Goal: Task Accomplishment & Management: Complete application form

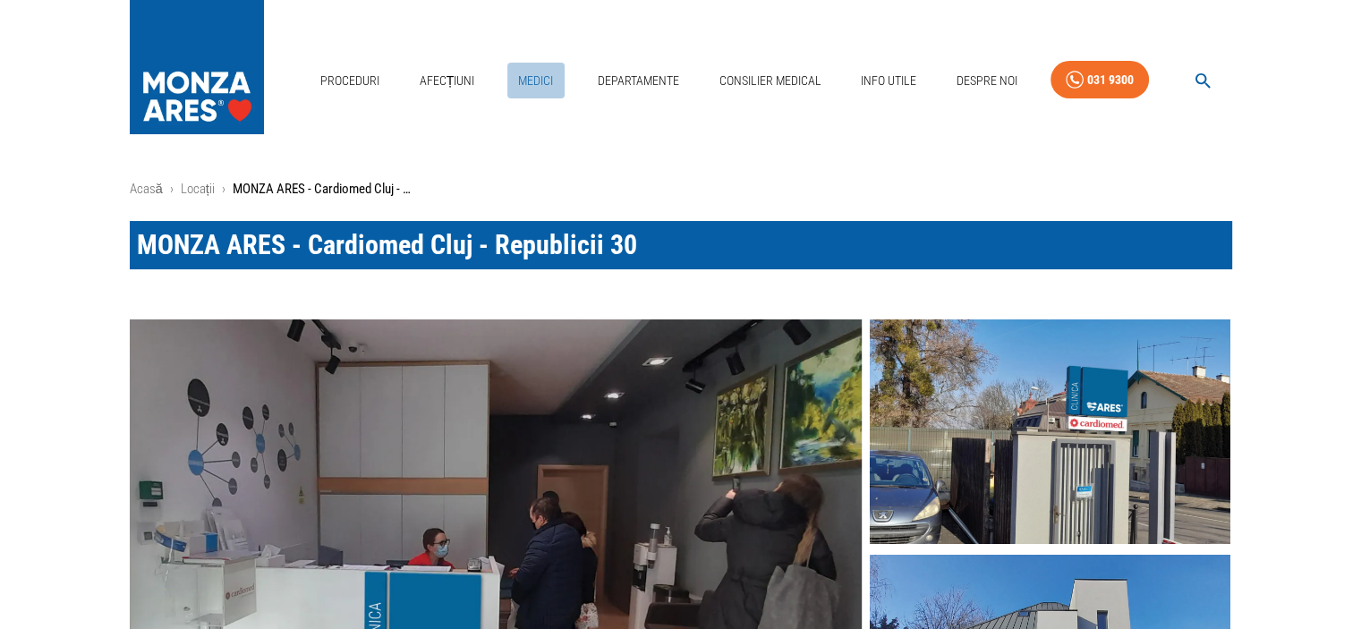
click at [541, 82] on link "Medici" at bounding box center [535, 81] width 57 height 37
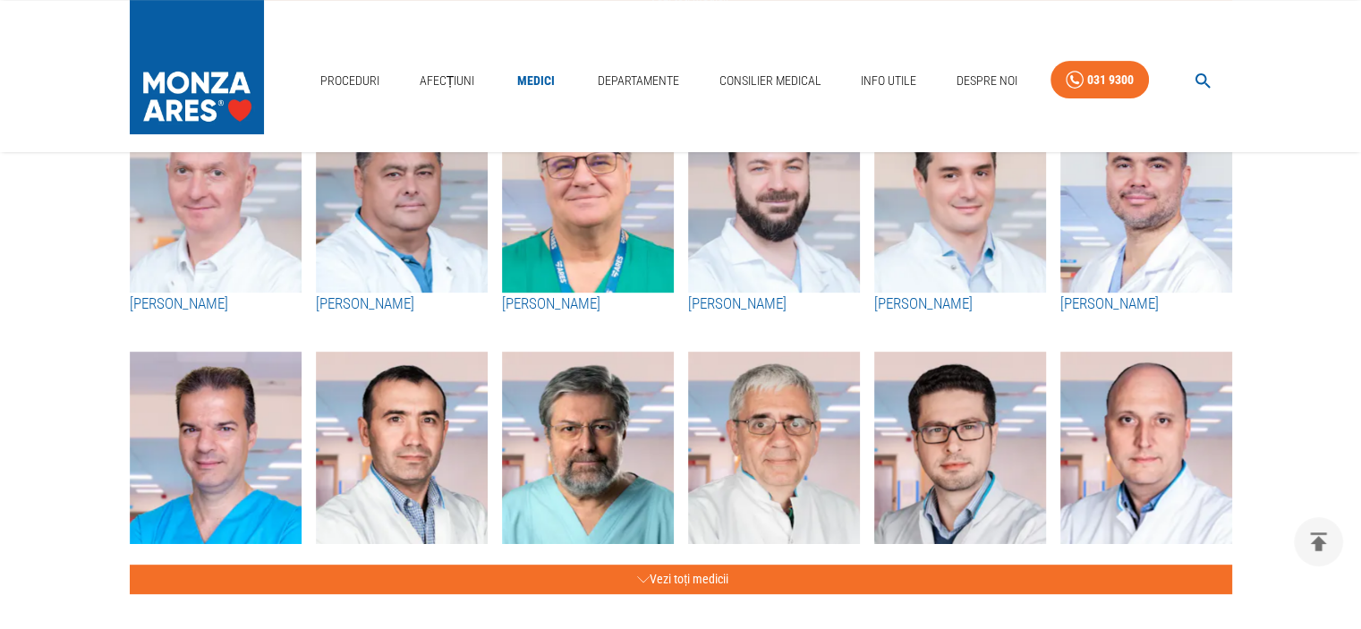
scroll to position [751, 0]
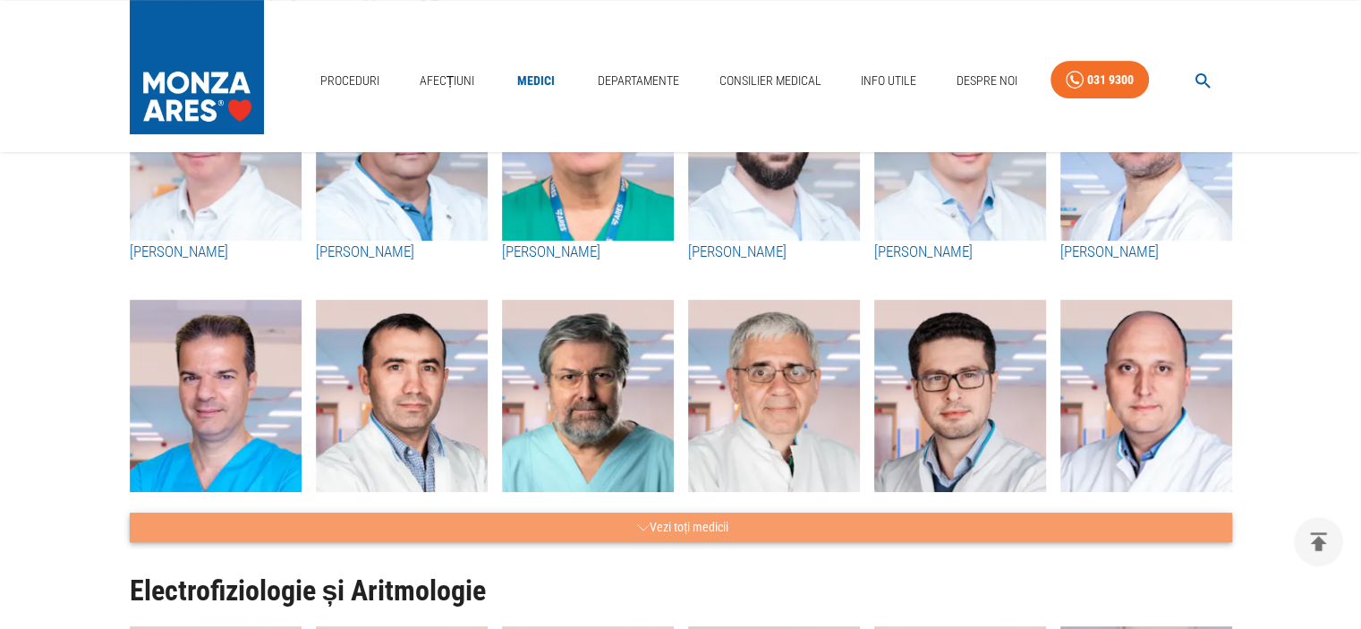
click at [659, 521] on button "Vezi toți medicii" at bounding box center [681, 528] width 1102 height 30
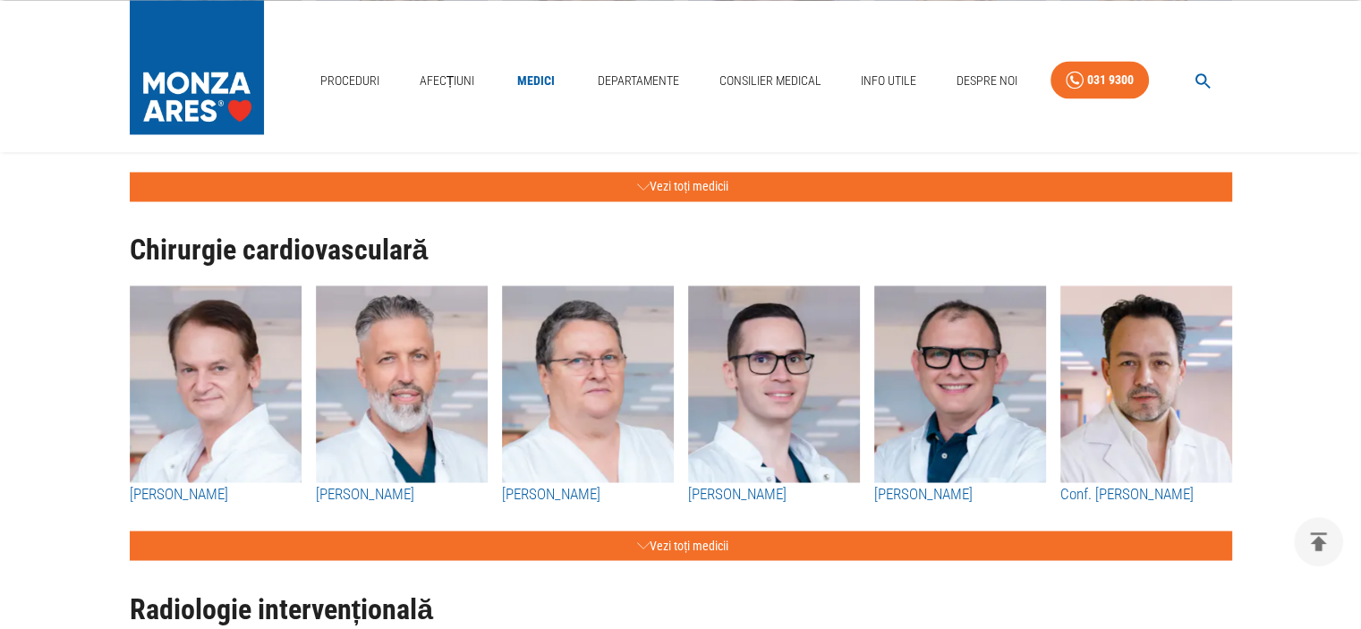
scroll to position [3149, 0]
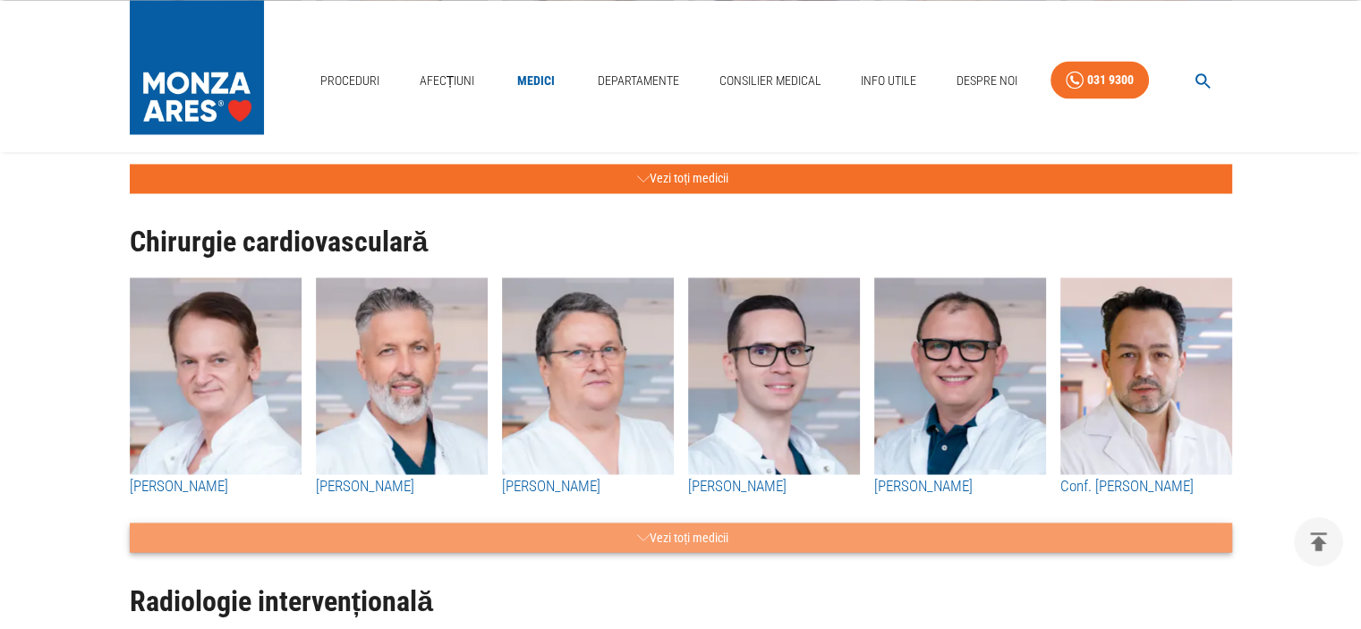
click at [787, 536] on button "Vezi toți medicii" at bounding box center [681, 537] width 1102 height 30
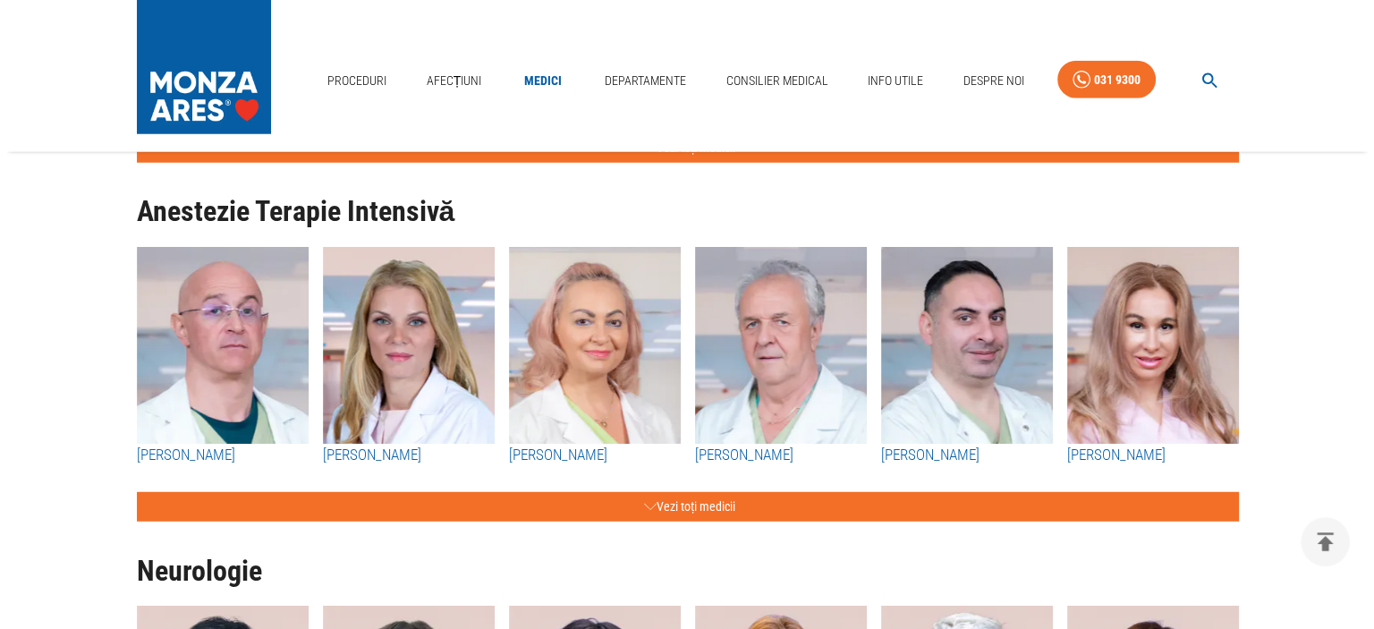
scroll to position [4866, 0]
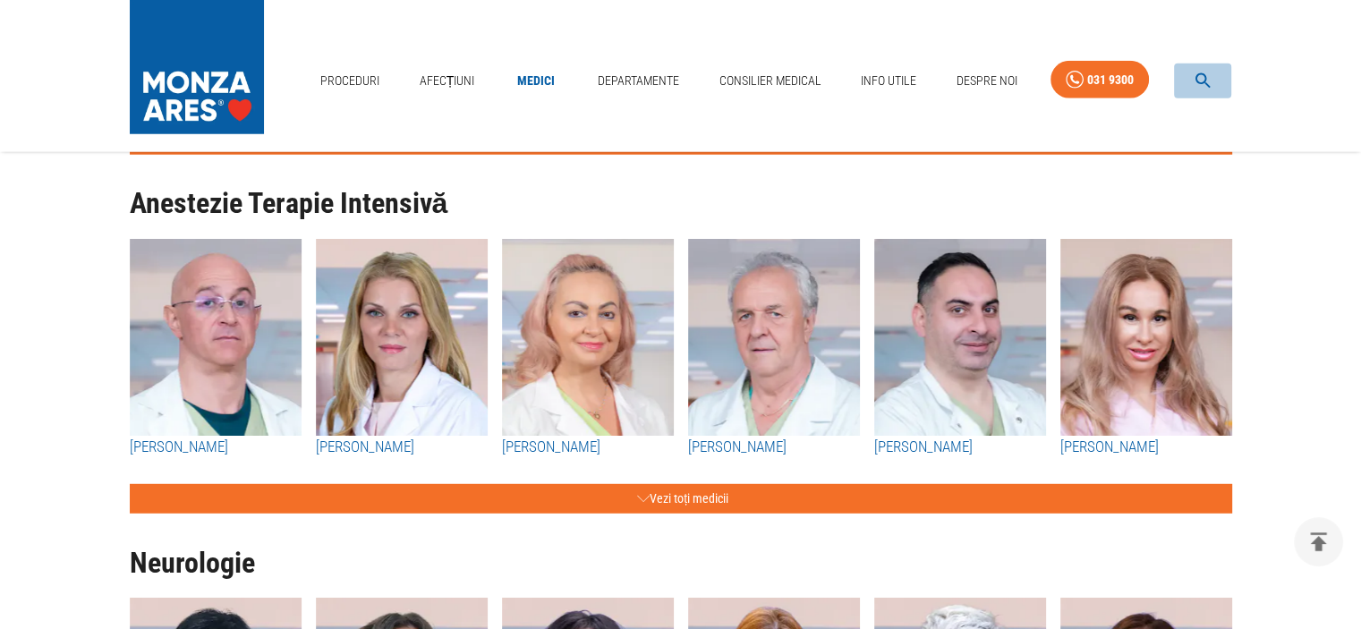
click at [1200, 76] on icon "button" at bounding box center [1202, 81] width 21 height 21
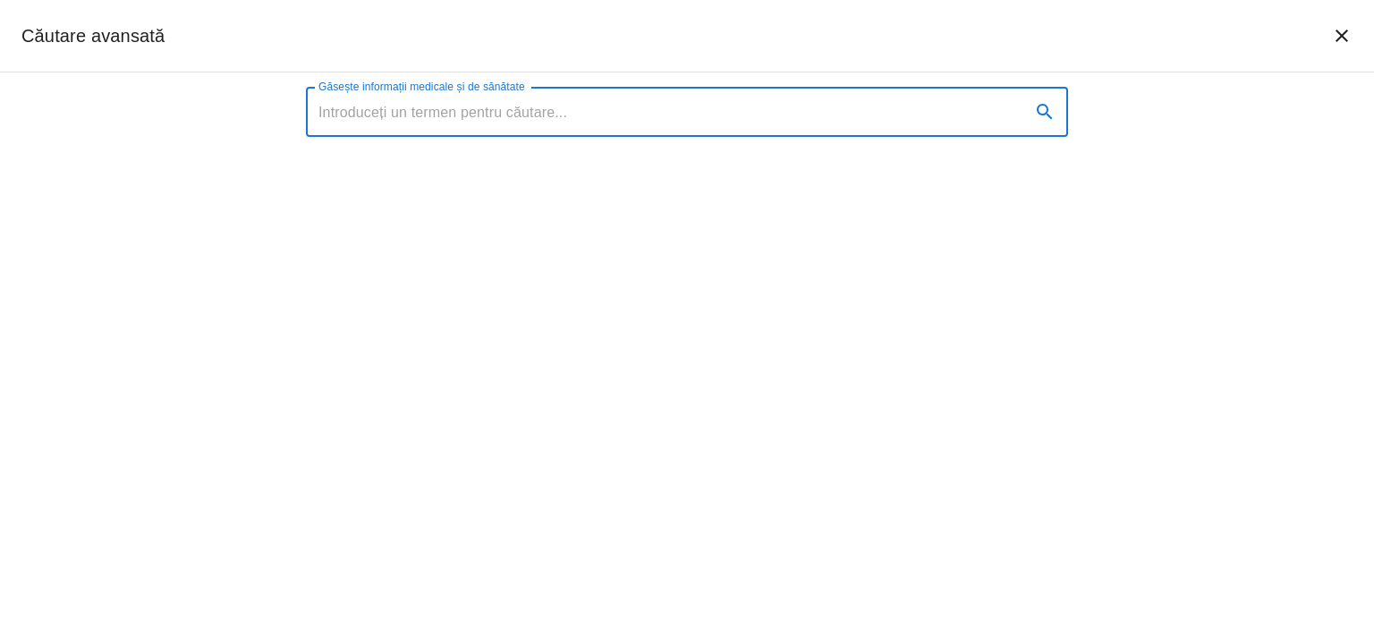
click at [588, 115] on input "Găsește informații medicale și de sănătate" at bounding box center [661, 112] width 710 height 50
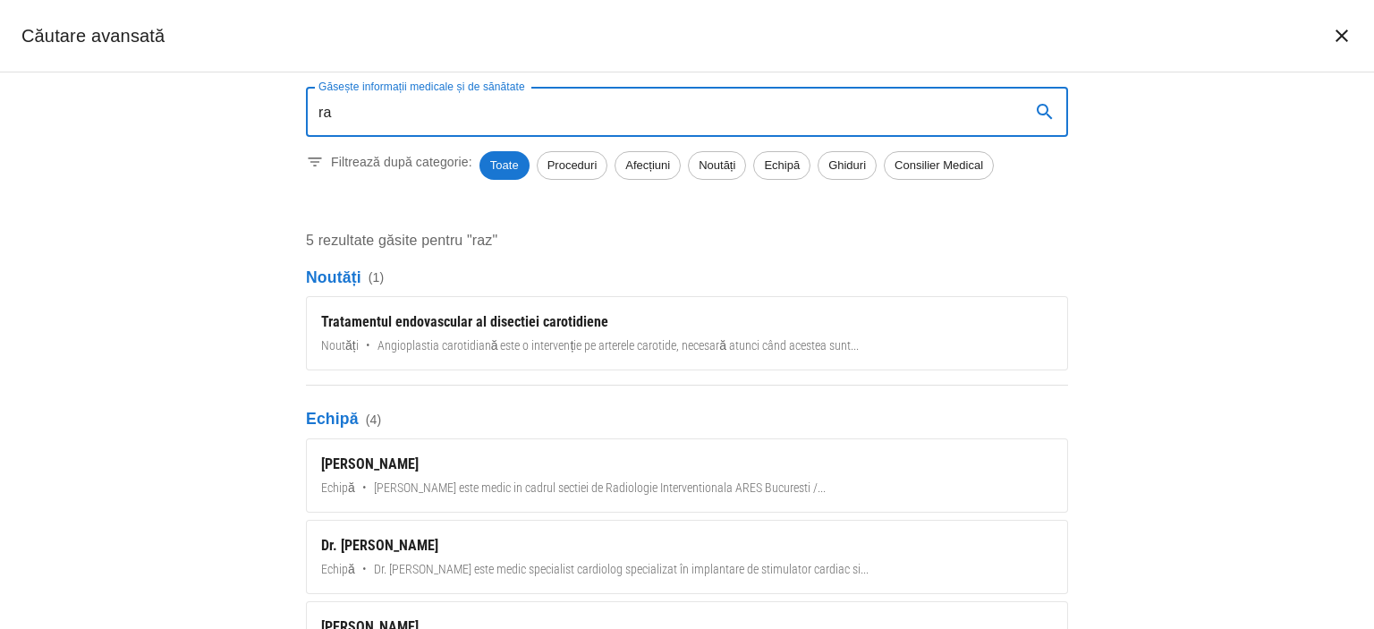
type input "r"
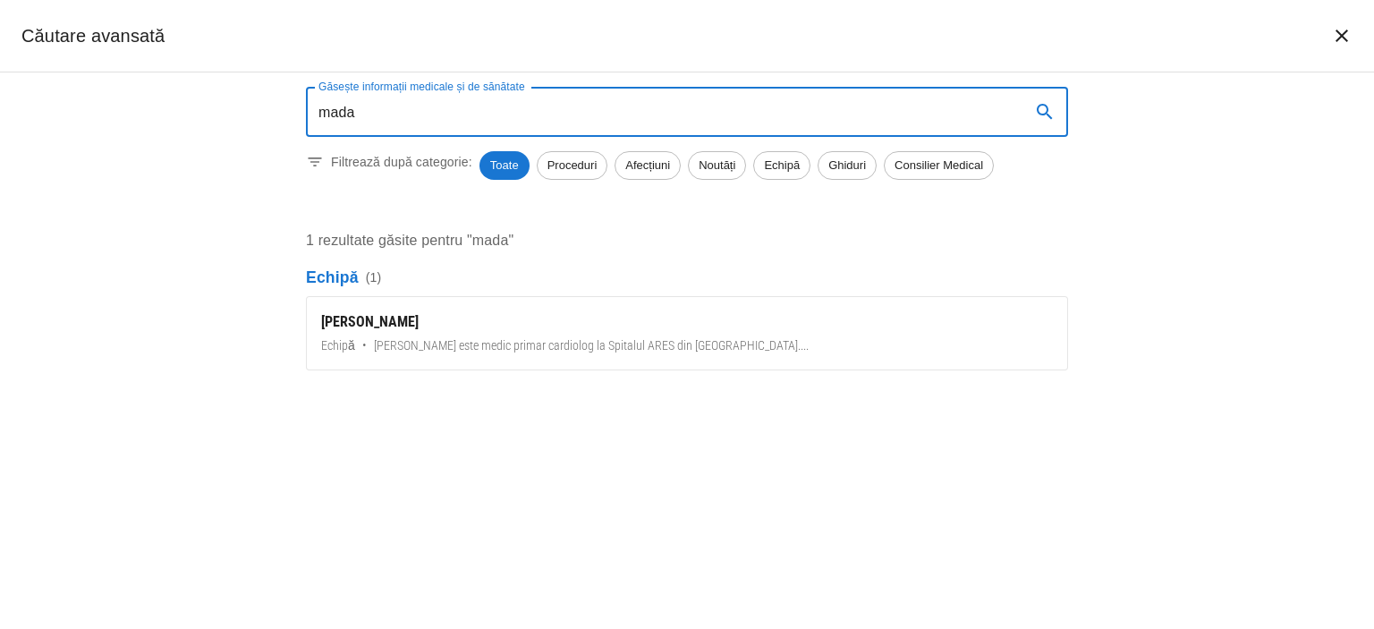
type input "mada"
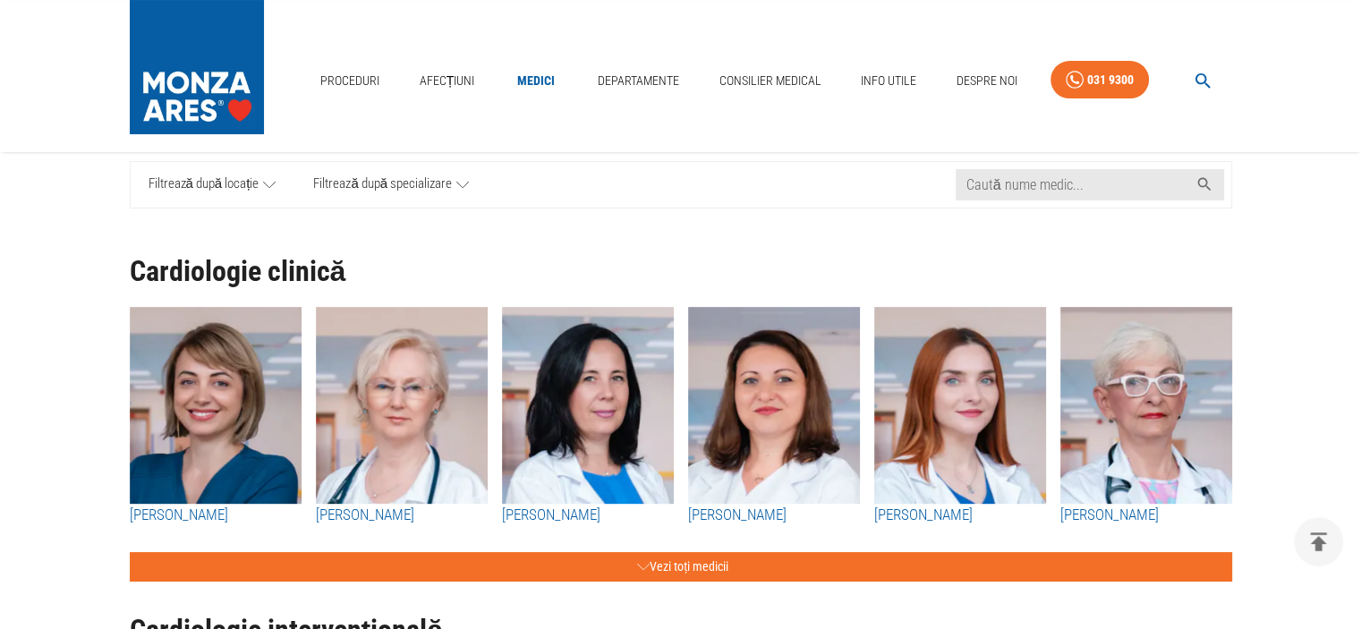
scroll to position [179, 0]
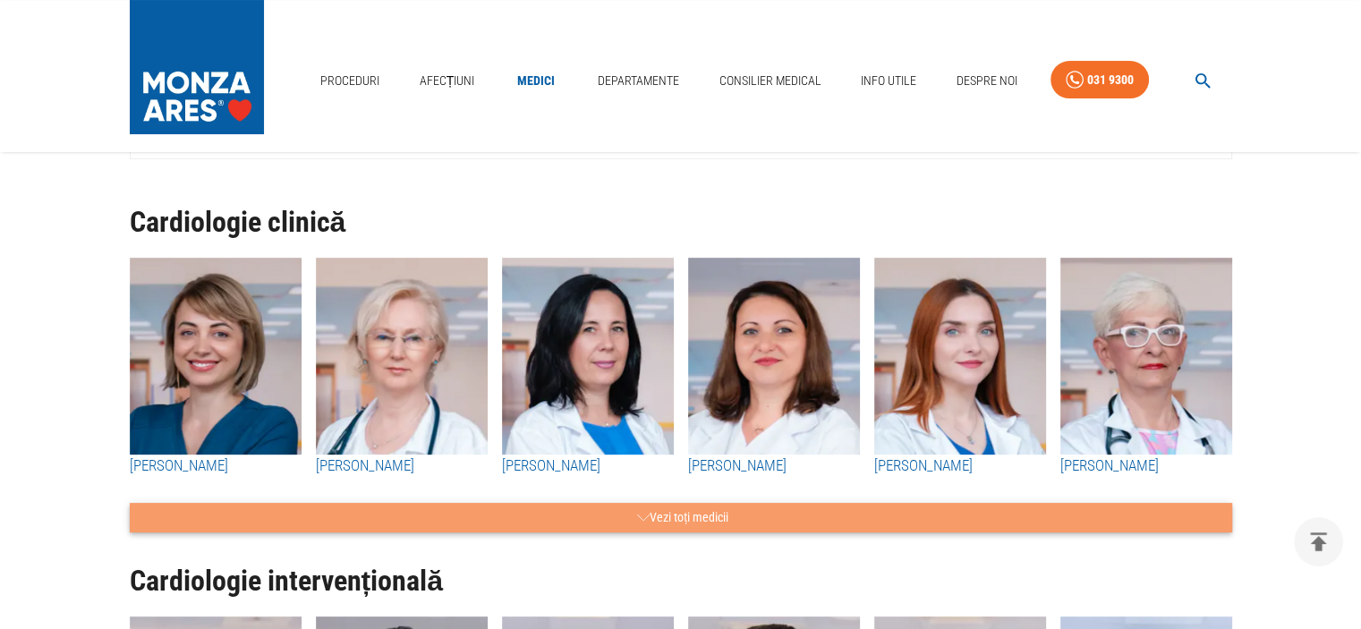
click at [750, 515] on button "Vezi toți medicii" at bounding box center [681, 518] width 1102 height 30
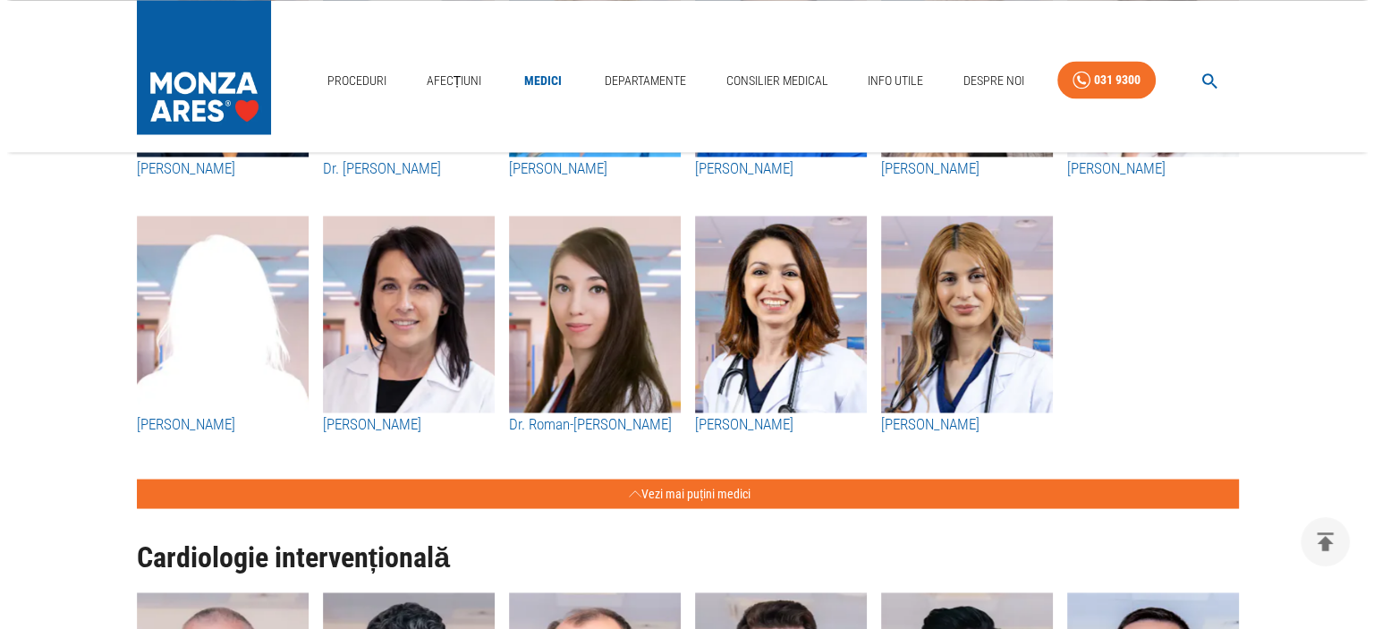
scroll to position [3292, 0]
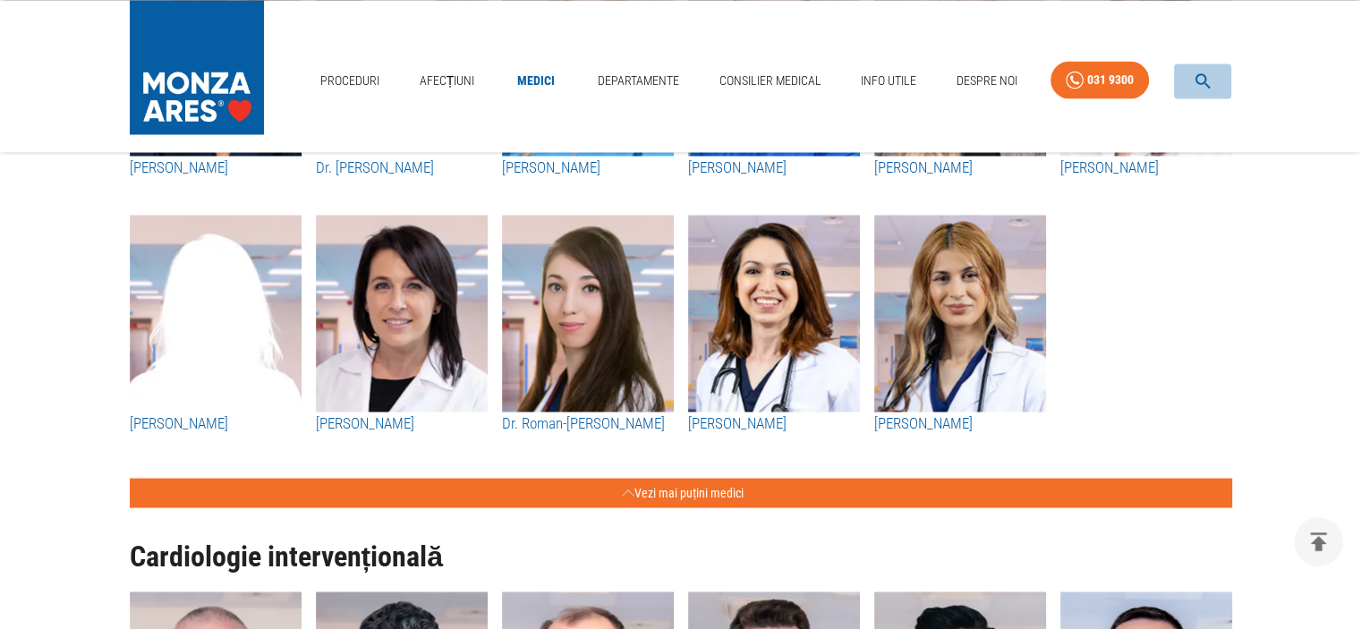
click at [1197, 76] on icon "button" at bounding box center [1202, 80] width 15 height 15
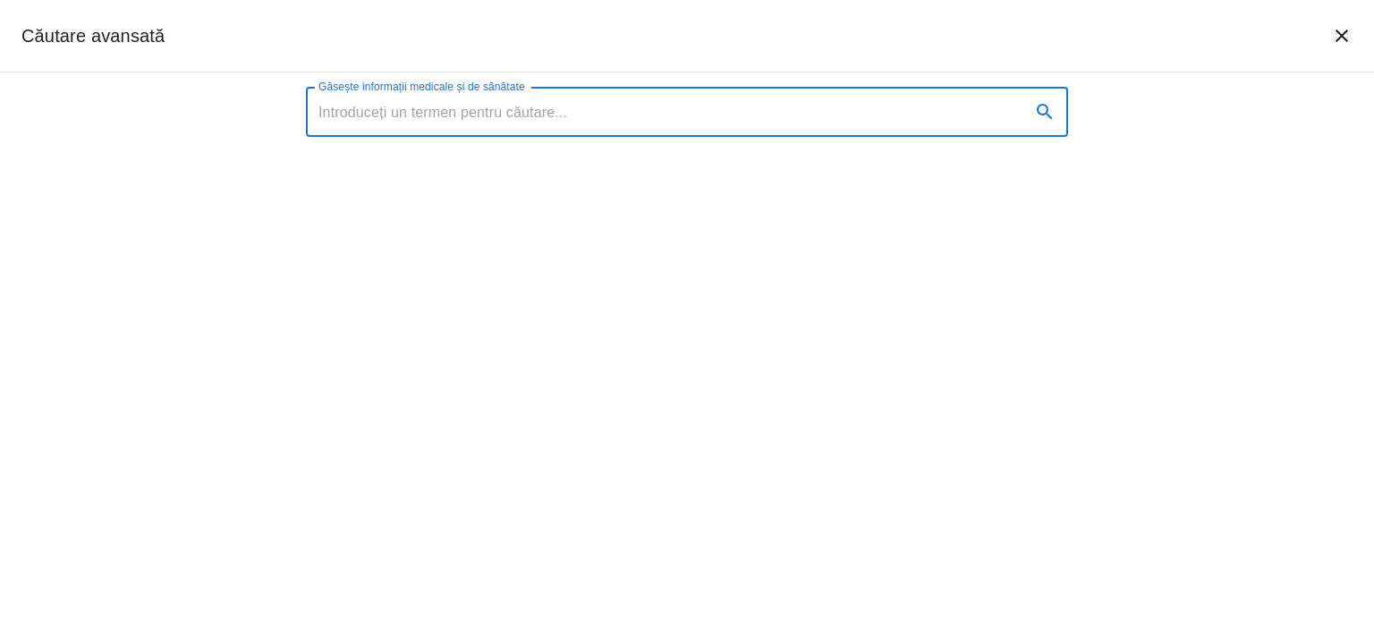
click at [415, 116] on input "Găsește informații medicale și de sănătate" at bounding box center [661, 112] width 710 height 50
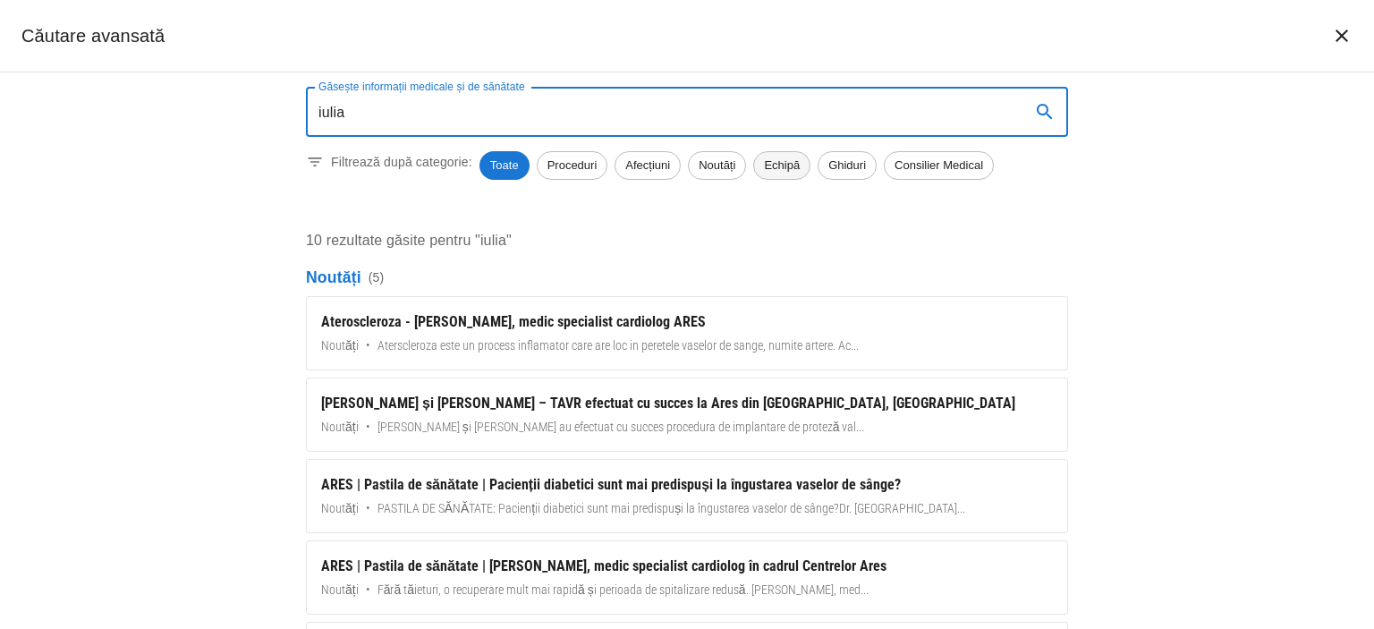
type input "iulia"
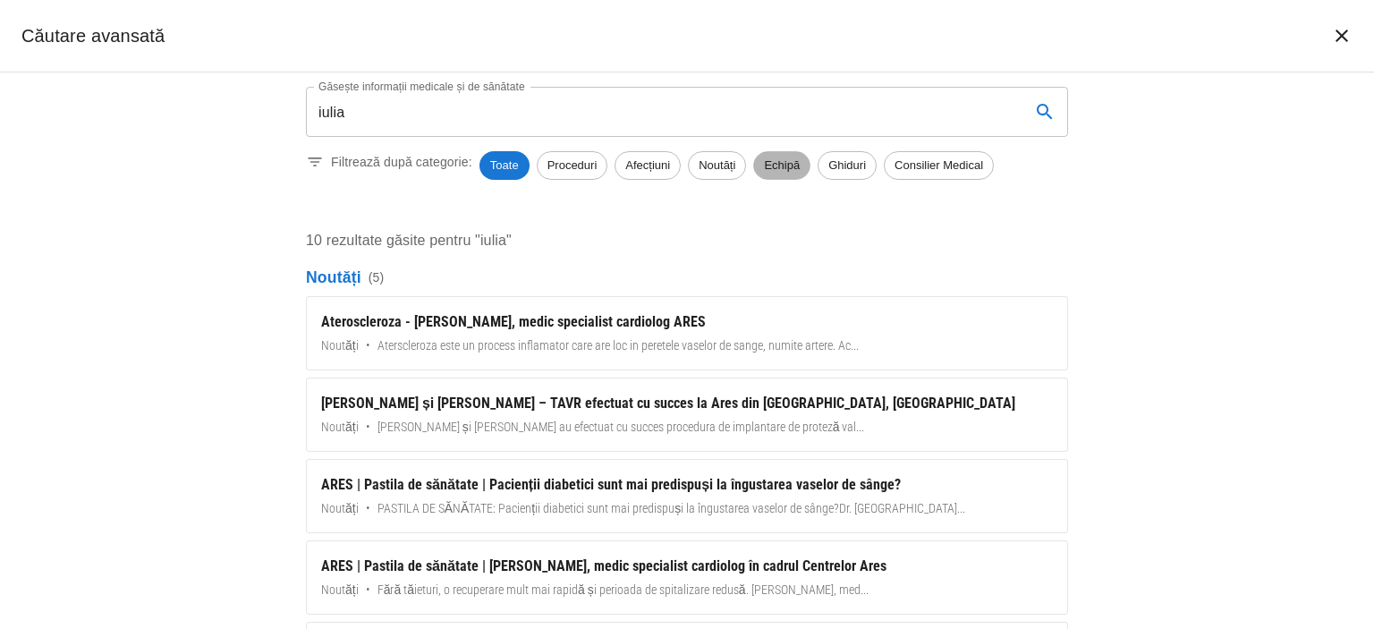
click at [771, 165] on span "Echipă" at bounding box center [781, 166] width 55 height 18
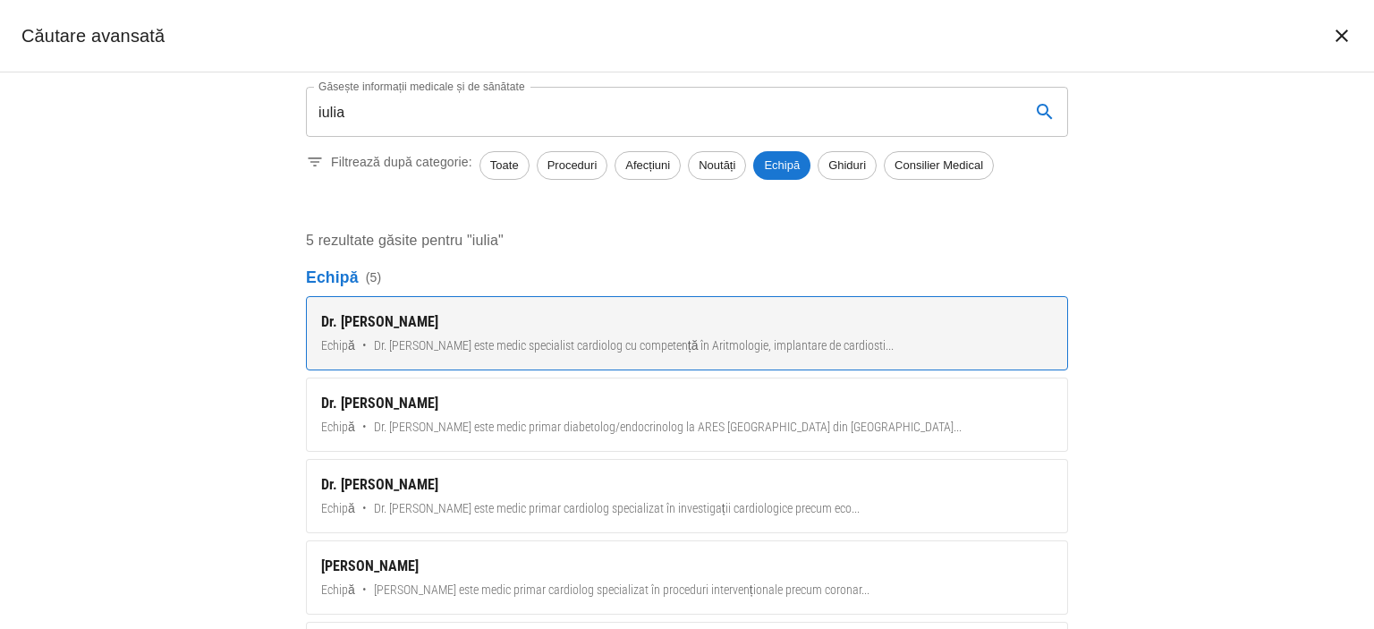
click at [351, 330] on div "Dr. [PERSON_NAME]" at bounding box center [687, 321] width 732 height 21
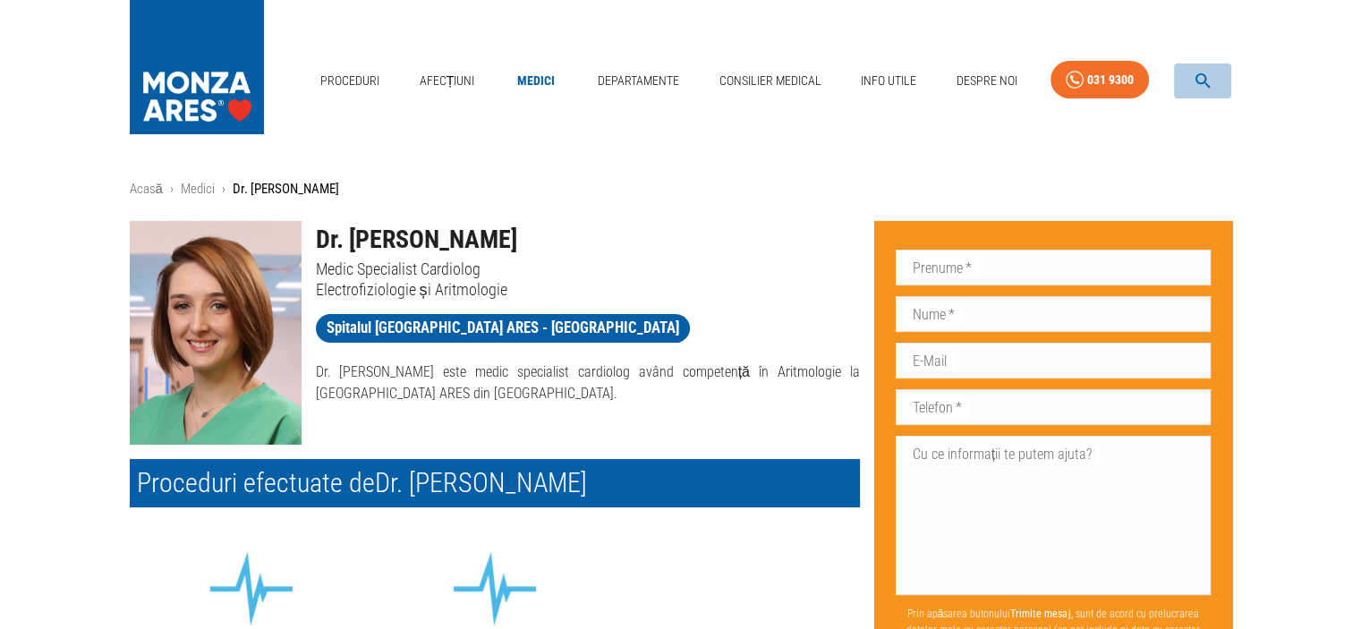
click at [1197, 73] on icon "button" at bounding box center [1202, 81] width 21 height 21
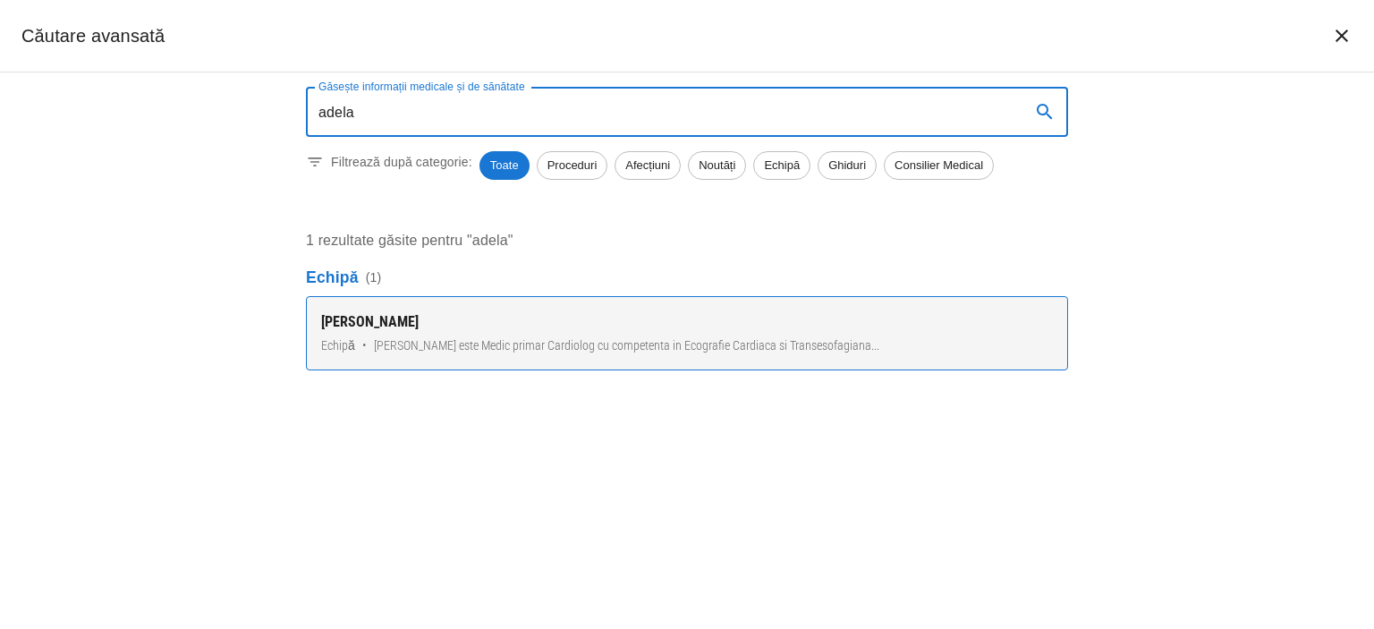
type input "adela"
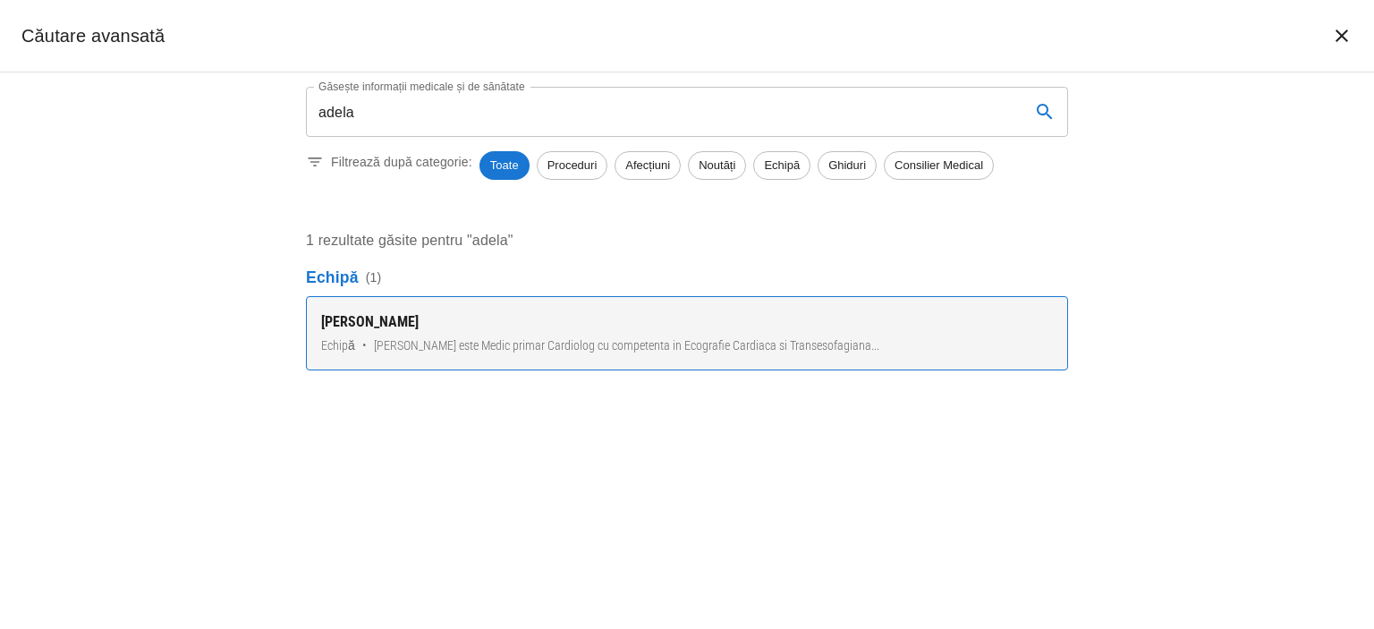
click at [652, 343] on span "Dr. Adela Șerban este Medic primar Cardiolog cu competenta in Ecografie Cardiac…" at bounding box center [626, 345] width 505 height 19
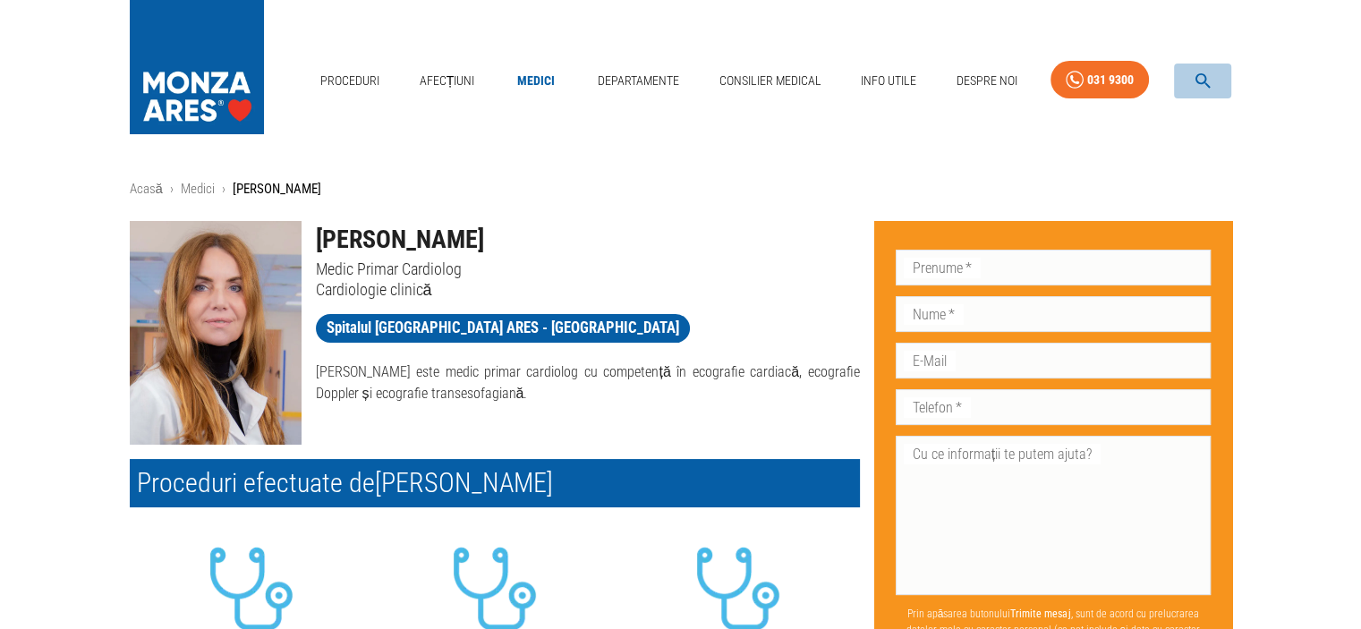
click at [1199, 78] on icon "button" at bounding box center [1202, 81] width 21 height 21
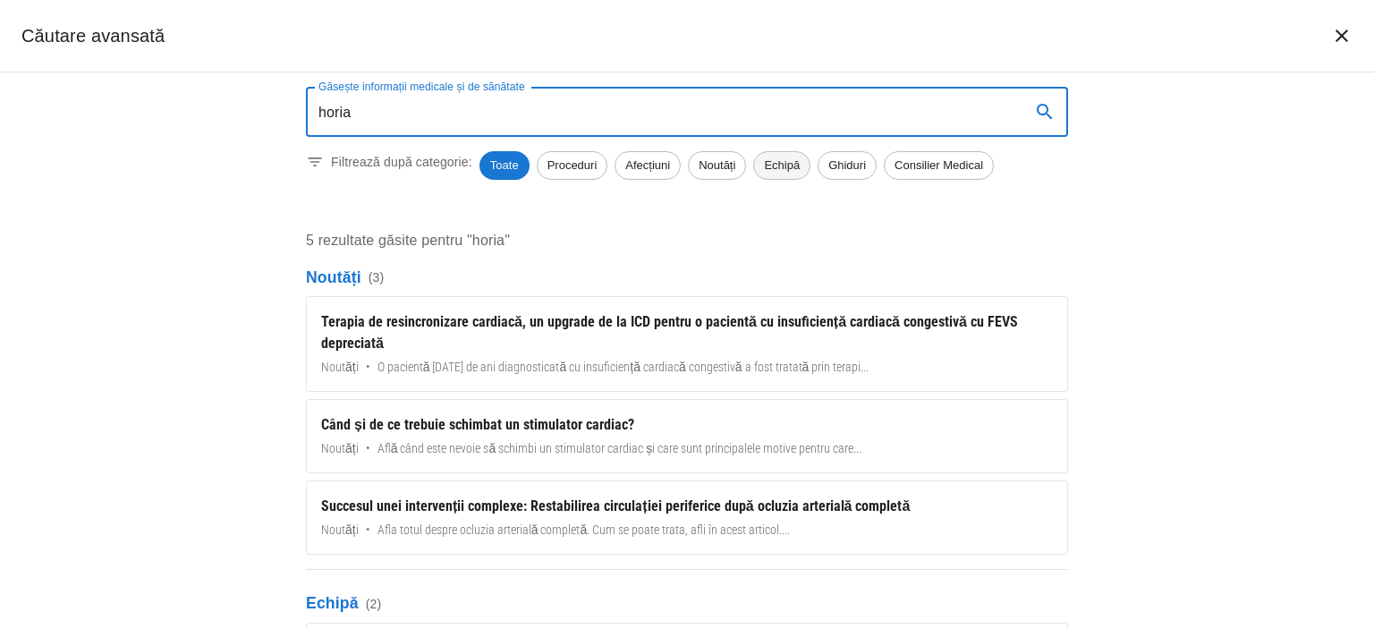
type input "horia"
click at [784, 163] on span "Echipă" at bounding box center [781, 166] width 55 height 18
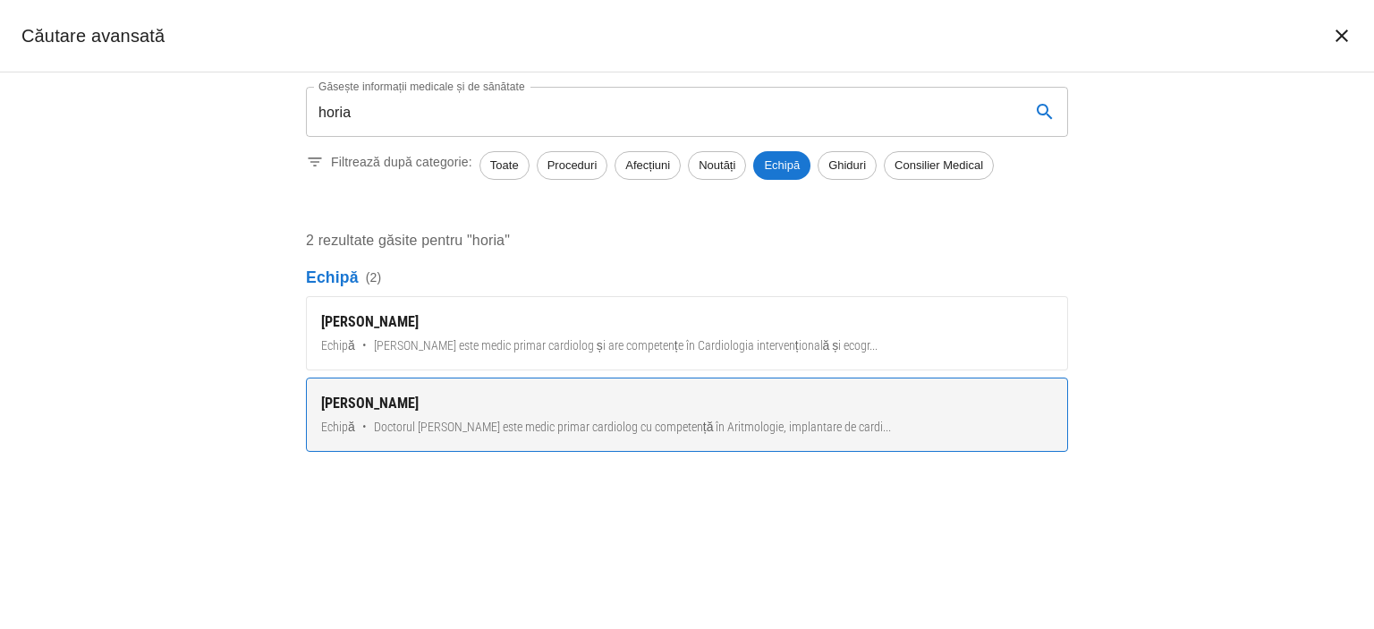
click at [517, 422] on span "Doctorul Horia Roșianu este medic primar cardiolog cu competență în Aritmologie…" at bounding box center [633, 427] width 518 height 19
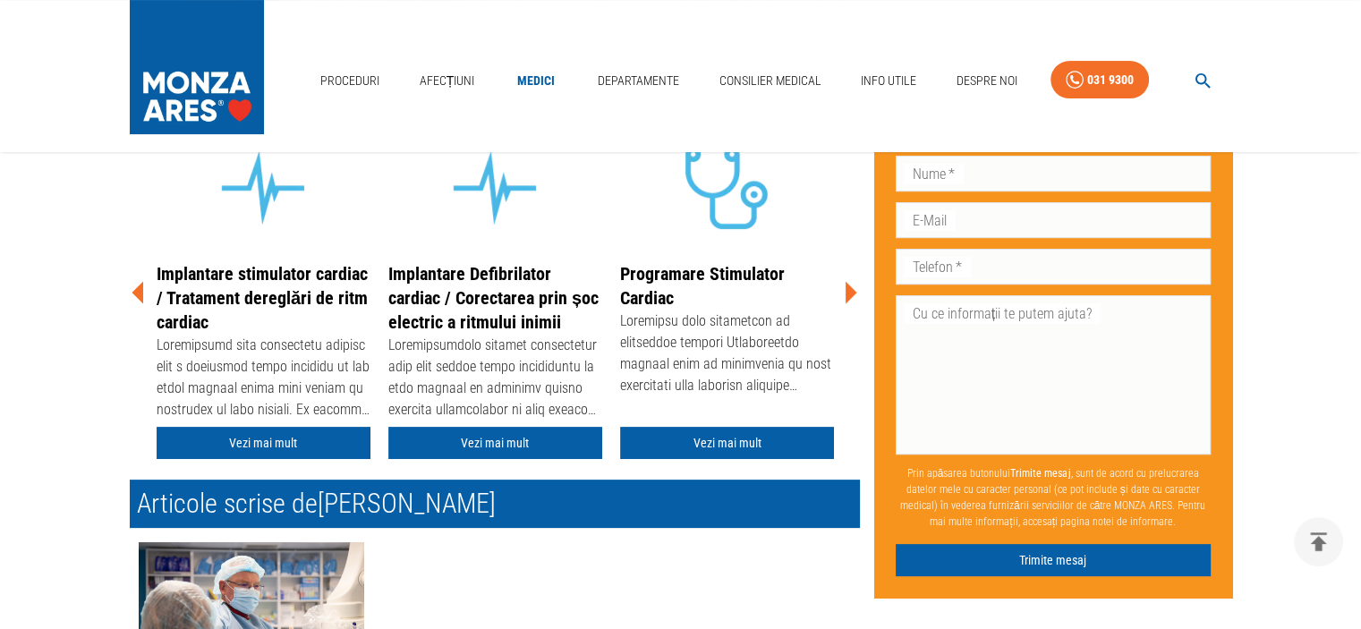
scroll to position [394, 0]
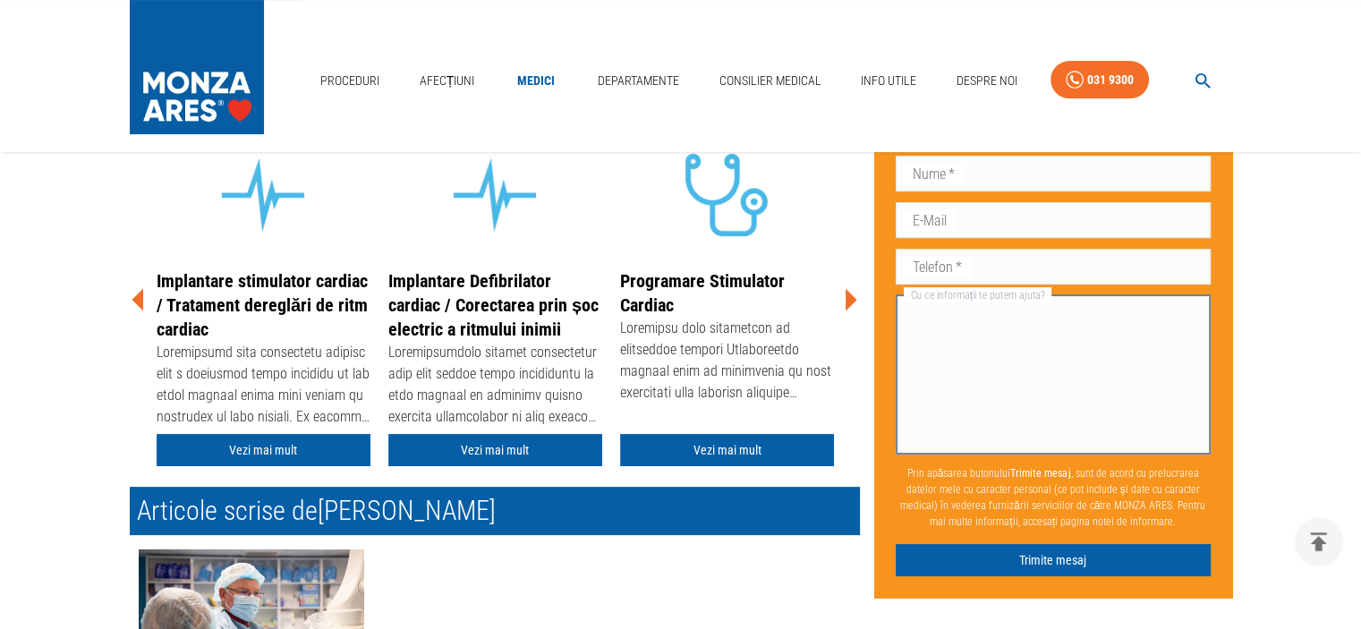
click at [939, 320] on textarea "Cu ce informații te putem ajuta?" at bounding box center [1053, 375] width 290 height 144
paste textarea "Aveti cumva locuri libere inainte de data [DATE] la D-nu [PERSON_NAME] pentru: …"
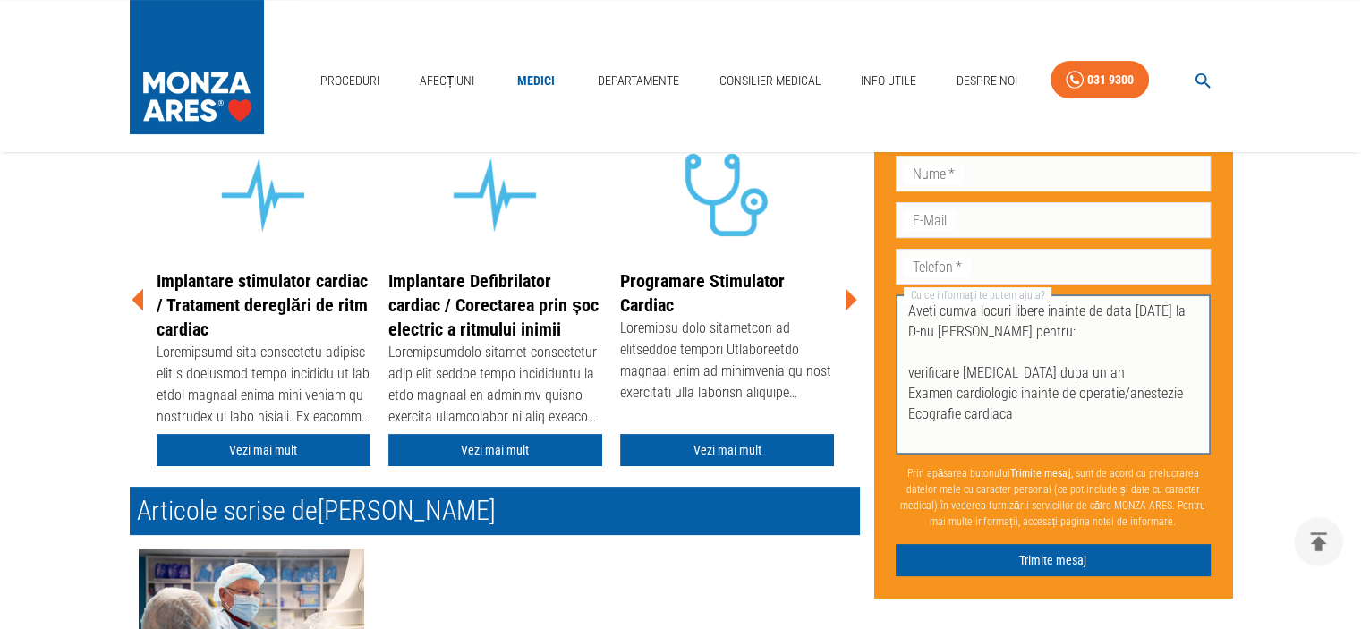
scroll to position [0, 0]
click at [920, 332] on textarea "Aveti cumva locuri libere inainte de data [DATE] la D-nu [PERSON_NAME] pentru: …" at bounding box center [1053, 375] width 290 height 144
click at [973, 335] on textarea "Aveti cumva locuri libere inainte de data [DATE] la D-nu [PERSON_NAME] pentru: …" at bounding box center [1053, 375] width 290 height 144
type textarea "Aveti cumva locuri libere inainte de data 21.10.2025 pentru: verificare pacemak…"
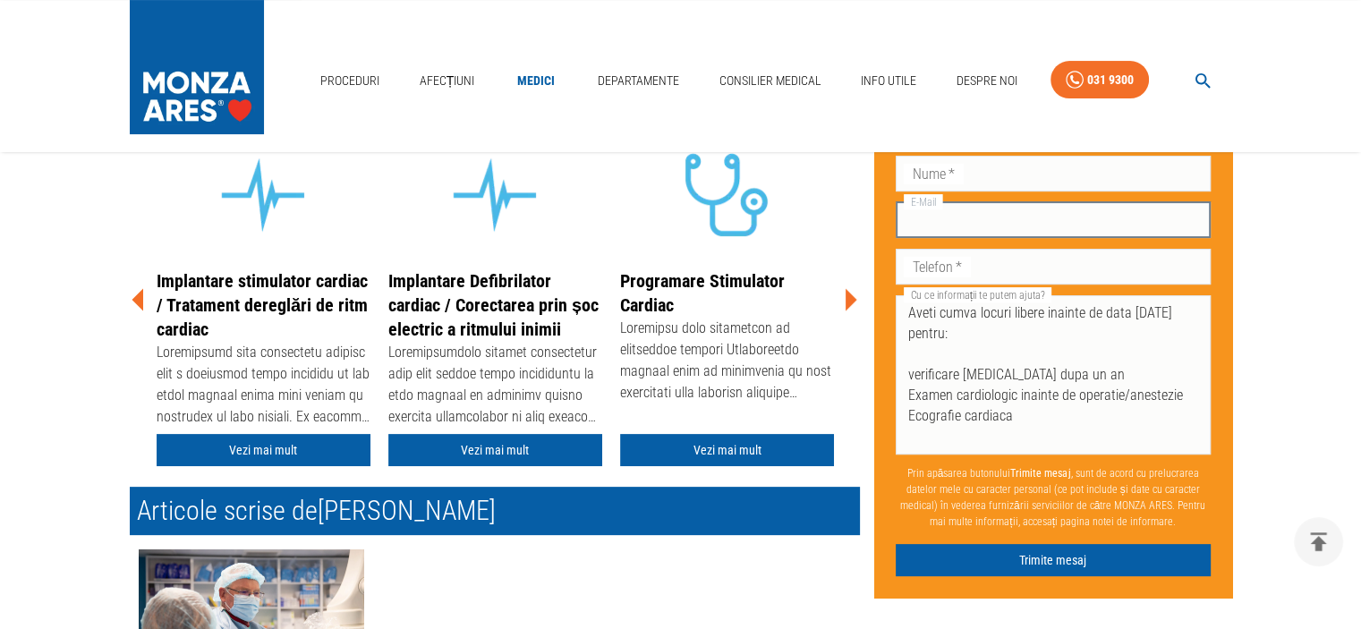
click at [1077, 224] on input "E-Mail" at bounding box center [1052, 220] width 315 height 36
type input "ildi@voltabelting.com"
type input "אילדיקו"
type input "פרקש"
type input "0547689089"
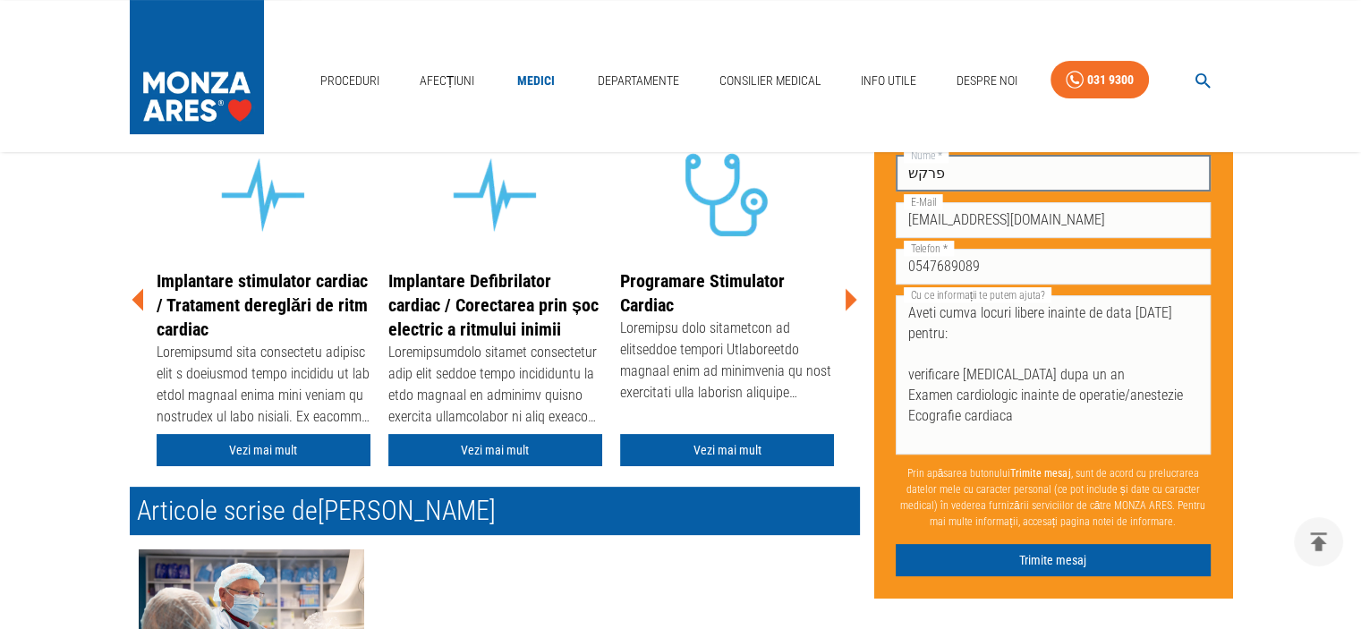
click at [1009, 171] on input "פרקש" at bounding box center [1052, 174] width 315 height 36
type input "פ"
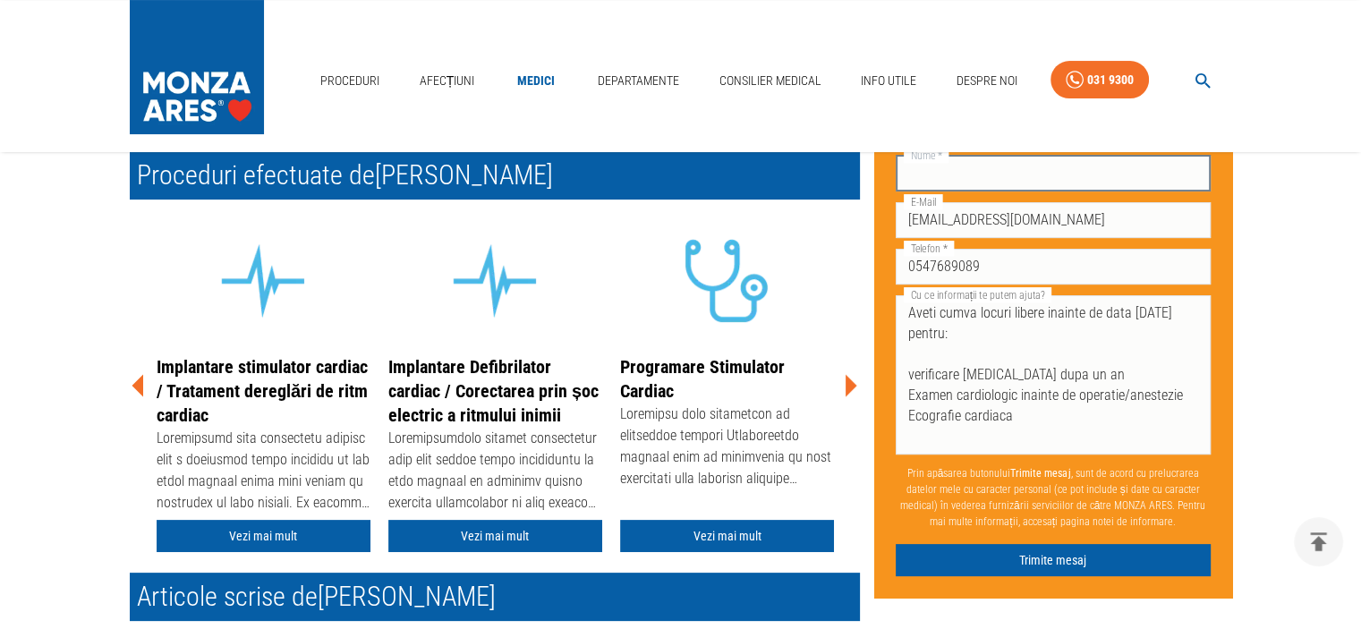
scroll to position [286, 0]
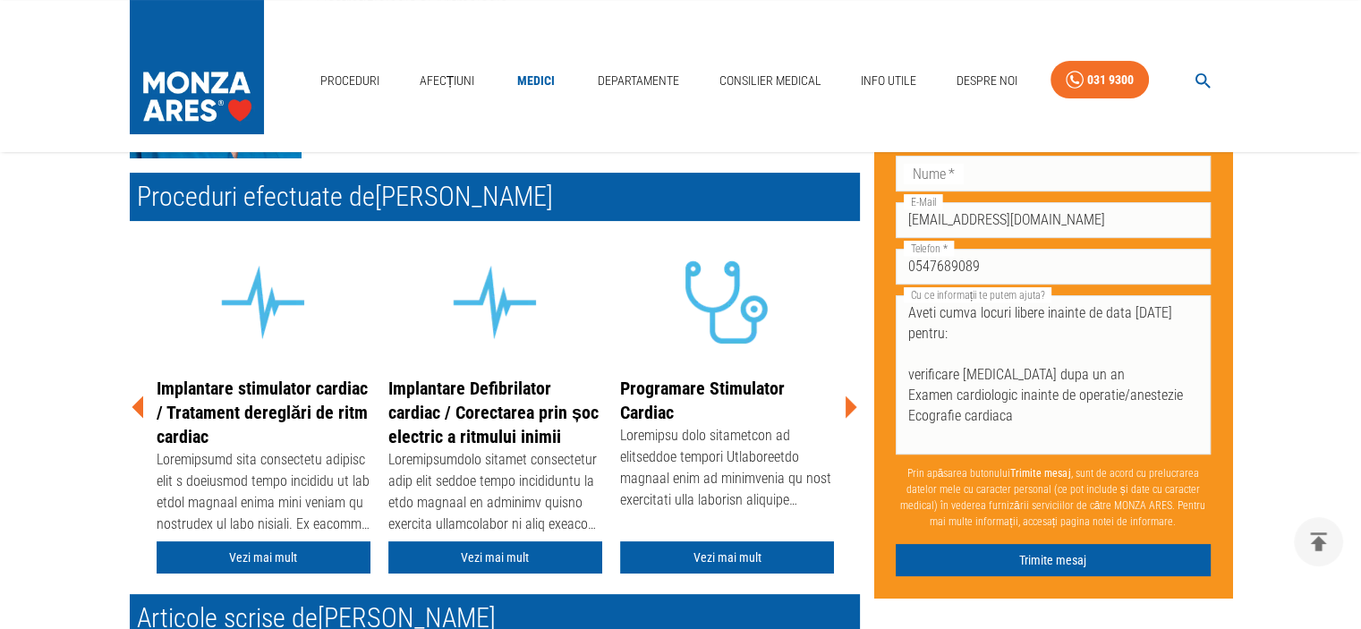
click at [1160, 197] on div "E-Mail ildi@voltabelting.com E-Mail" at bounding box center [1052, 218] width 315 height 47
click at [795, 289] on div at bounding box center [727, 305] width 214 height 141
click at [844, 264] on div "Implantare Defibrilator cardiac / Corectarea prin șoc electric a ritmului inimi…" at bounding box center [487, 401] width 744 height 360
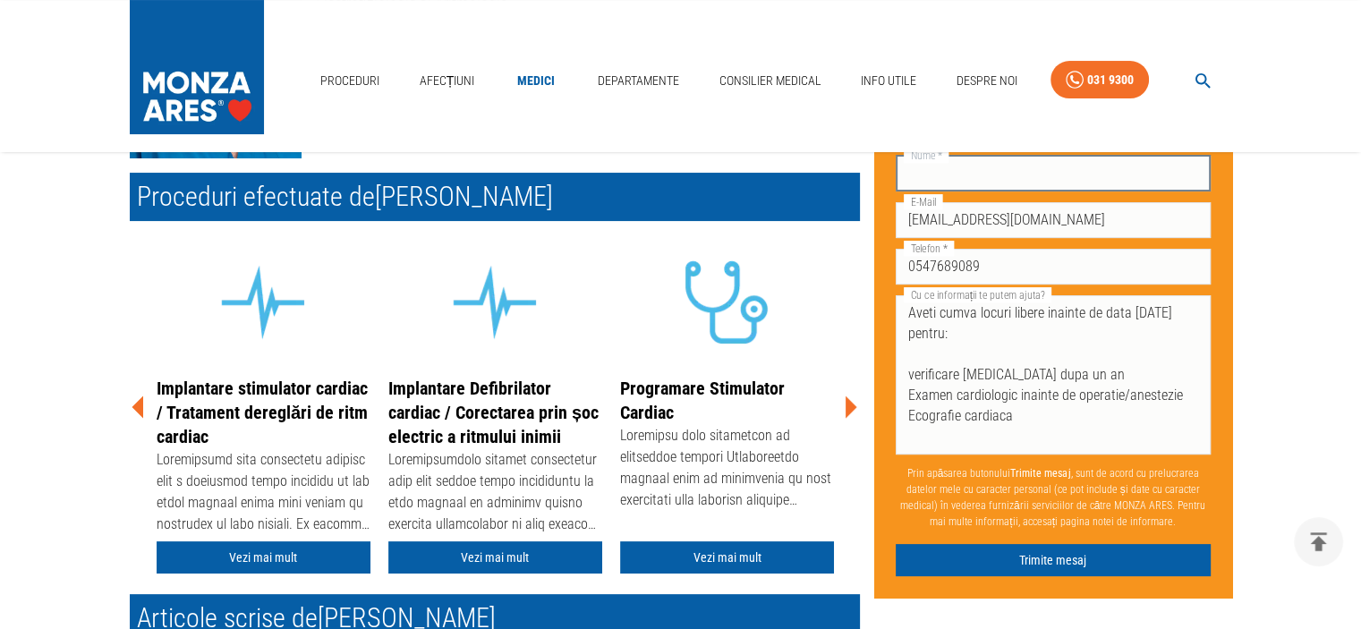
click at [927, 177] on input "Nume   *" at bounding box center [1052, 174] width 315 height 36
type input "Iakab Iosif"
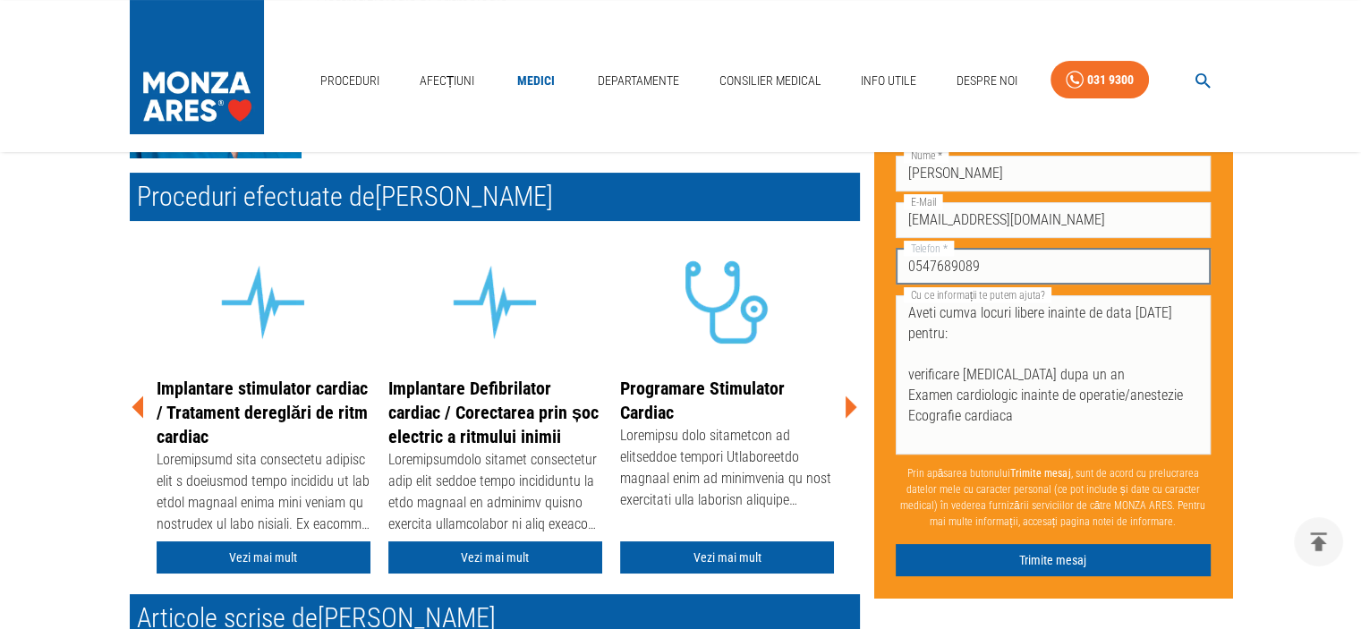
click at [990, 274] on input "0547689089" at bounding box center [1052, 267] width 315 height 36
type input "0"
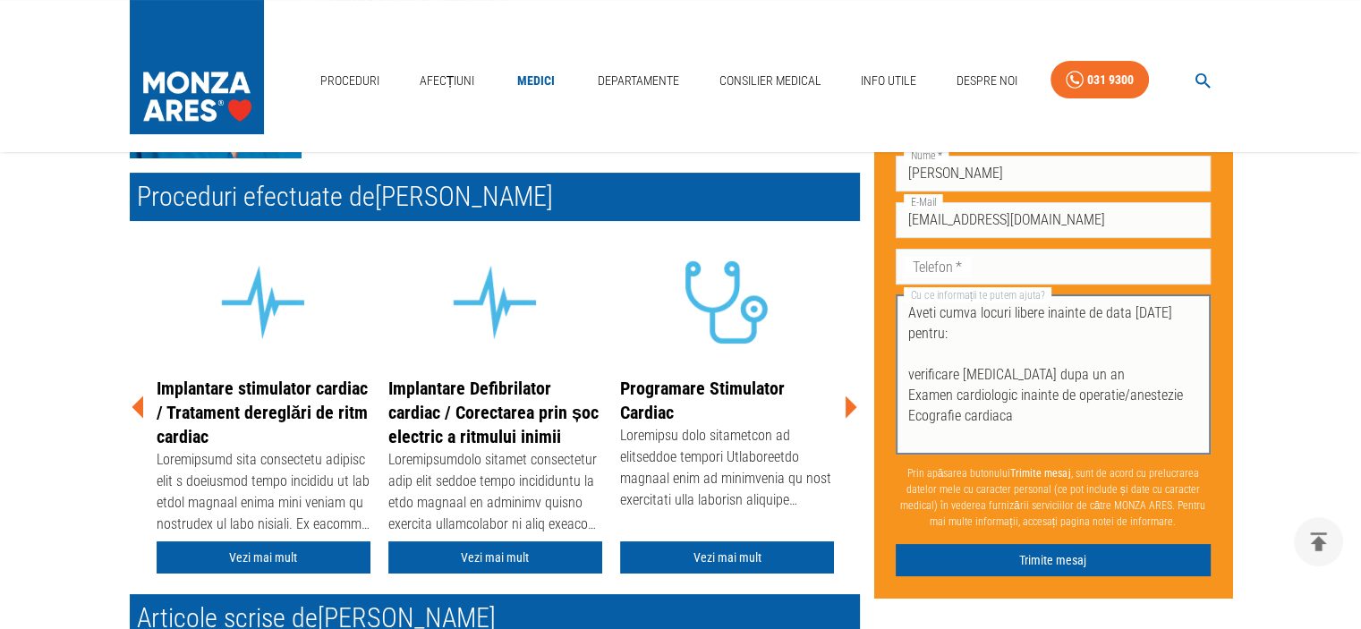
click at [975, 335] on textarea "Aveti cumva locuri libere inainte de data 21.10.2025 pentru: verificare pacemak…" at bounding box center [1053, 375] width 290 height 144
type textarea "Aveti cumva locuri libere inainte de data 21.10.2025 la D-nu Dr. Horia Rosianu …"
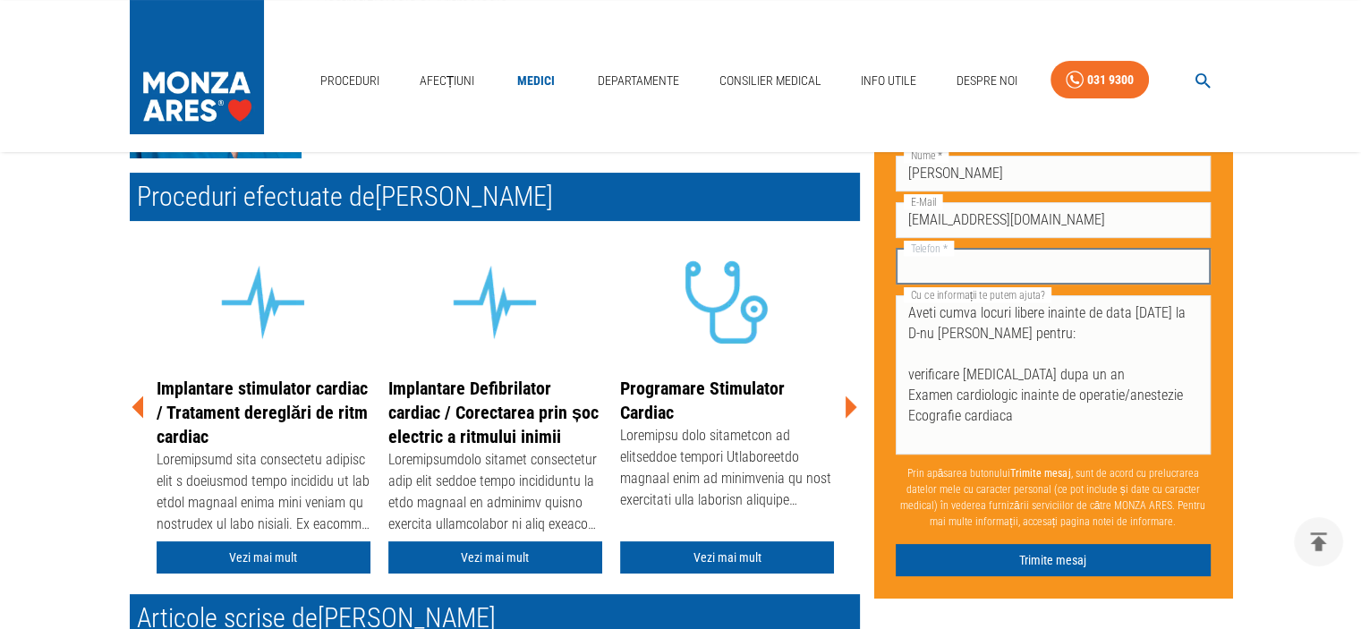
click at [962, 259] on input "Telefon   *" at bounding box center [1052, 267] width 315 height 36
type input "+972547689089"
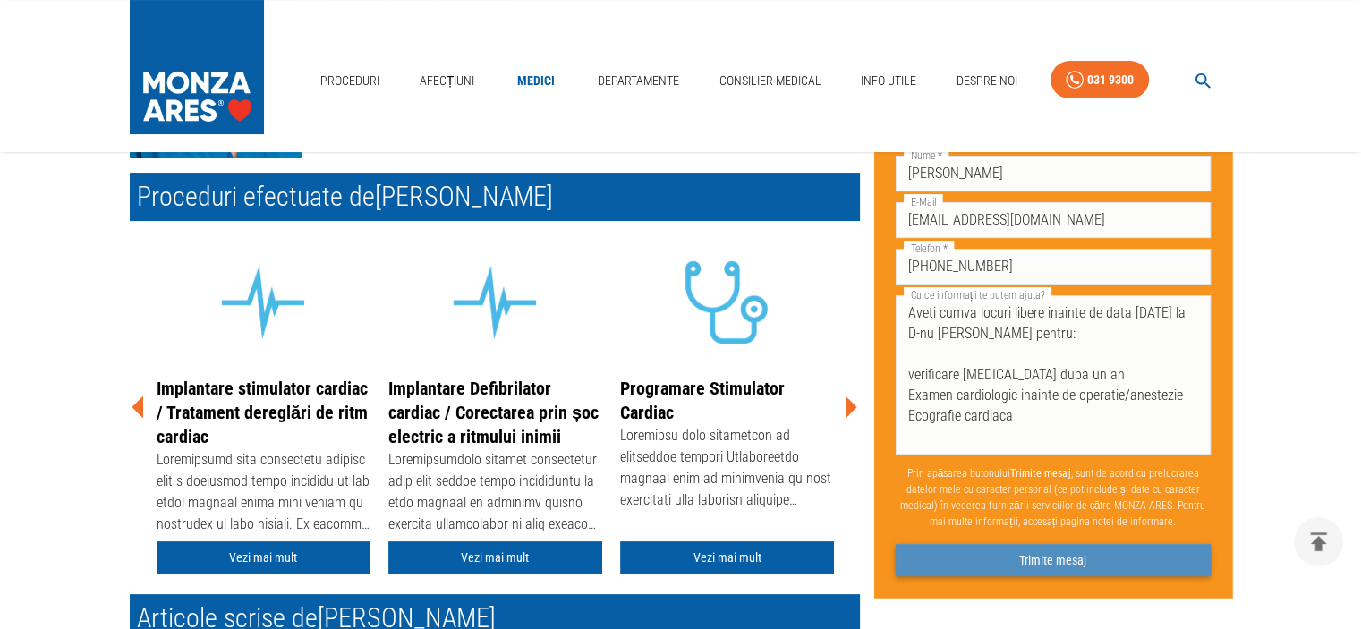
click at [1009, 557] on button "Trimite mesaj" at bounding box center [1052, 560] width 315 height 33
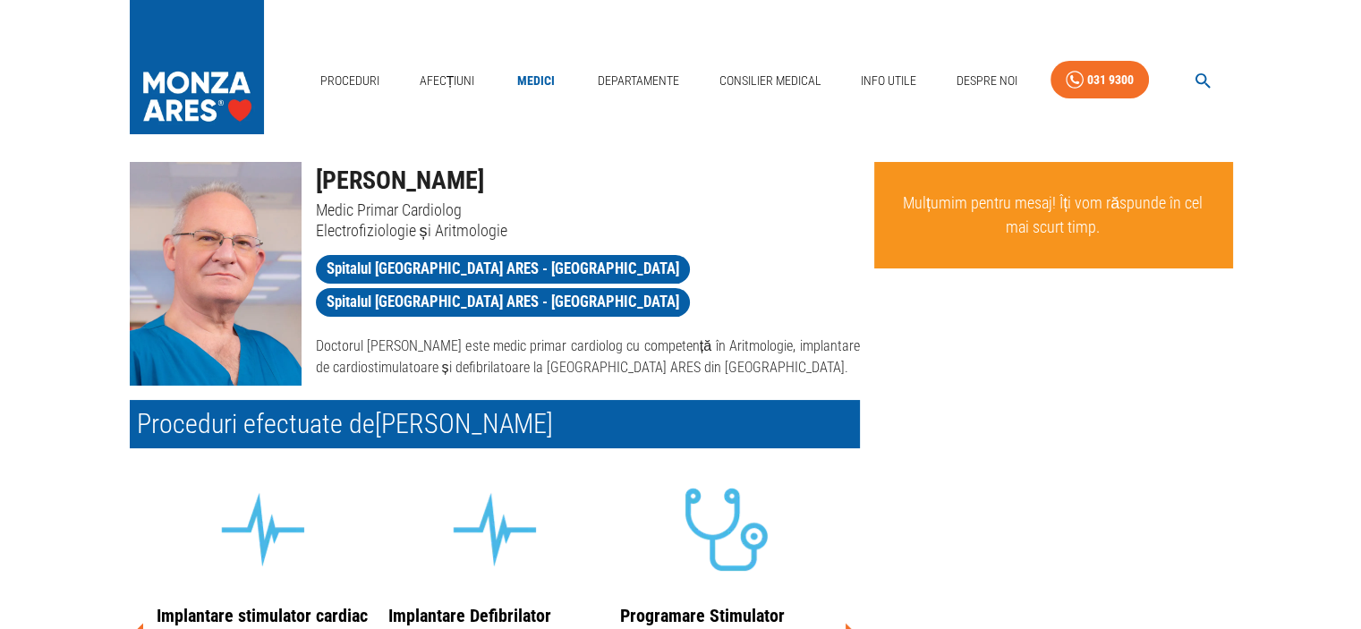
scroll to position [0, 0]
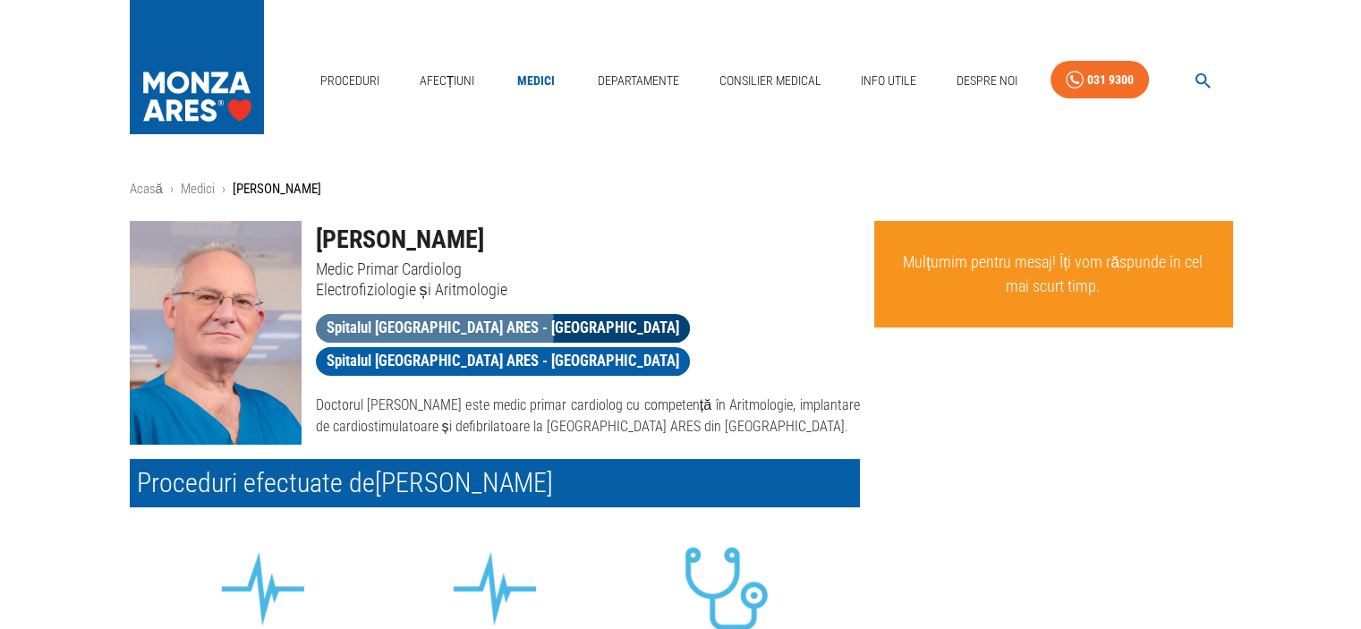
click at [383, 328] on span "Spitalul MONZA ARES - Cluj Napoca" at bounding box center [503, 328] width 374 height 22
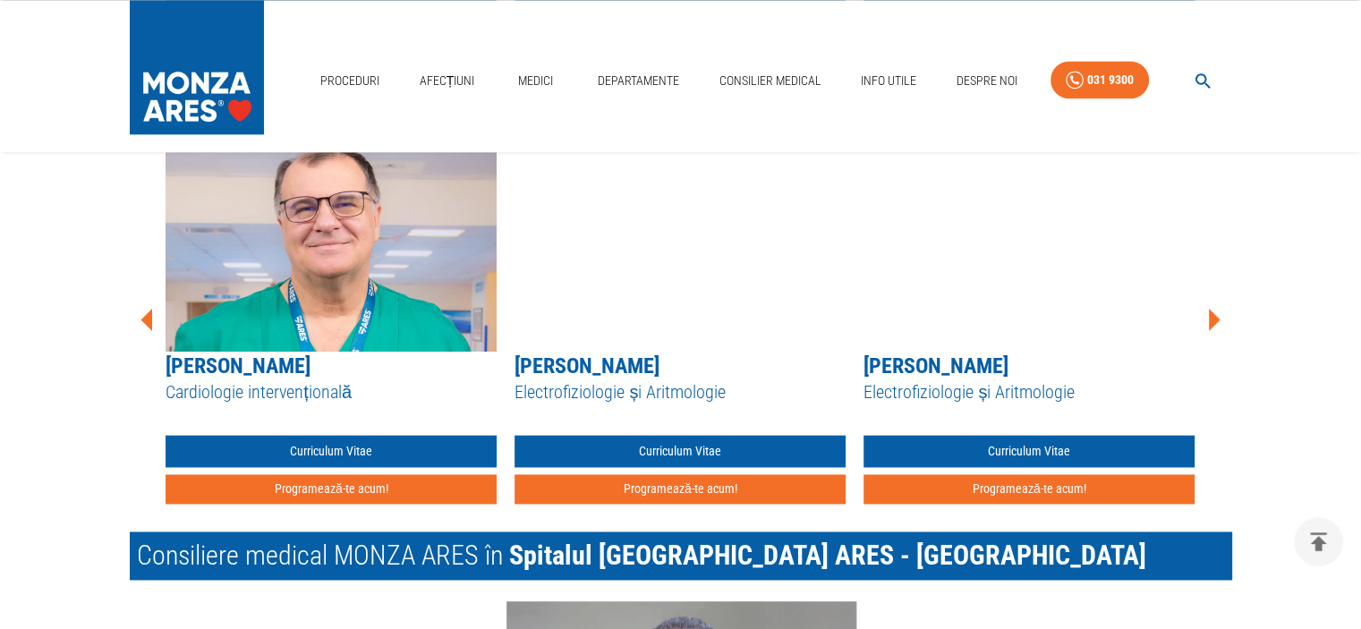
scroll to position [2469, 0]
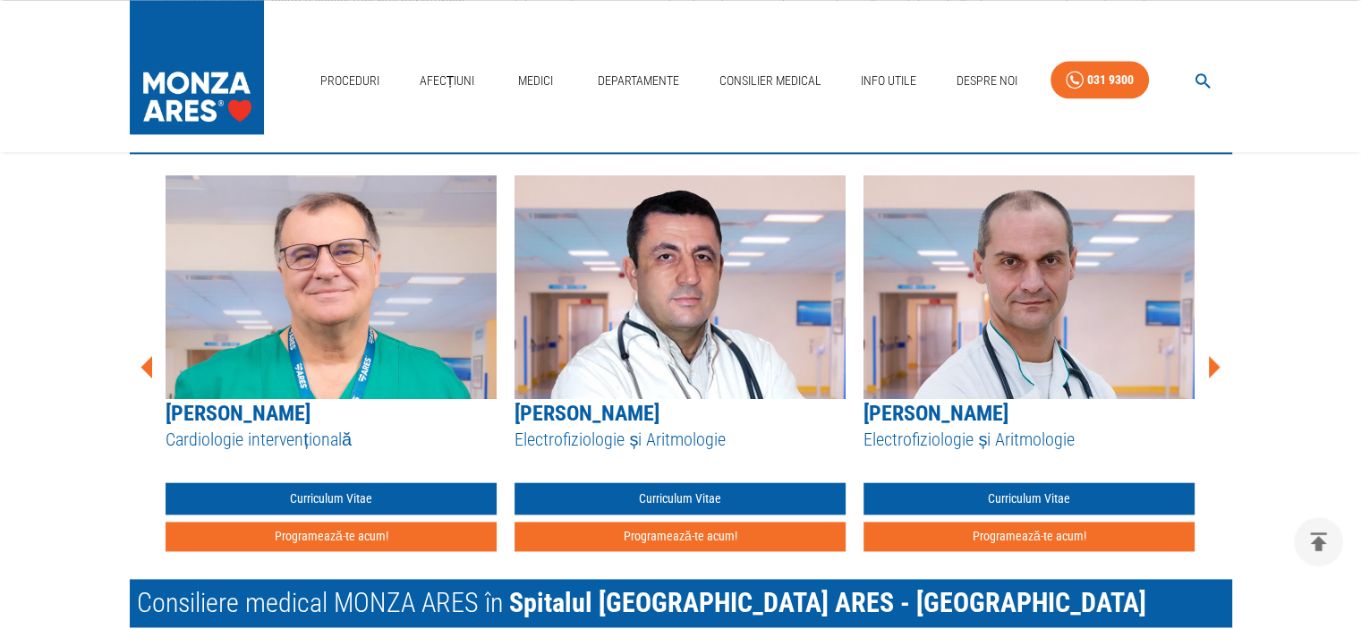
click at [1213, 361] on icon at bounding box center [1214, 366] width 12 height 22
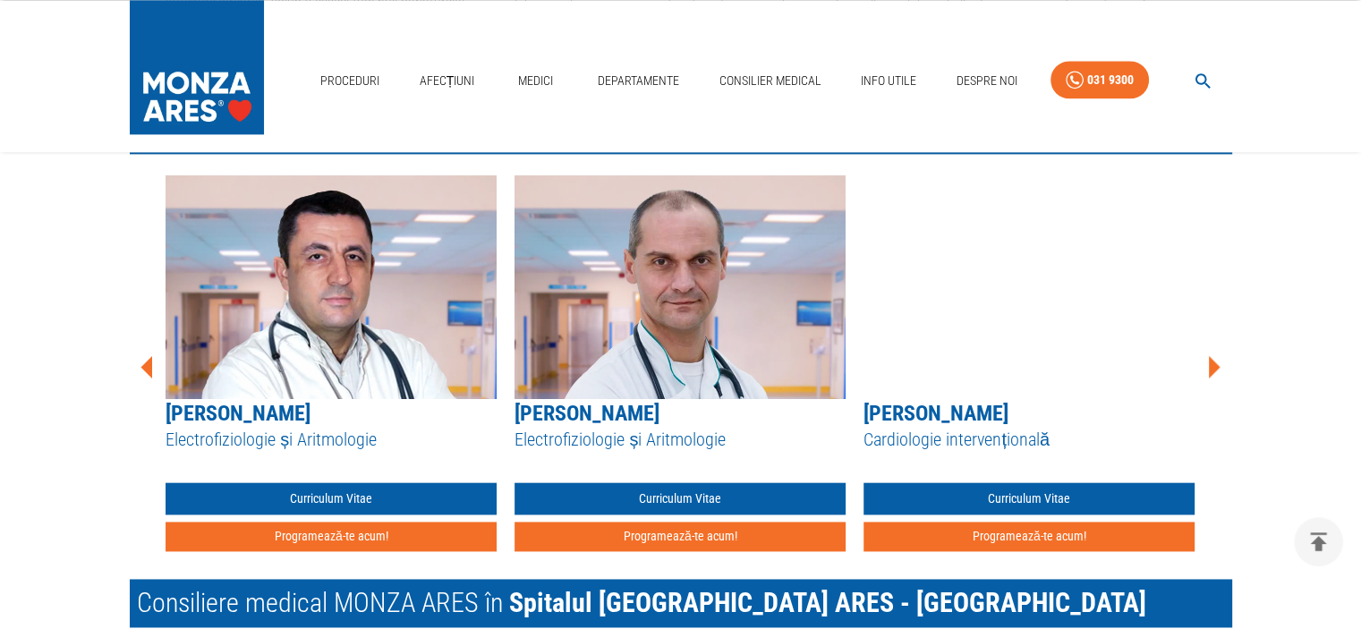
click at [1213, 361] on icon at bounding box center [1214, 366] width 12 height 22
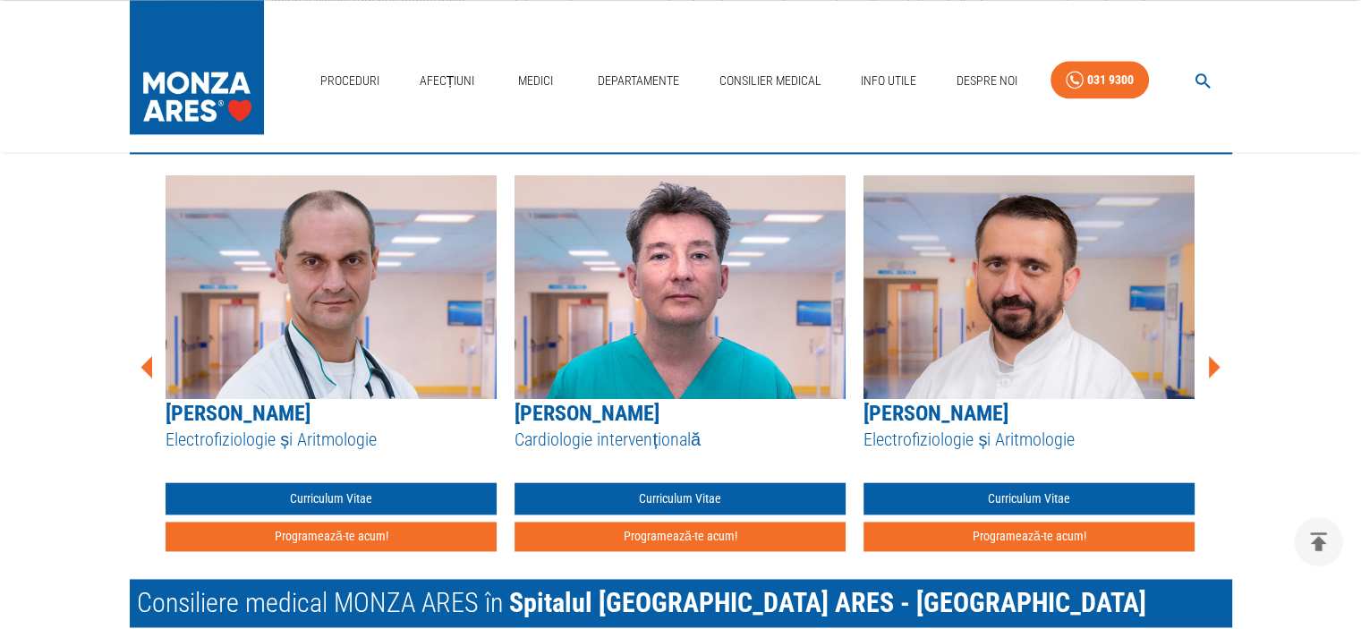
click at [1213, 361] on icon at bounding box center [1214, 366] width 12 height 22
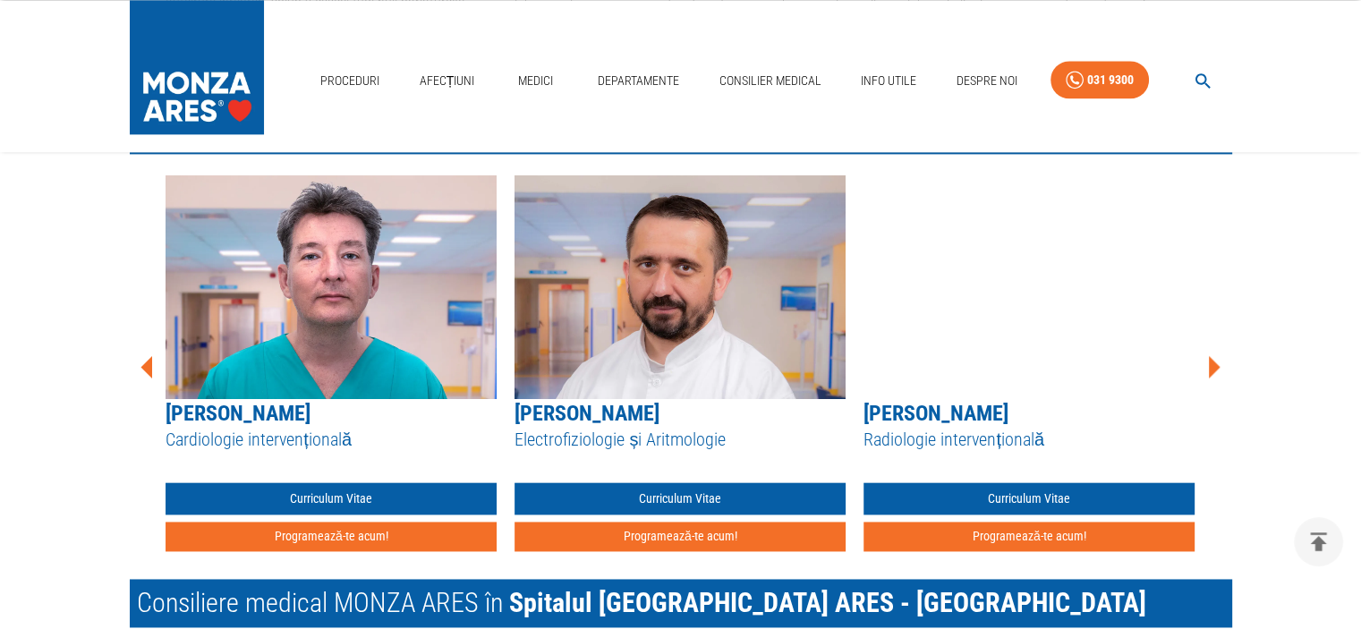
click at [1213, 361] on icon at bounding box center [1214, 366] width 12 height 22
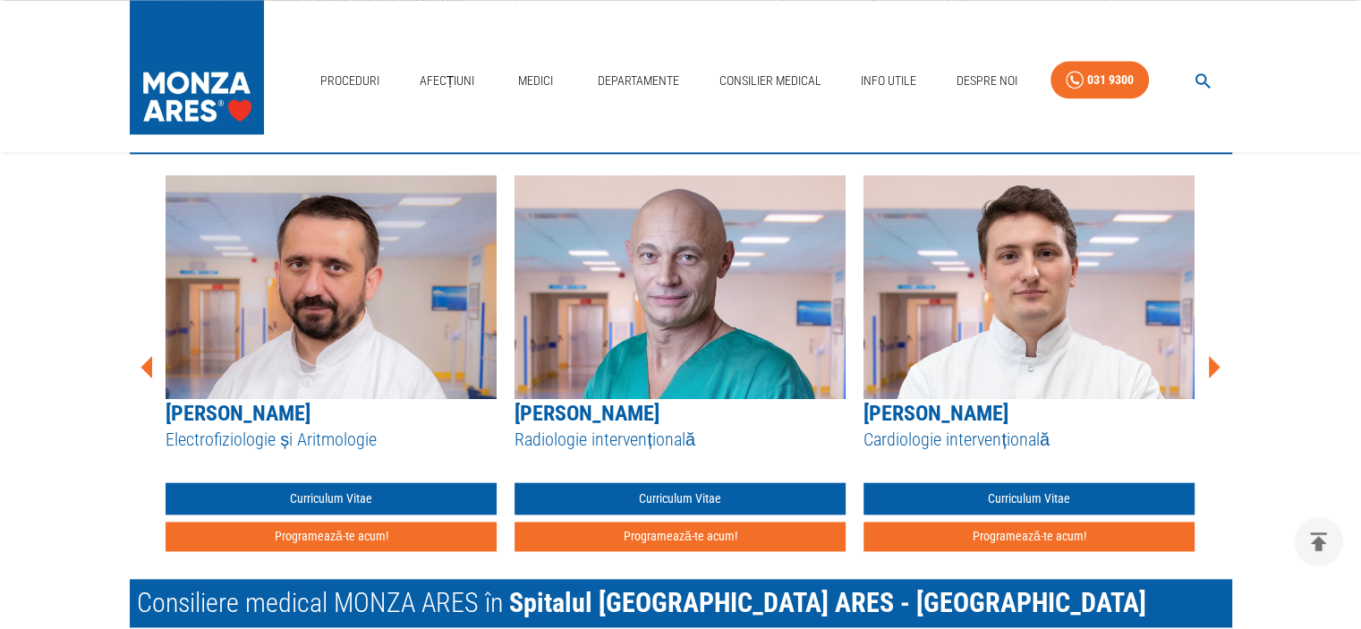
click at [1213, 361] on icon at bounding box center [1214, 366] width 12 height 22
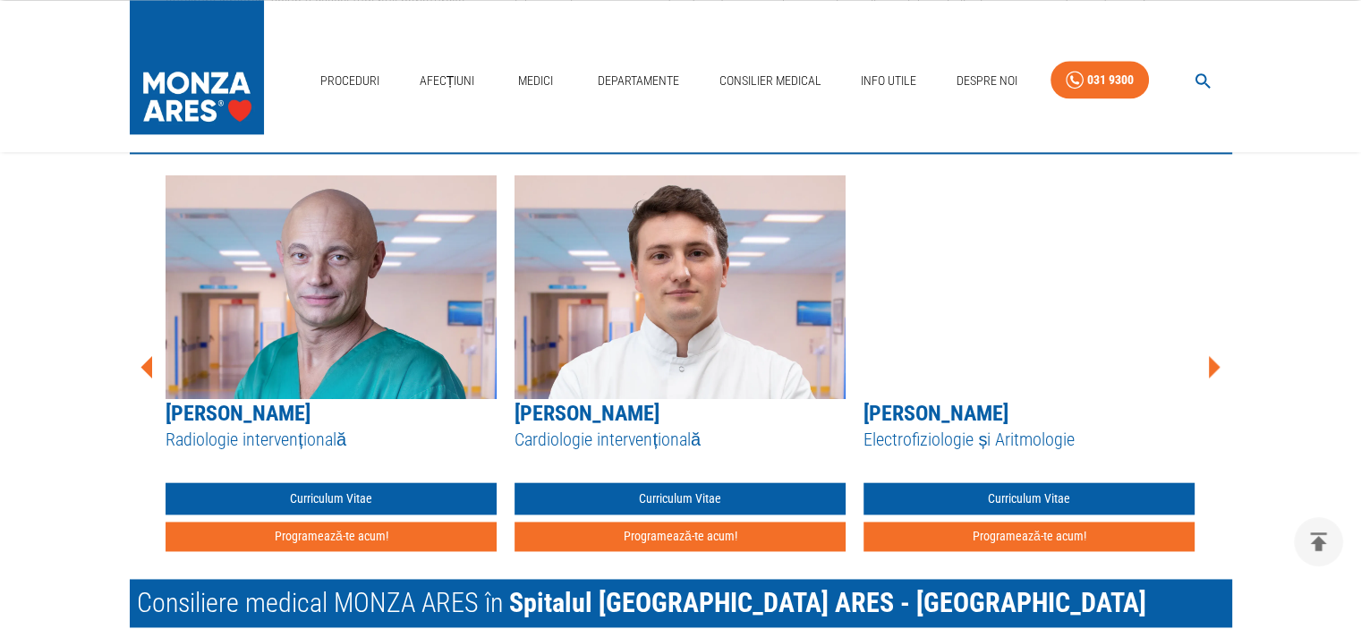
click at [1213, 361] on icon at bounding box center [1214, 366] width 12 height 22
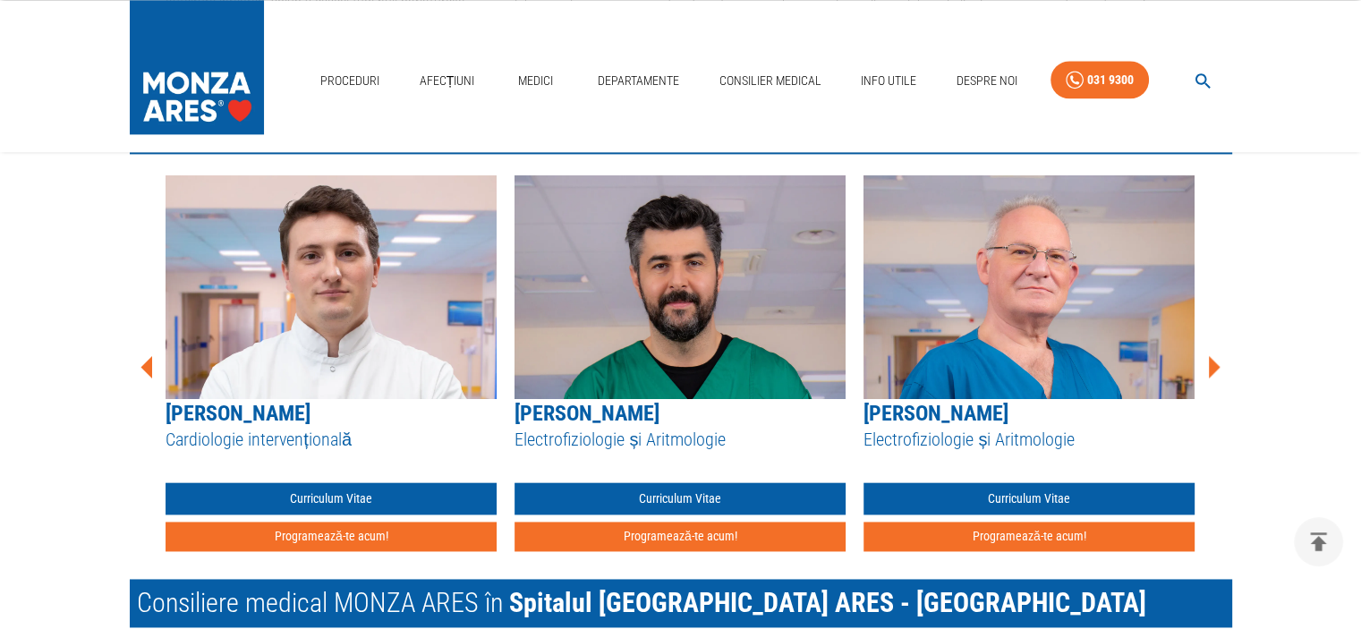
click at [1213, 361] on icon at bounding box center [1214, 366] width 12 height 22
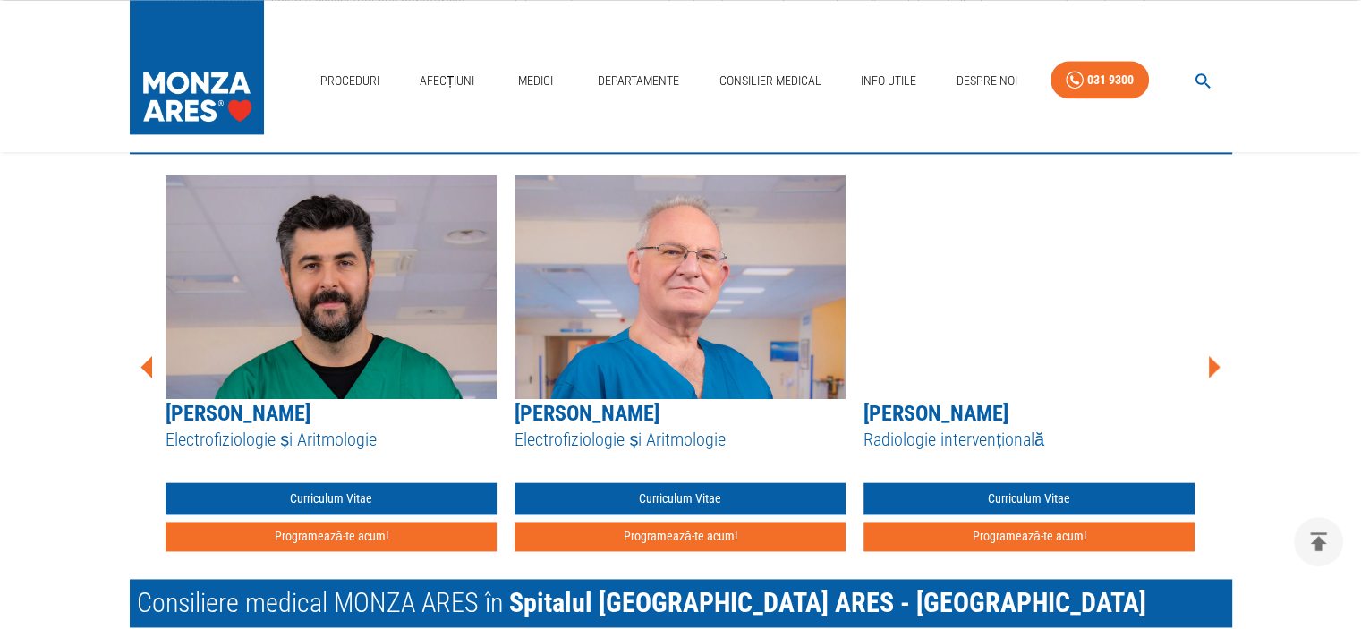
click at [1213, 361] on icon at bounding box center [1214, 366] width 12 height 22
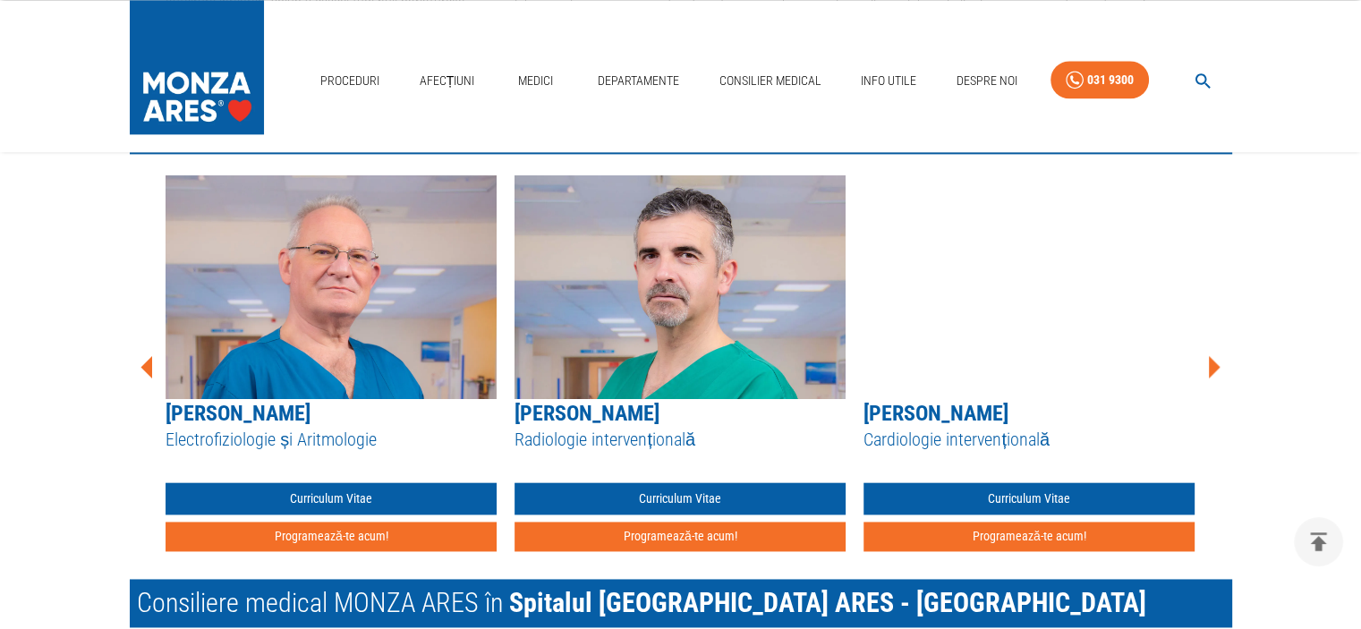
click at [1213, 361] on icon at bounding box center [1214, 366] width 12 height 22
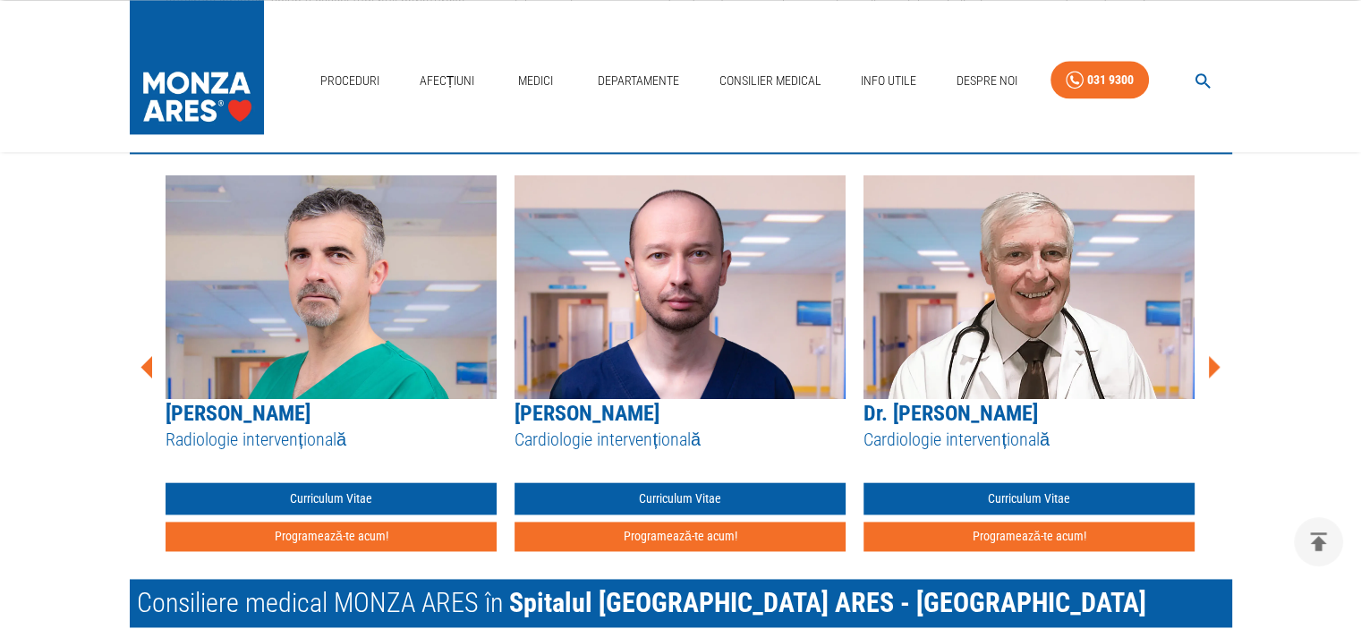
click at [1213, 361] on icon at bounding box center [1214, 366] width 12 height 22
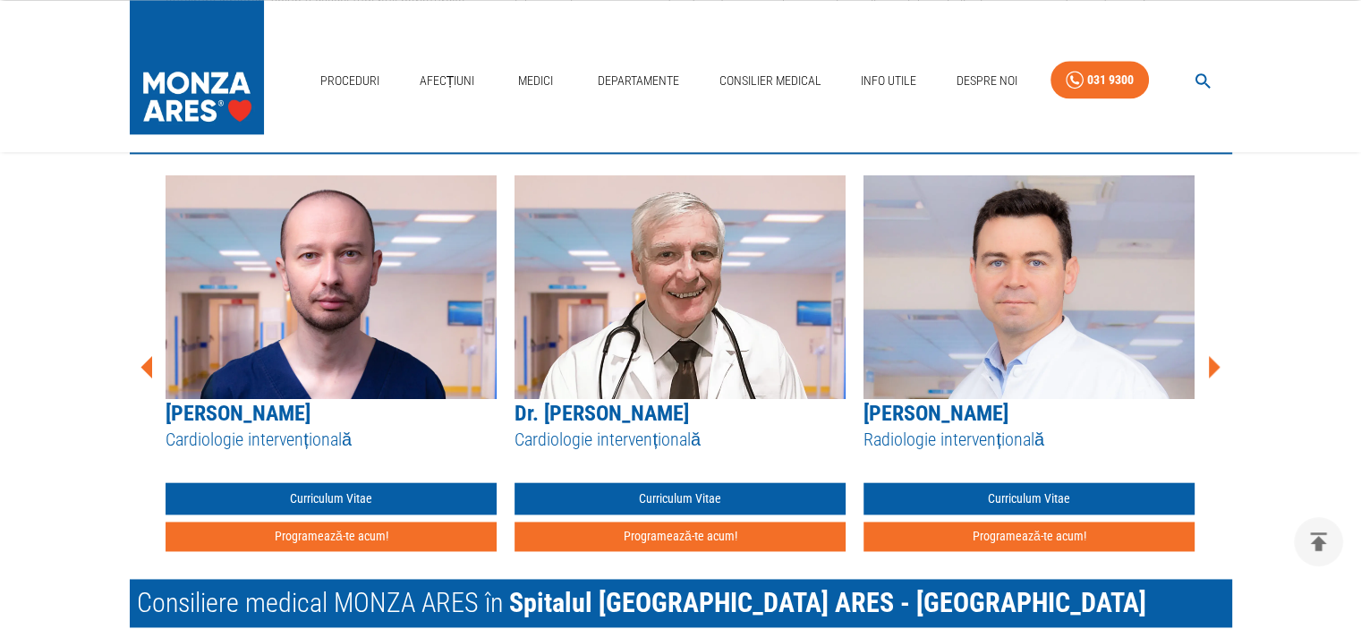
click at [1213, 361] on icon at bounding box center [1214, 366] width 12 height 22
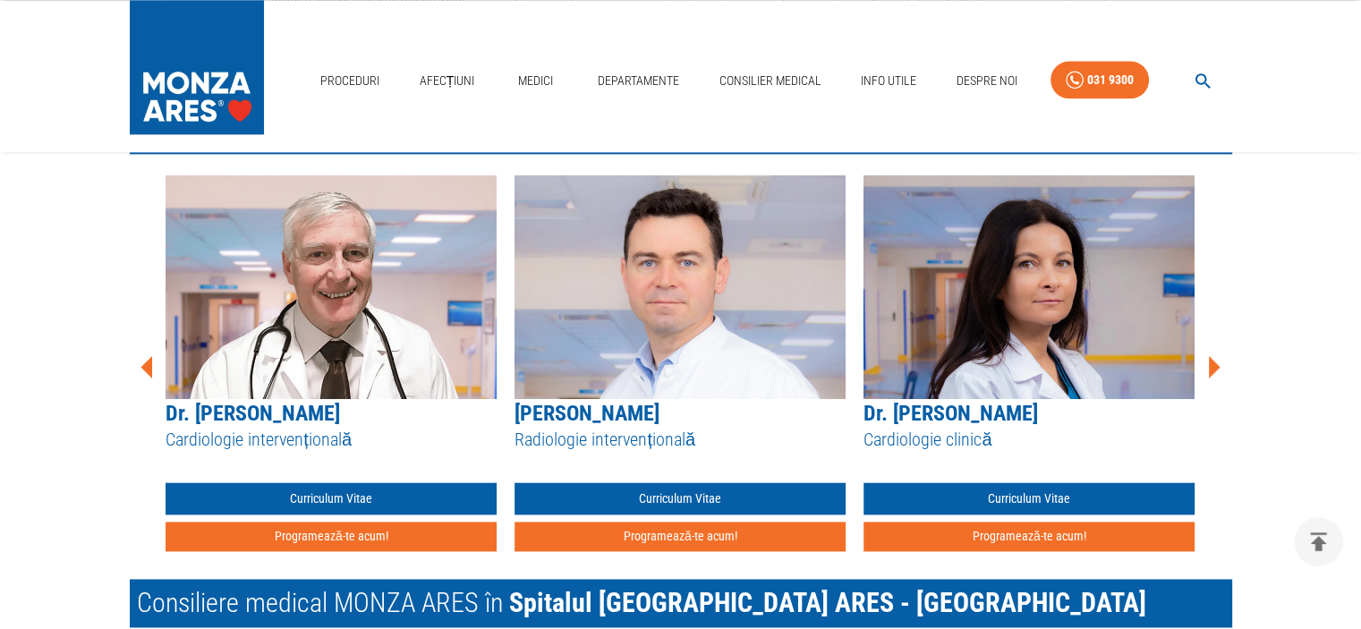
click at [1213, 361] on icon at bounding box center [1214, 366] width 12 height 22
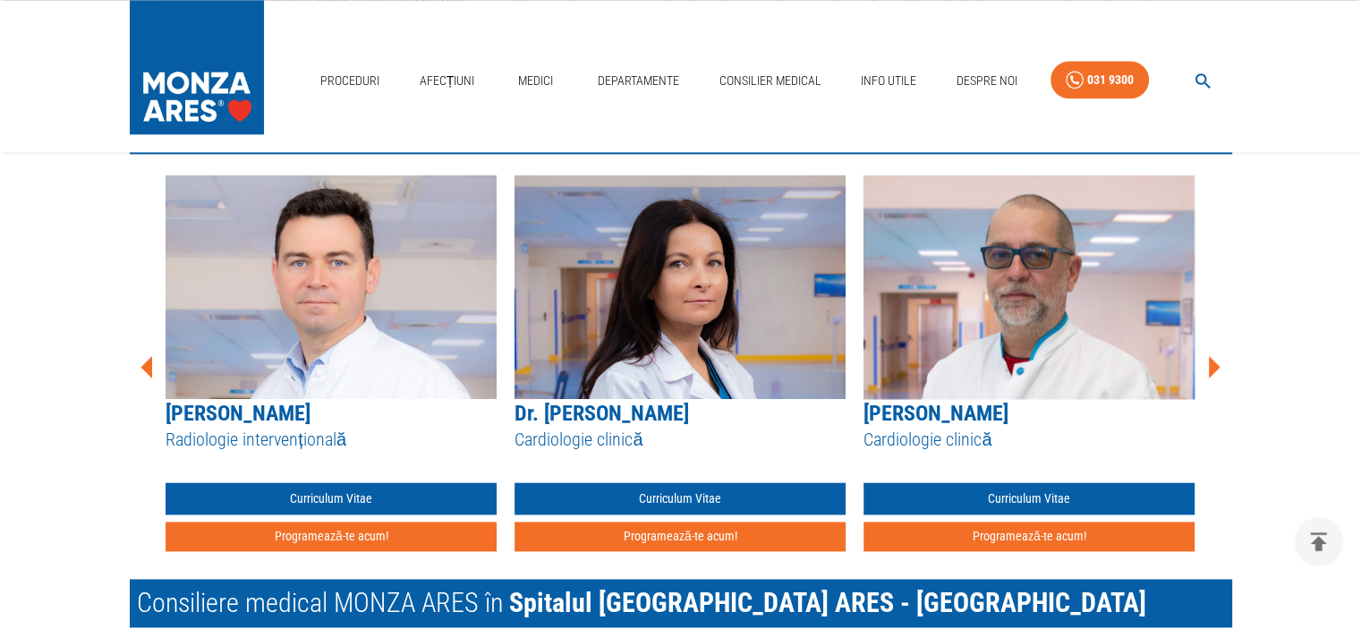
click at [1213, 361] on icon at bounding box center [1214, 366] width 12 height 22
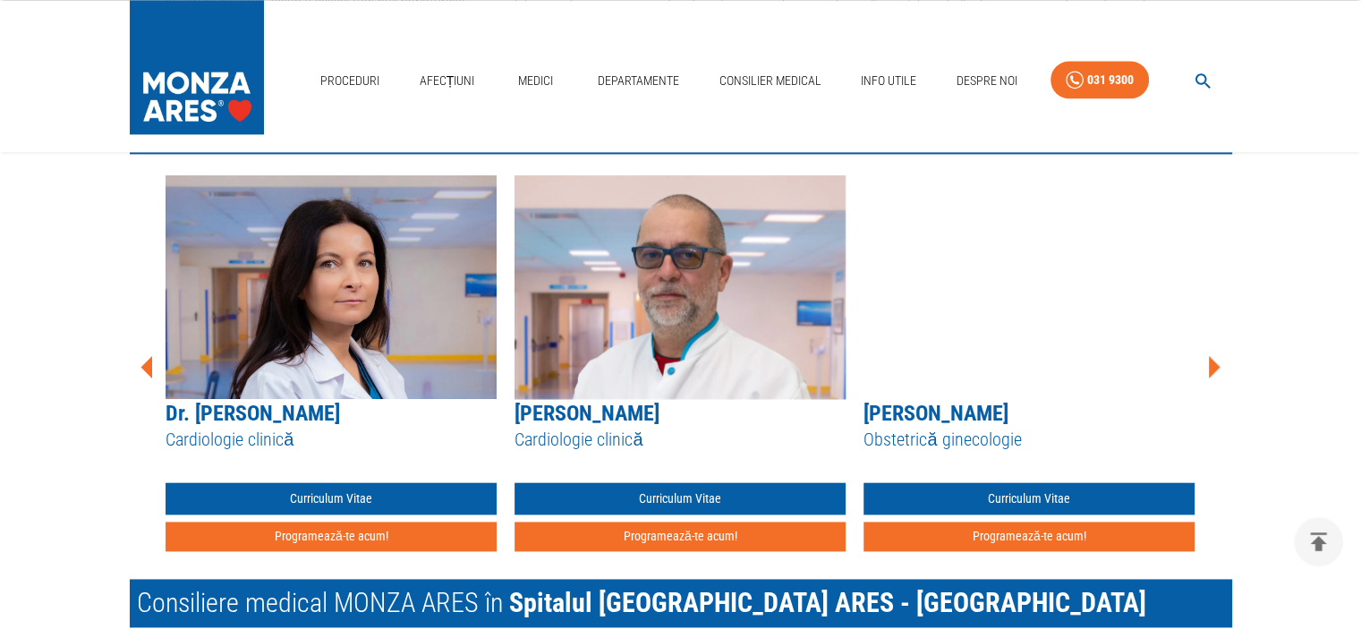
click at [1213, 361] on icon at bounding box center [1214, 366] width 12 height 22
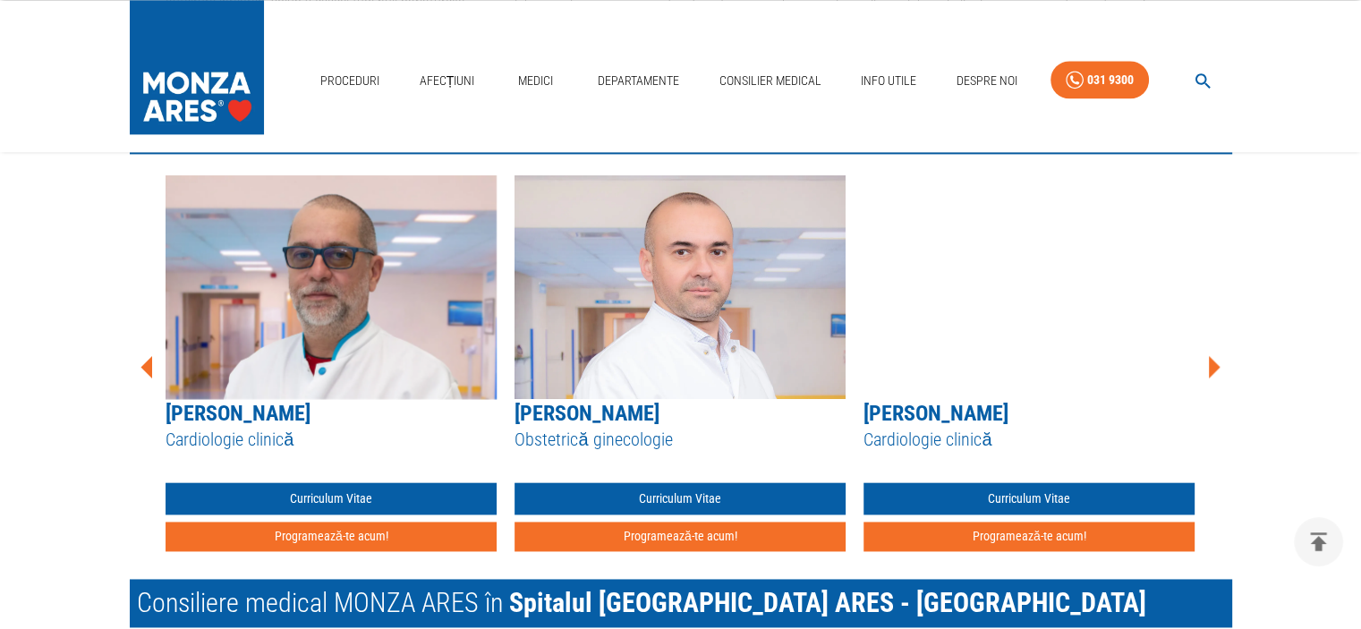
click at [1213, 361] on icon at bounding box center [1214, 366] width 12 height 22
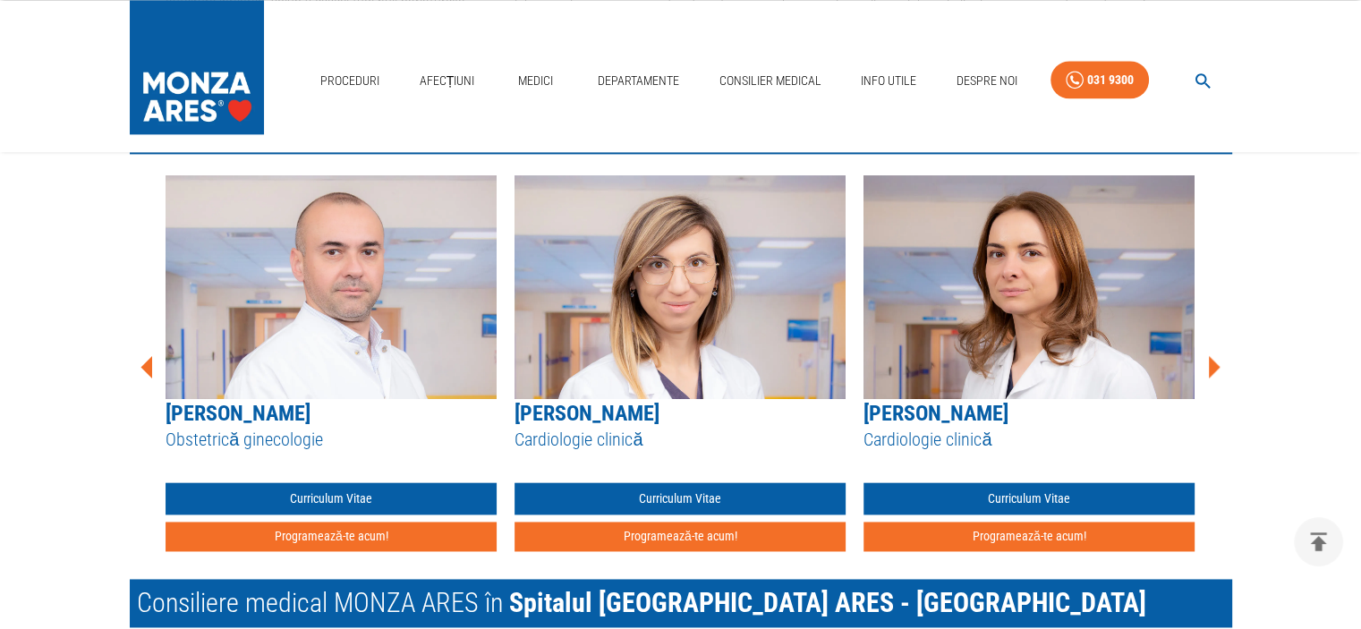
click at [1213, 361] on icon at bounding box center [1214, 366] width 12 height 22
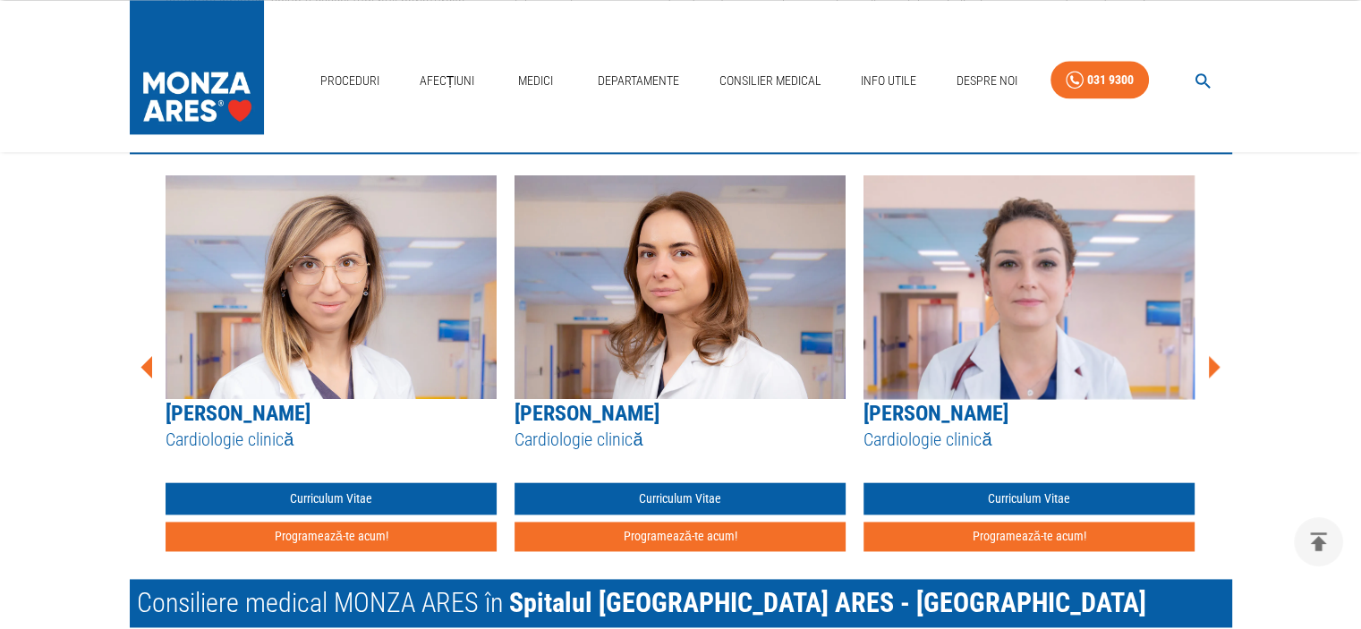
click at [1213, 361] on icon at bounding box center [1214, 366] width 12 height 22
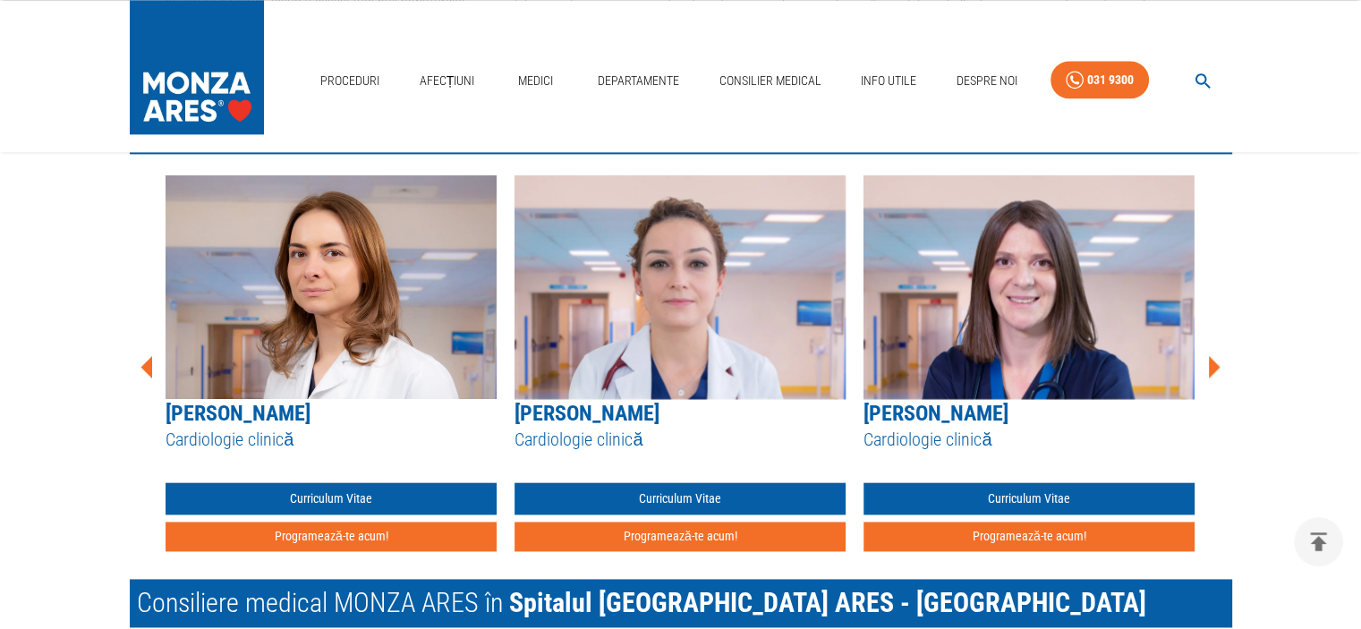
click at [1213, 361] on icon at bounding box center [1214, 366] width 12 height 22
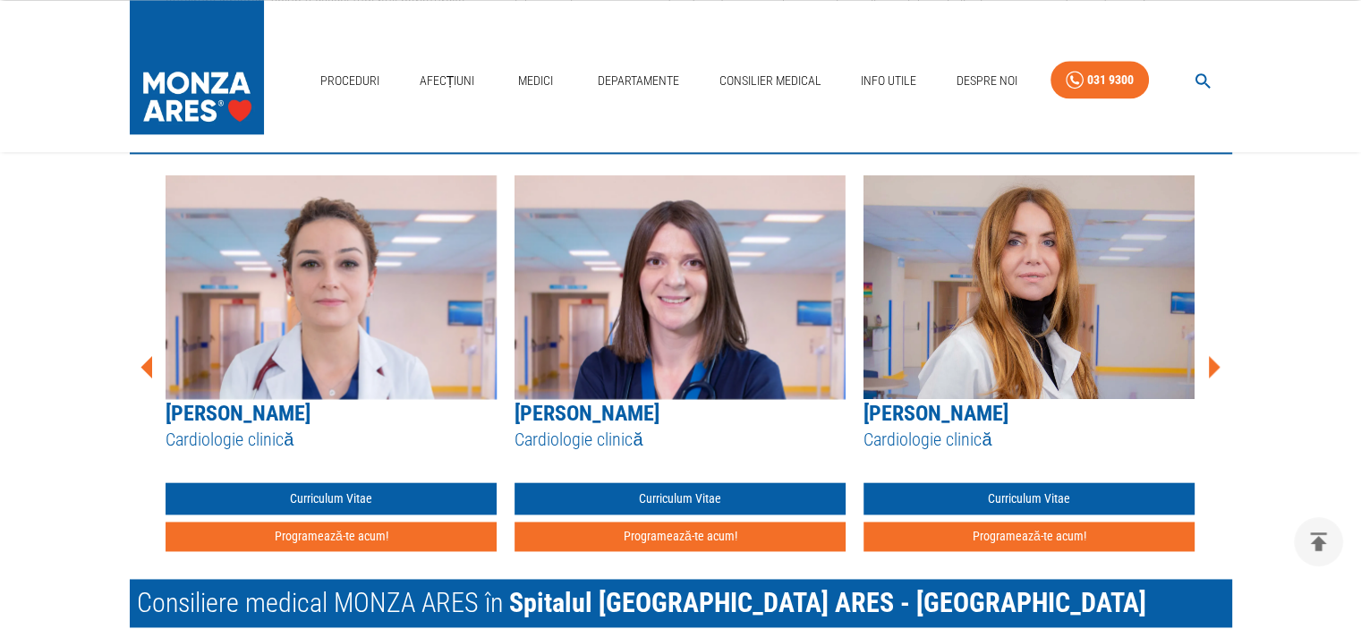
click at [1213, 361] on icon at bounding box center [1214, 366] width 12 height 22
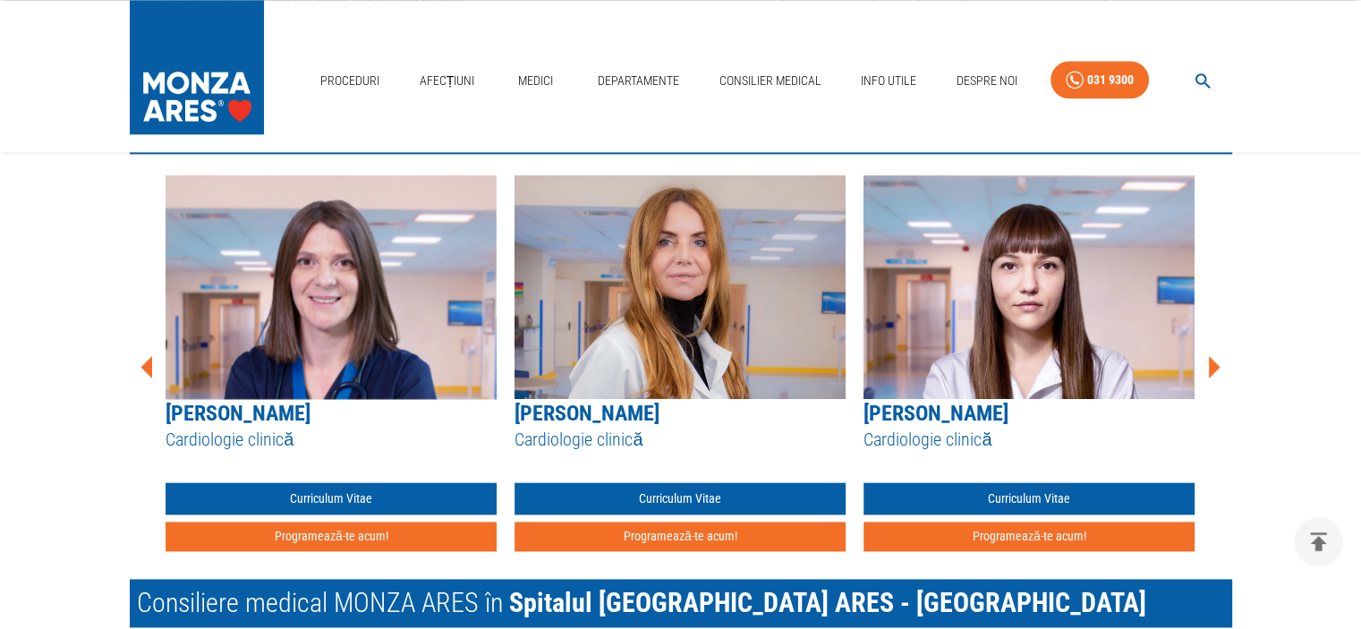
click at [1213, 361] on icon at bounding box center [1214, 366] width 12 height 22
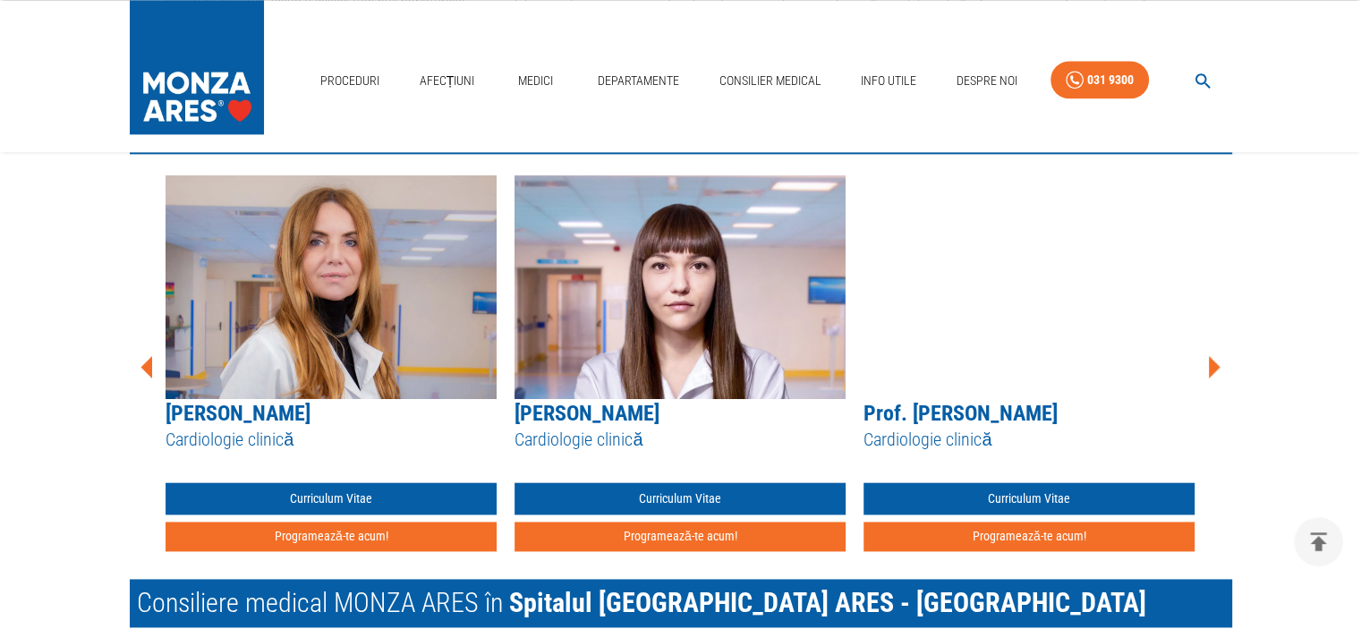
click at [1213, 361] on icon at bounding box center [1214, 366] width 12 height 22
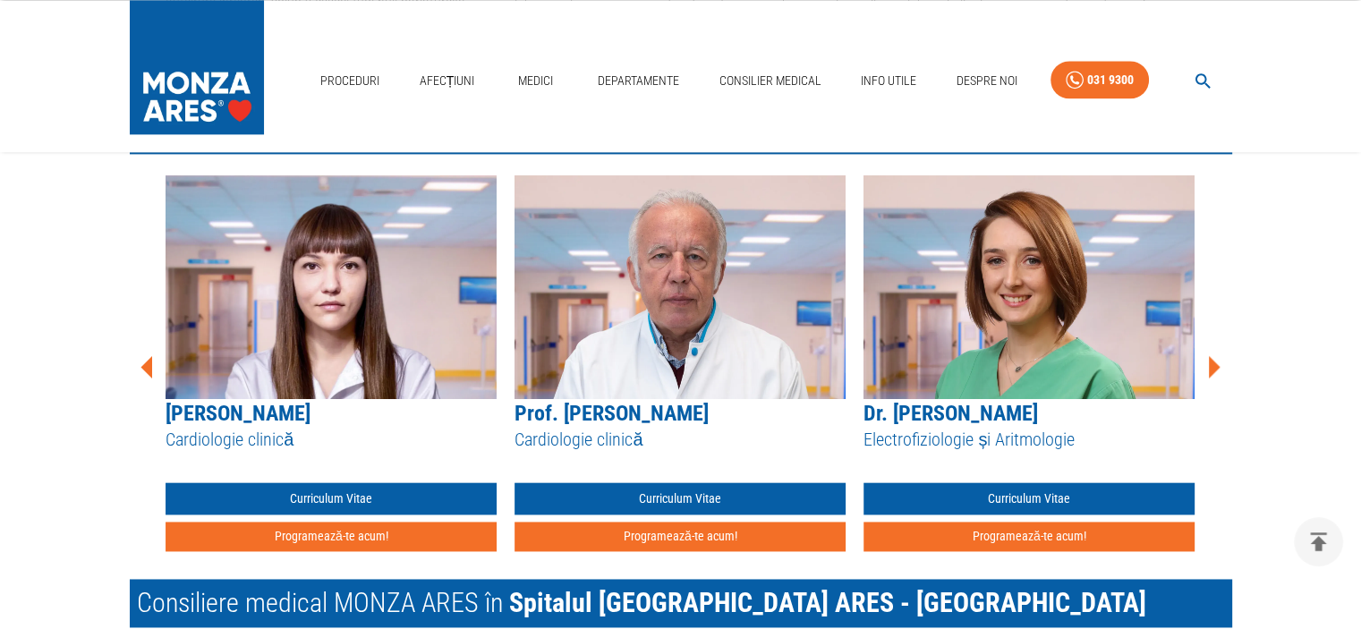
click at [1213, 361] on icon at bounding box center [1214, 366] width 12 height 22
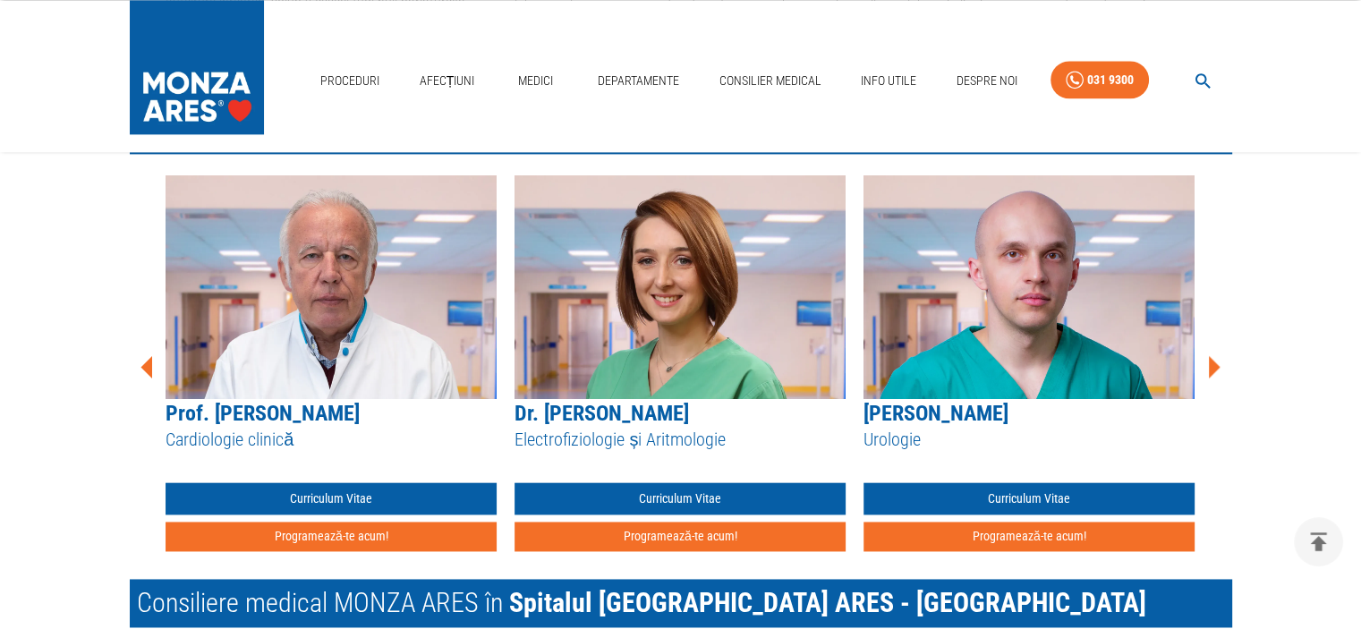
click at [1213, 361] on icon at bounding box center [1214, 366] width 12 height 22
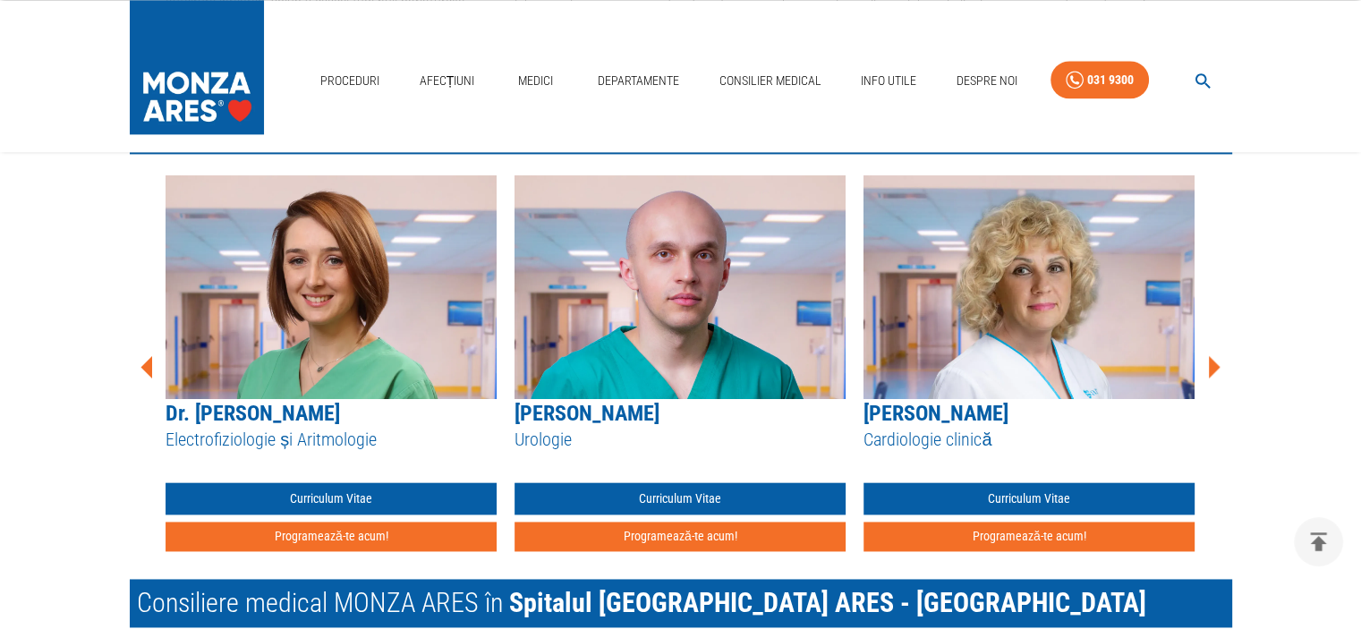
click at [1213, 361] on icon at bounding box center [1214, 366] width 12 height 22
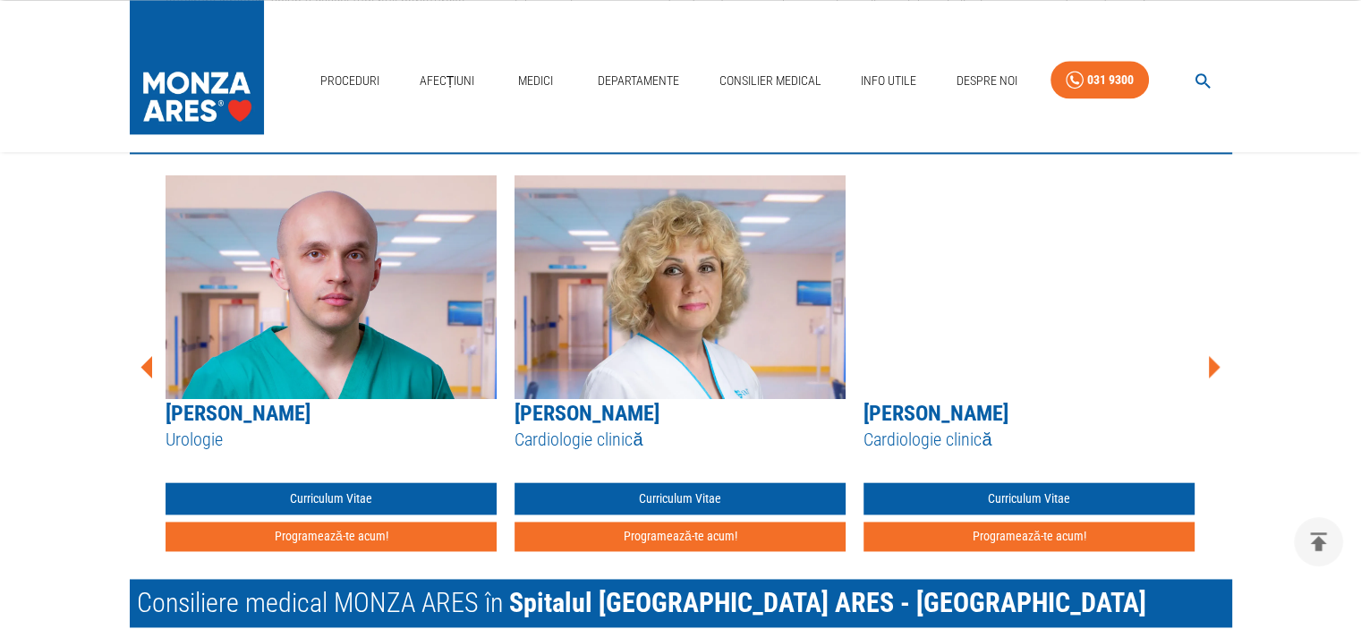
click at [1213, 361] on icon at bounding box center [1214, 366] width 12 height 22
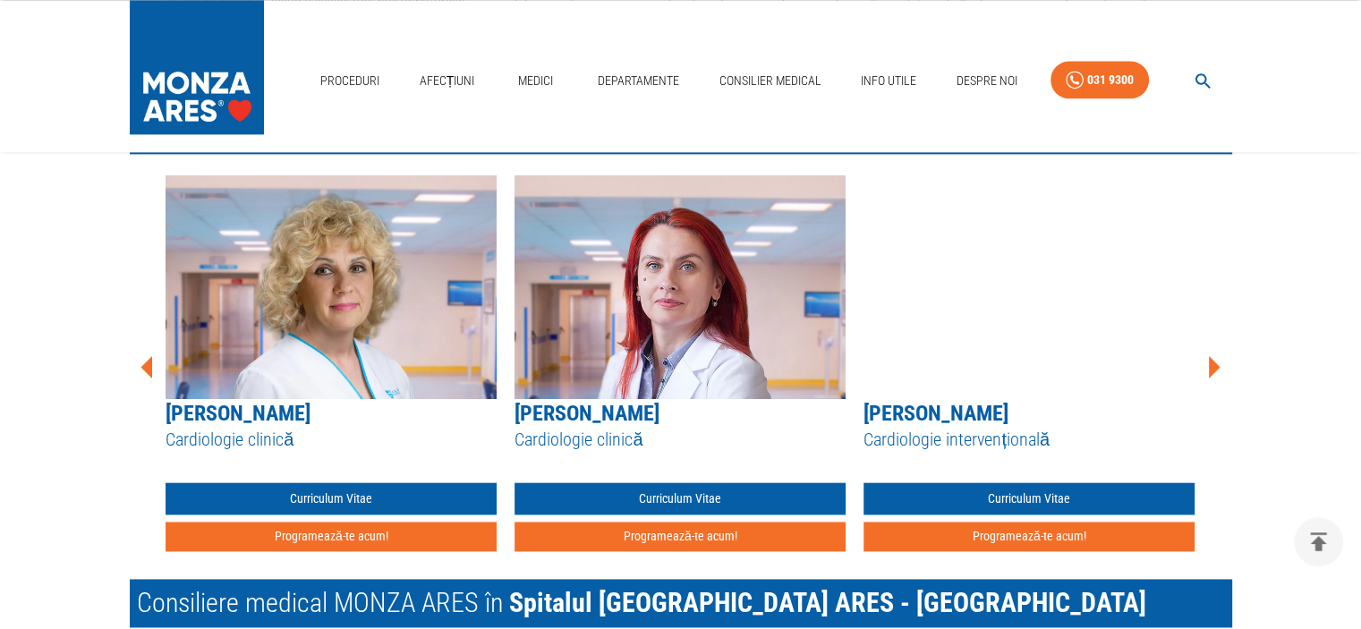
click at [1213, 361] on icon at bounding box center [1214, 366] width 12 height 22
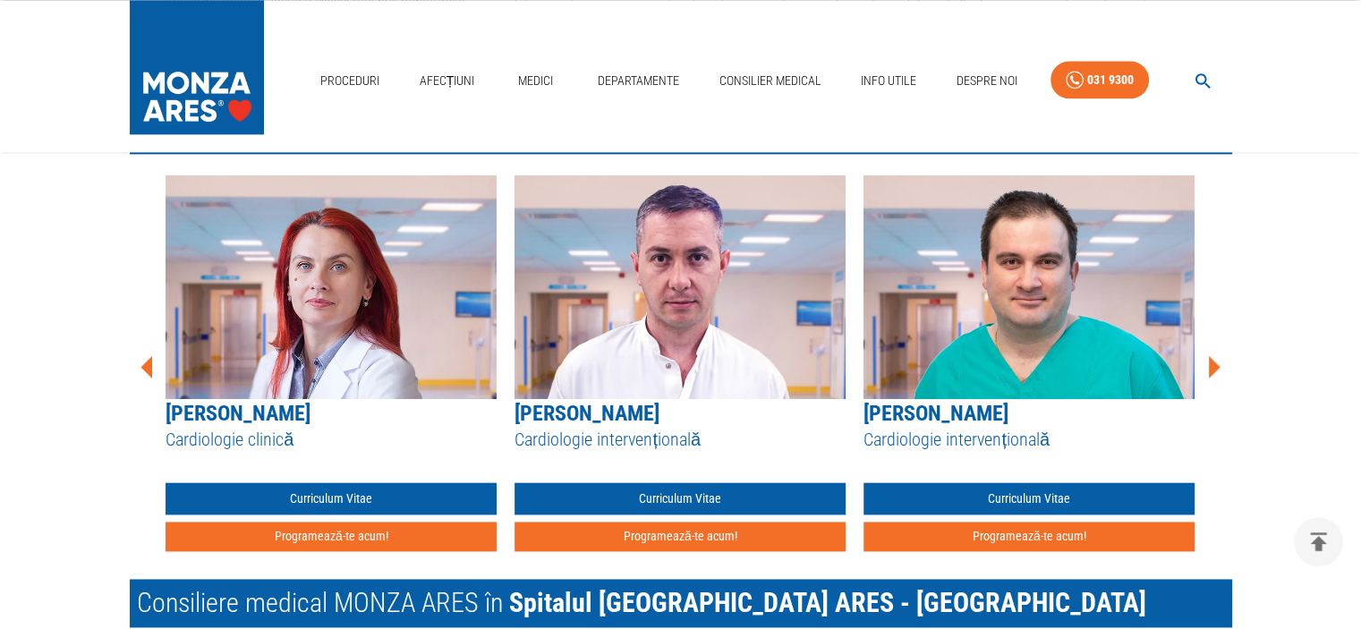
click at [1213, 361] on icon at bounding box center [1214, 366] width 12 height 22
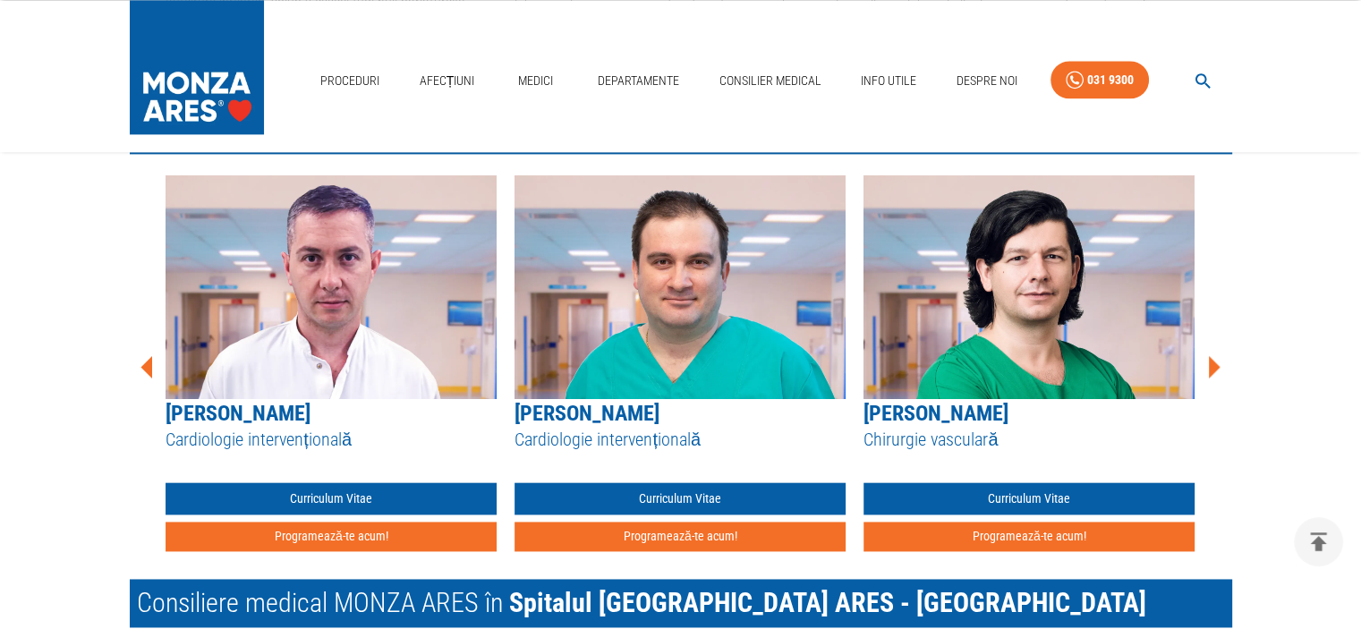
click at [1213, 361] on icon at bounding box center [1214, 366] width 12 height 22
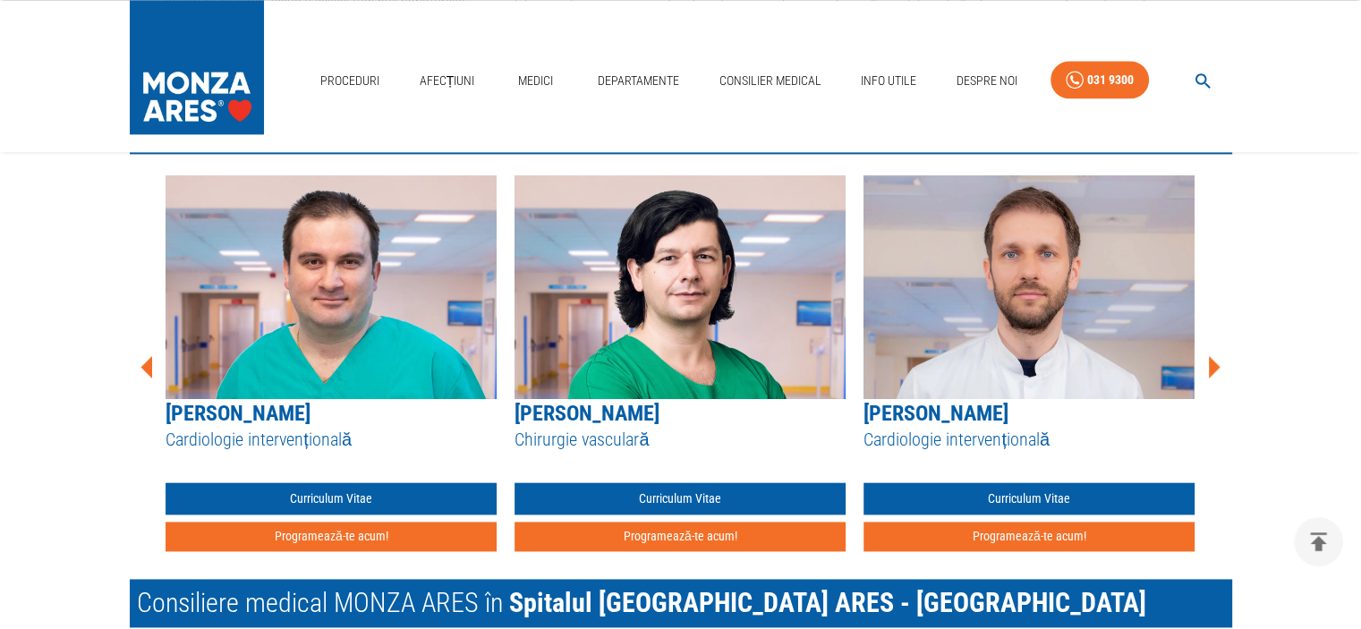
click at [1213, 361] on icon at bounding box center [1214, 366] width 12 height 22
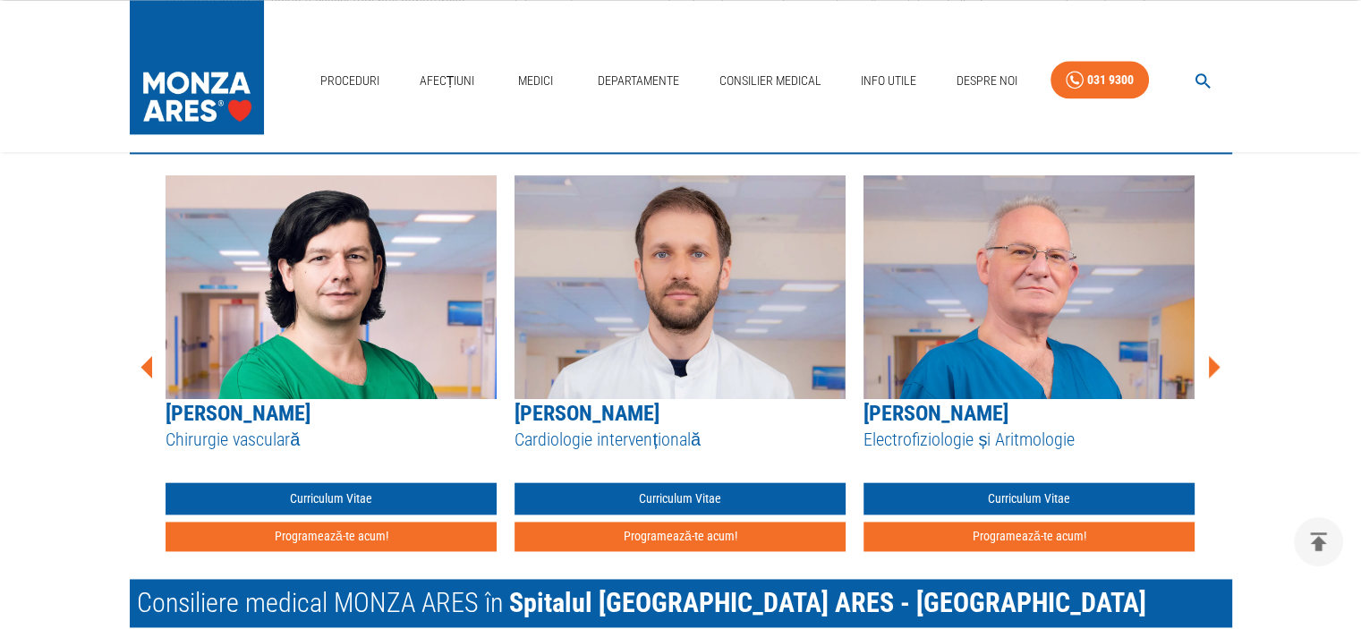
click at [1213, 361] on icon at bounding box center [1214, 366] width 12 height 22
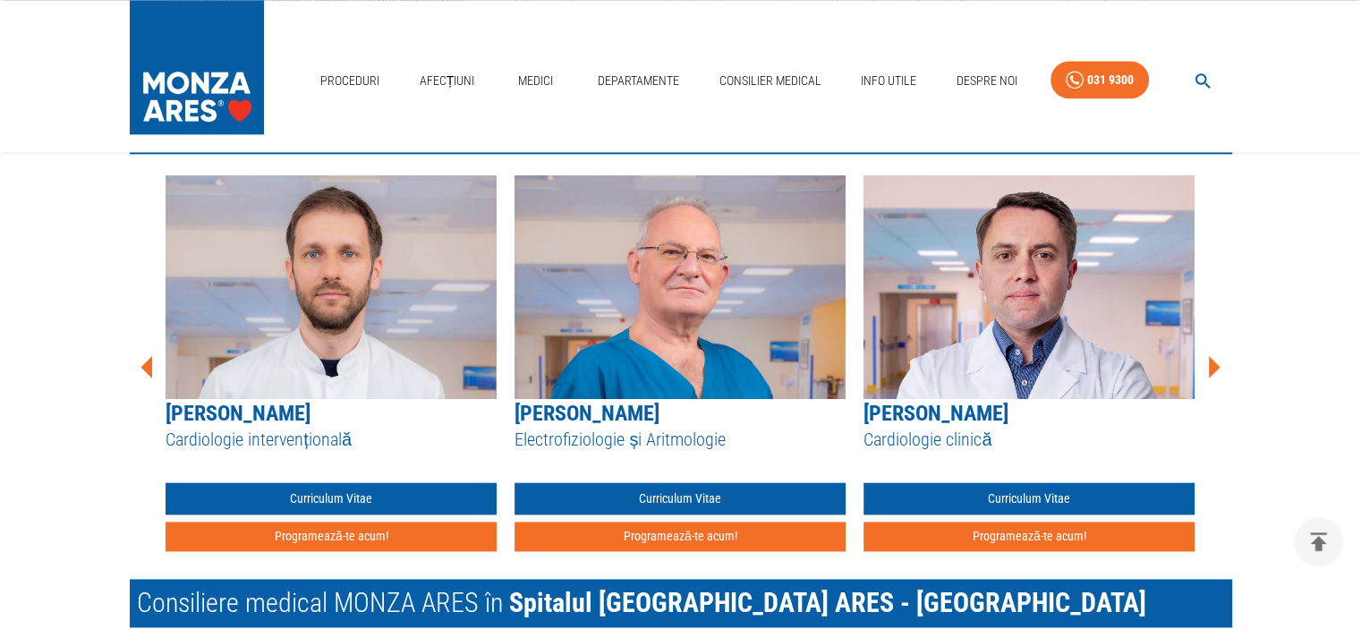
click at [1213, 361] on icon at bounding box center [1214, 366] width 12 height 22
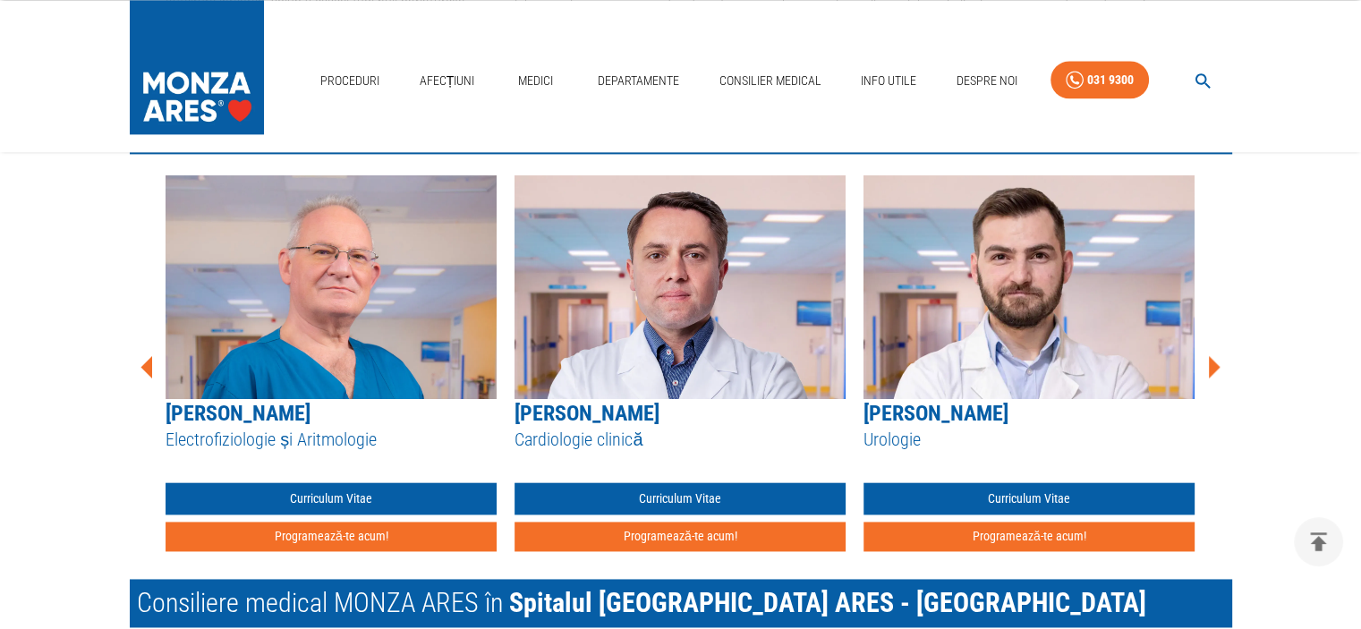
click at [1213, 361] on icon at bounding box center [1214, 366] width 12 height 22
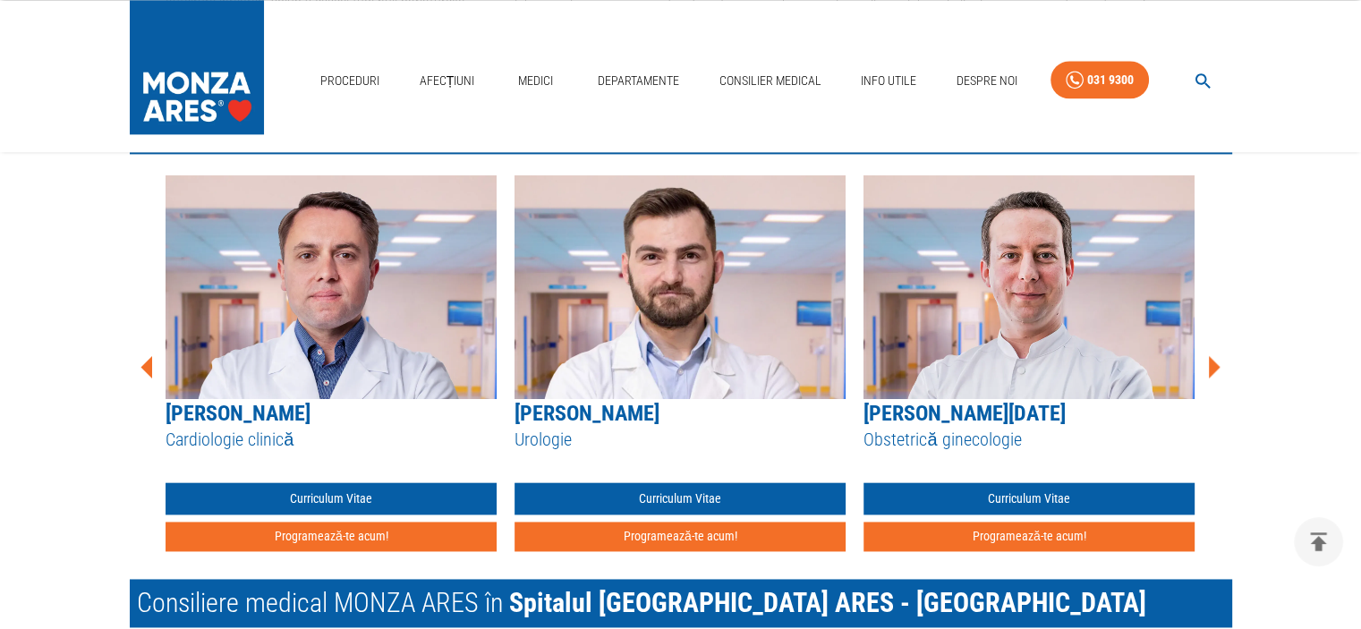
click at [1213, 361] on icon at bounding box center [1214, 366] width 12 height 22
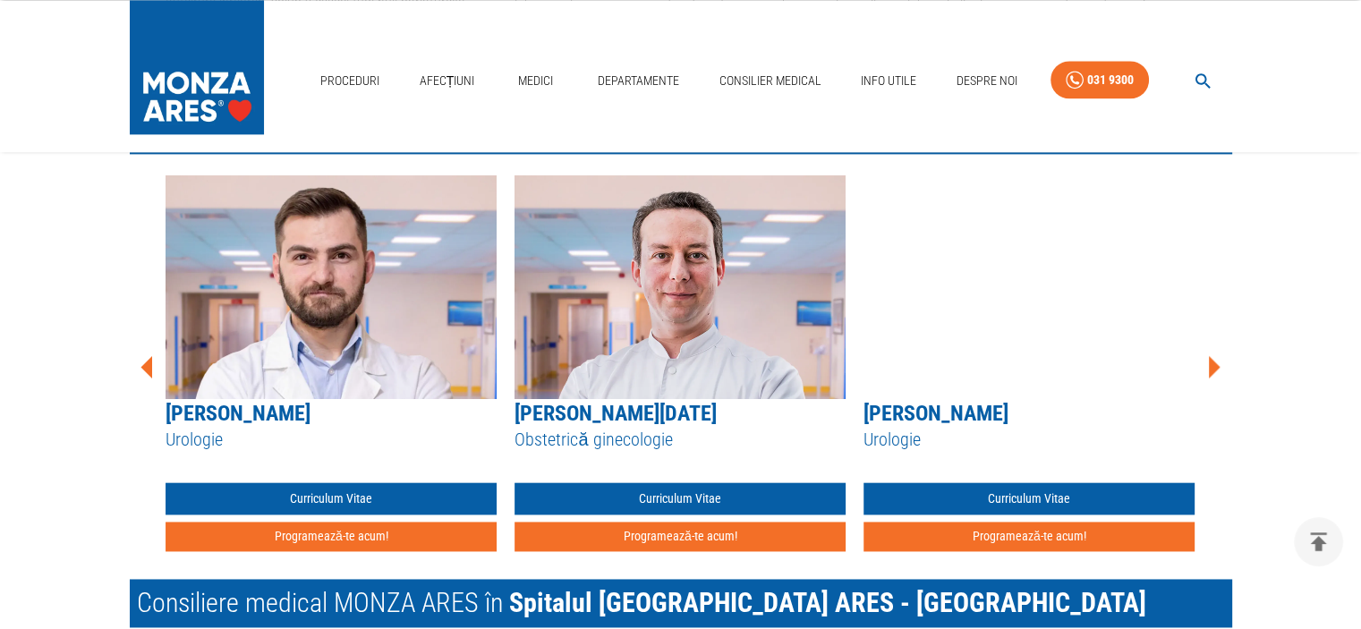
click at [1213, 361] on icon at bounding box center [1214, 366] width 12 height 22
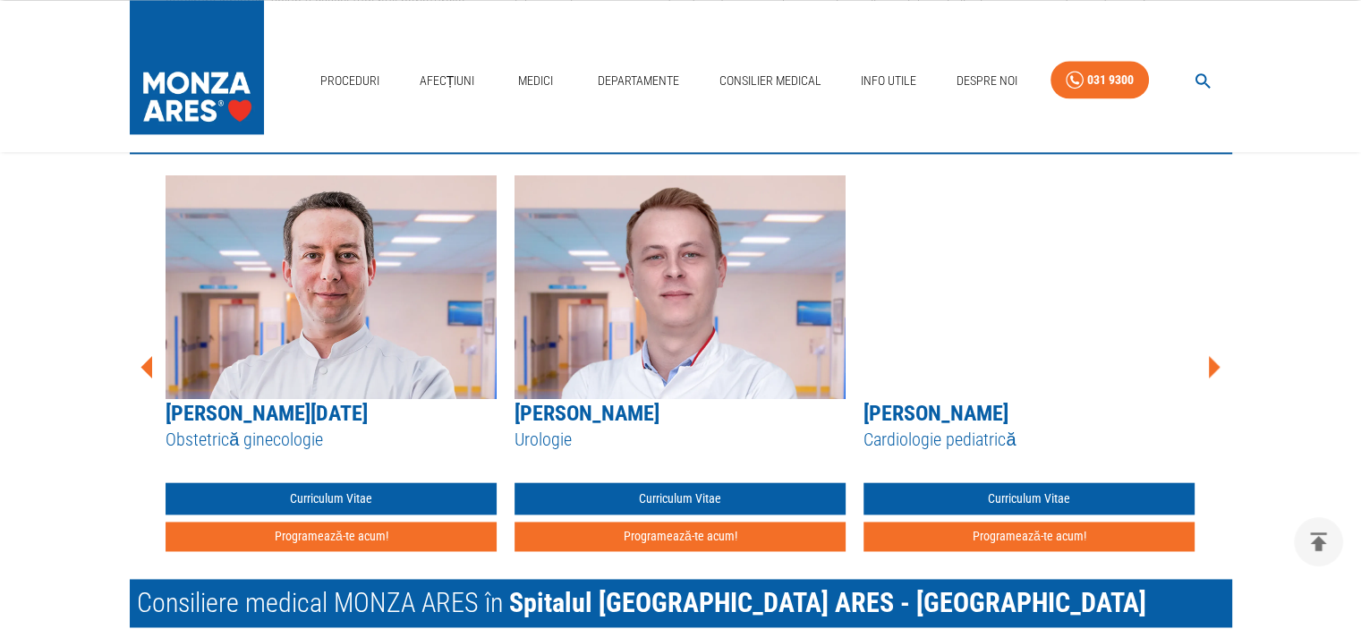
click at [1213, 361] on icon at bounding box center [1214, 366] width 12 height 22
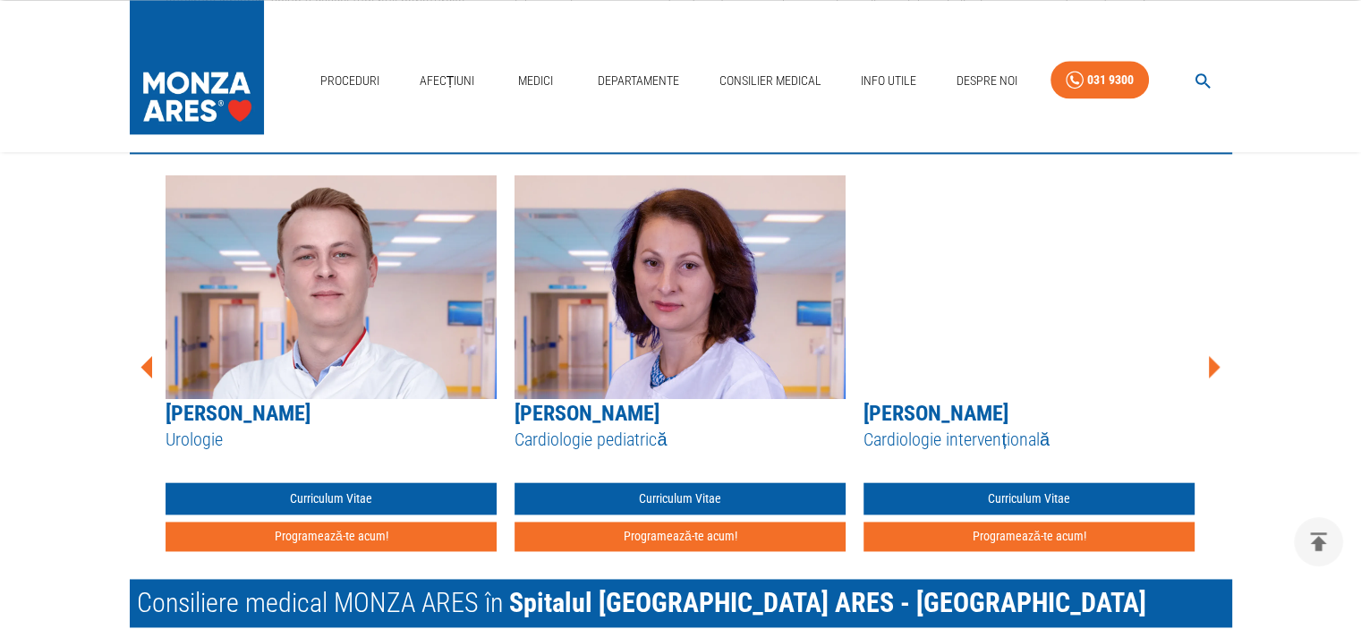
click at [1213, 361] on icon at bounding box center [1214, 366] width 12 height 22
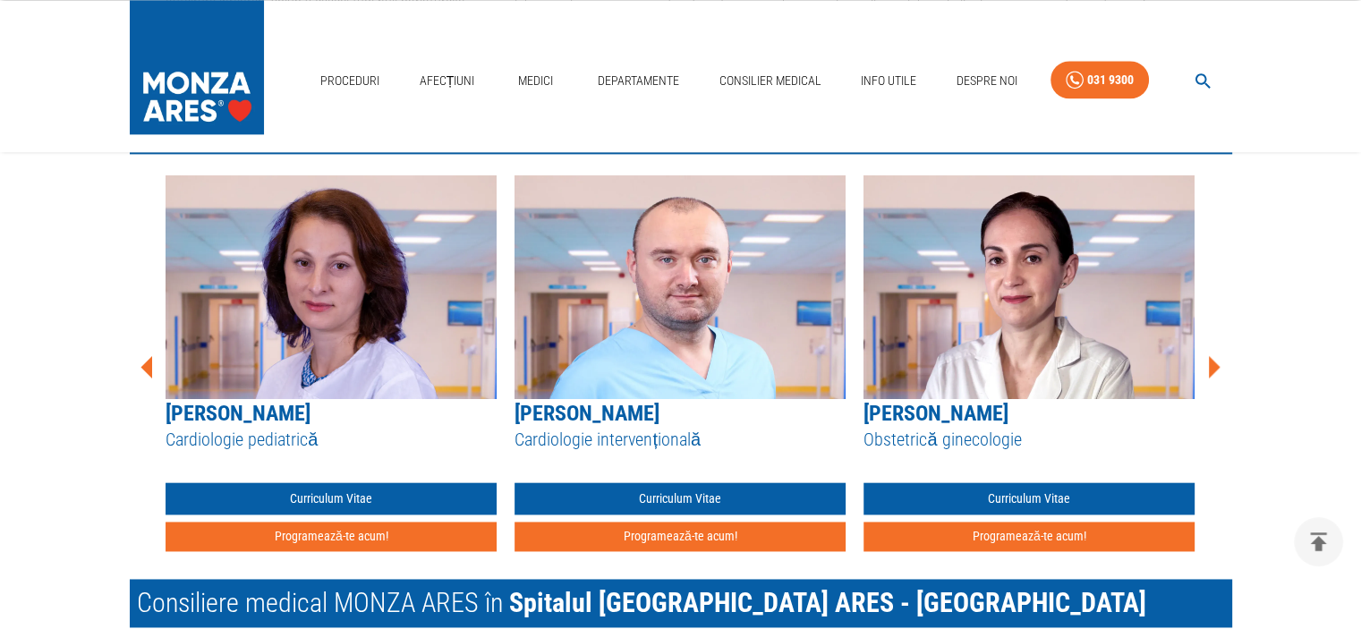
click at [1213, 361] on icon at bounding box center [1214, 366] width 12 height 22
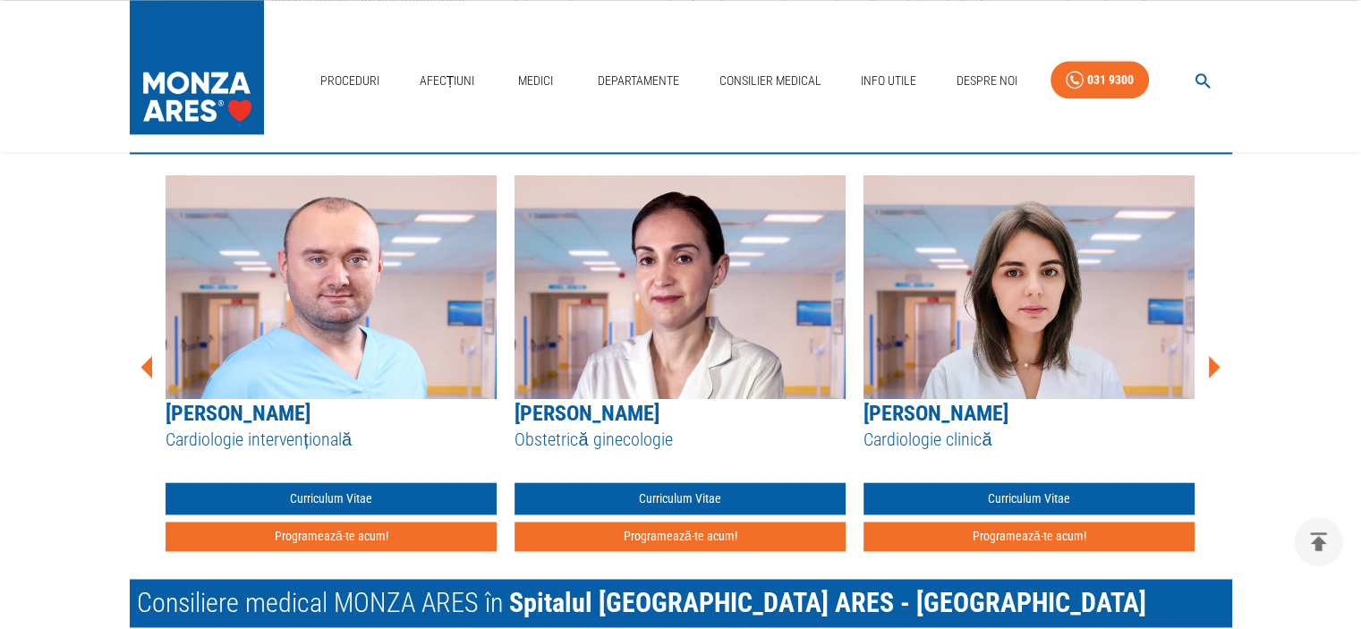
click at [1213, 361] on icon at bounding box center [1214, 366] width 12 height 22
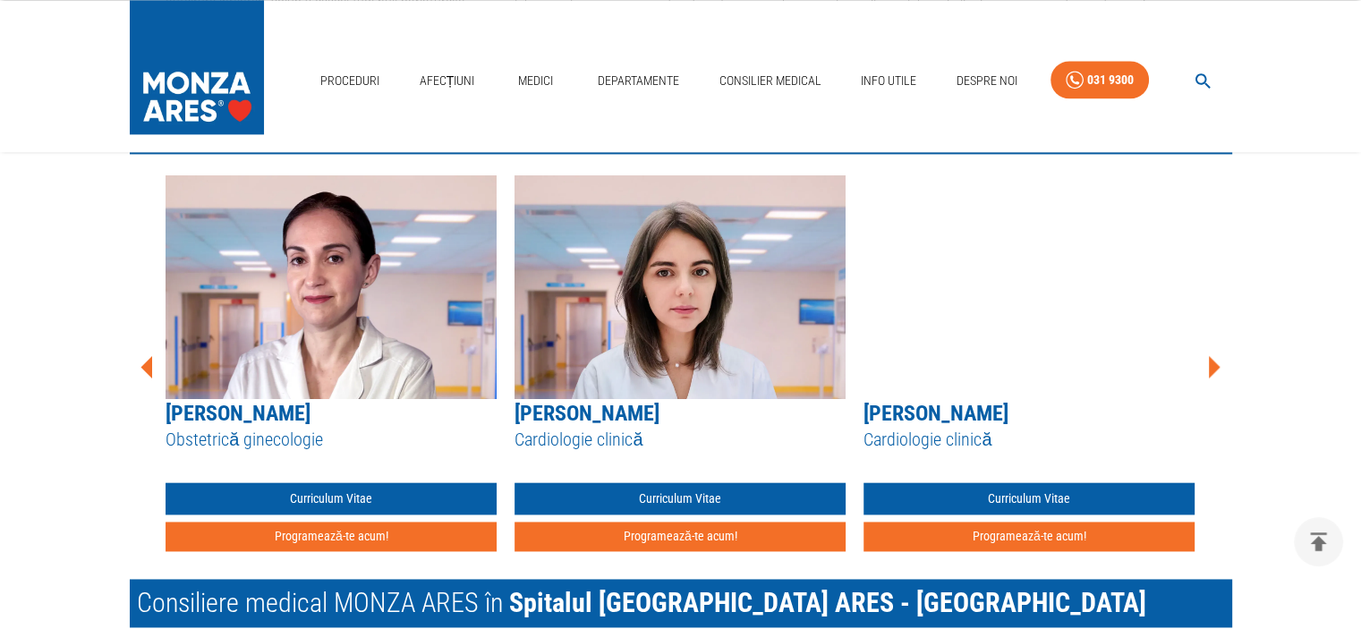
click at [1213, 361] on icon at bounding box center [1214, 366] width 12 height 22
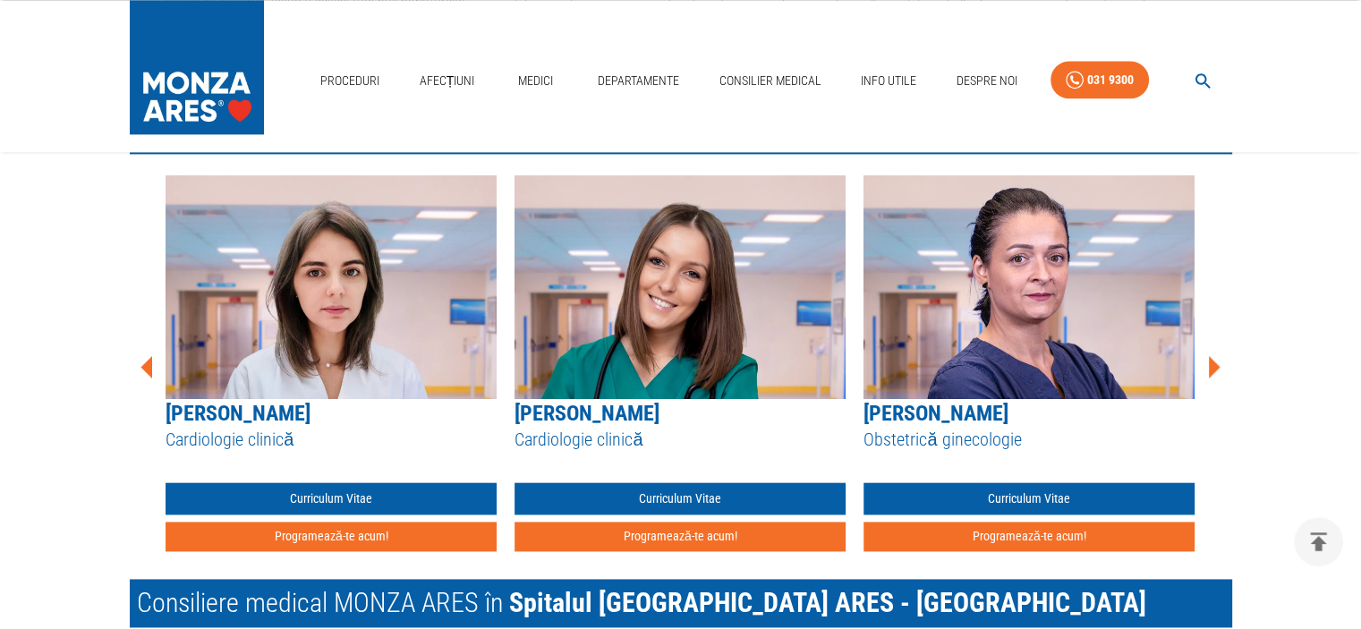
click at [1213, 361] on icon at bounding box center [1214, 366] width 12 height 22
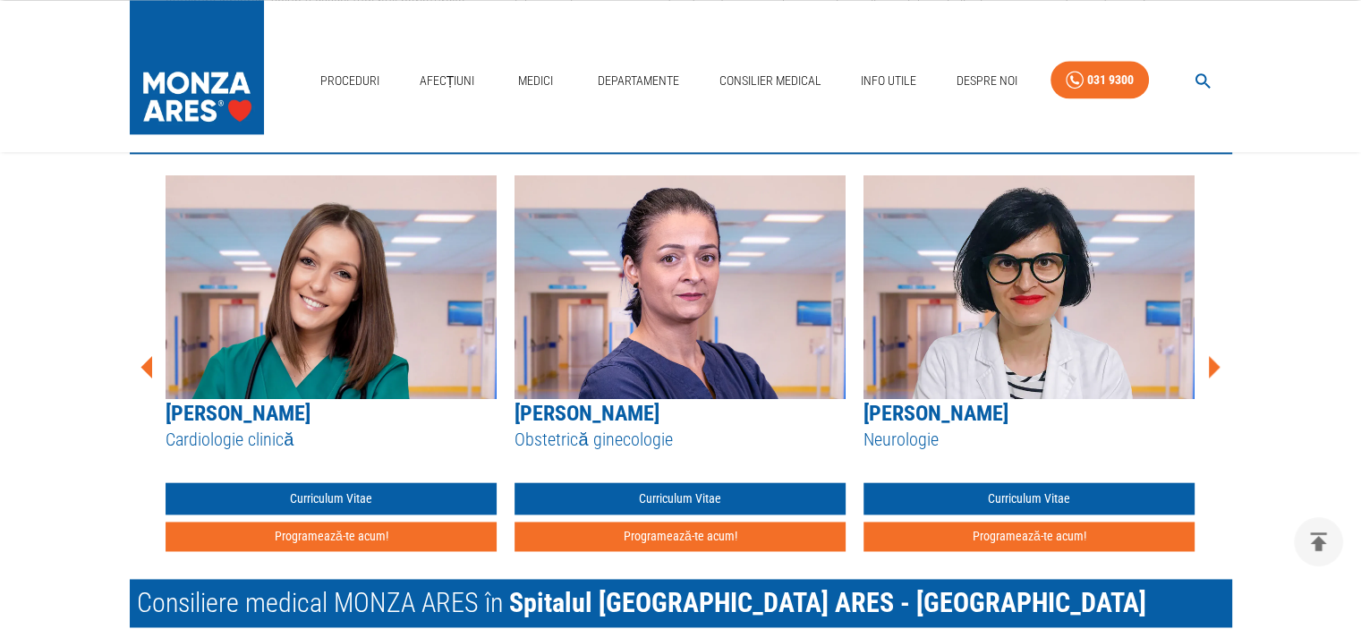
click at [1213, 361] on icon at bounding box center [1214, 366] width 12 height 22
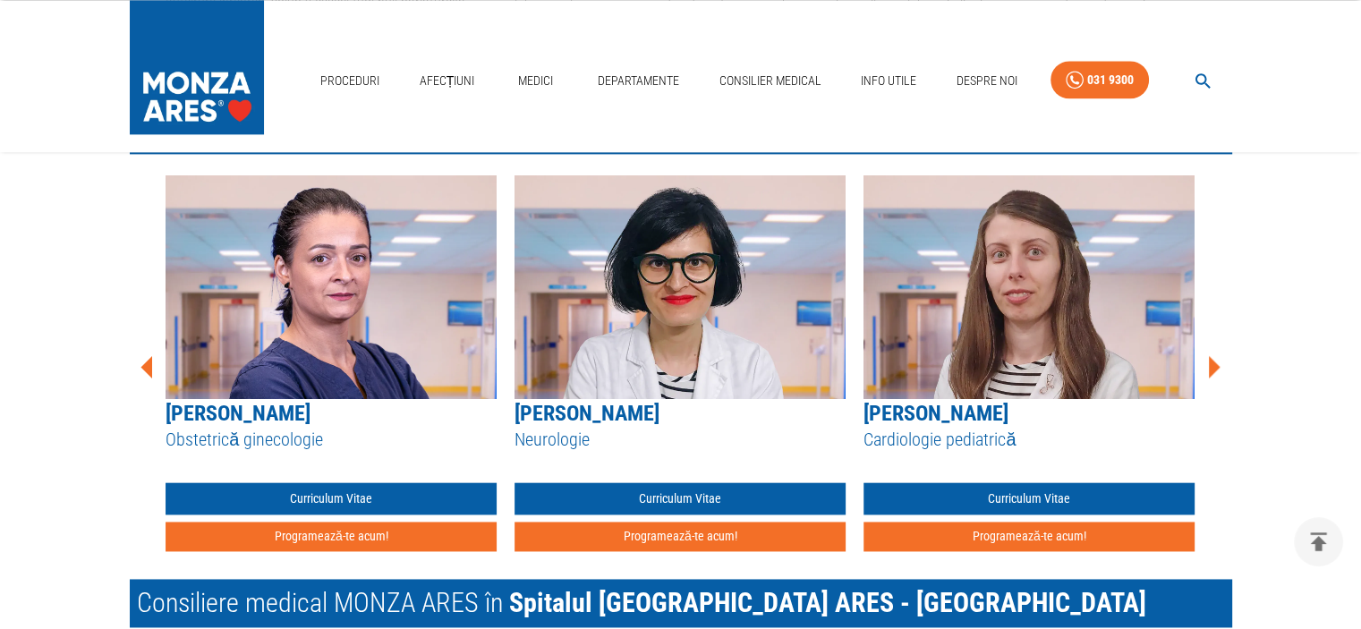
click at [1213, 361] on icon at bounding box center [1214, 366] width 12 height 22
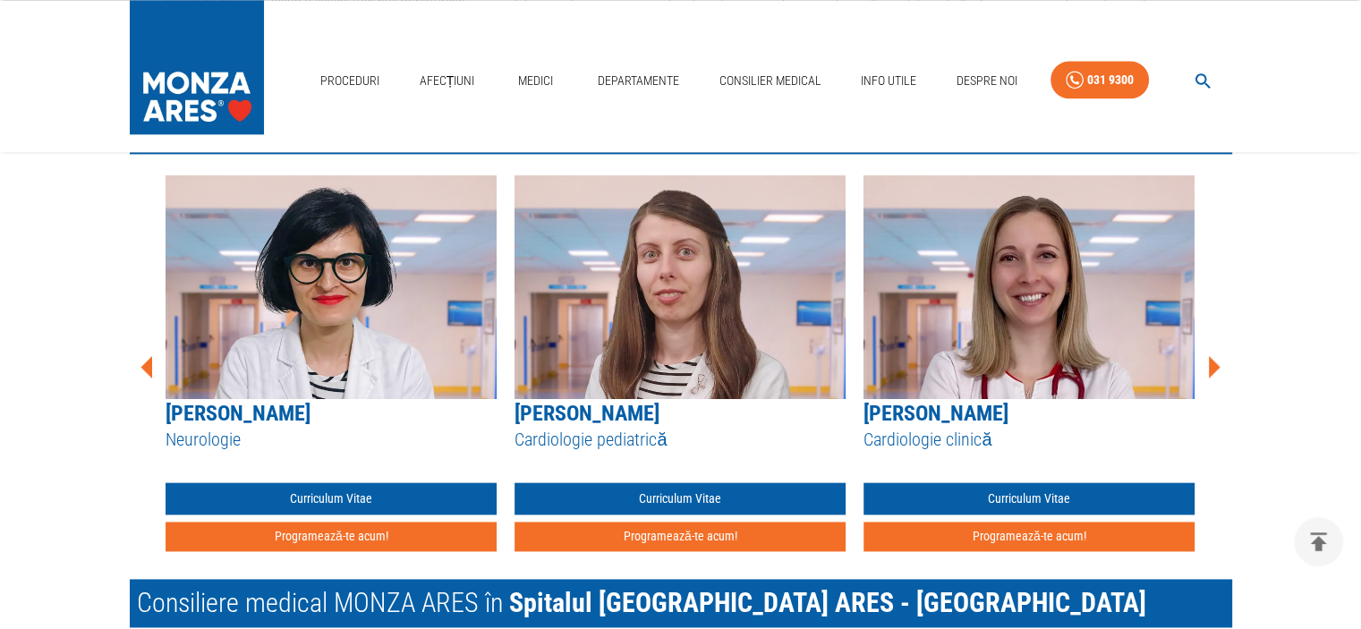
click at [1213, 361] on icon at bounding box center [1214, 366] width 12 height 22
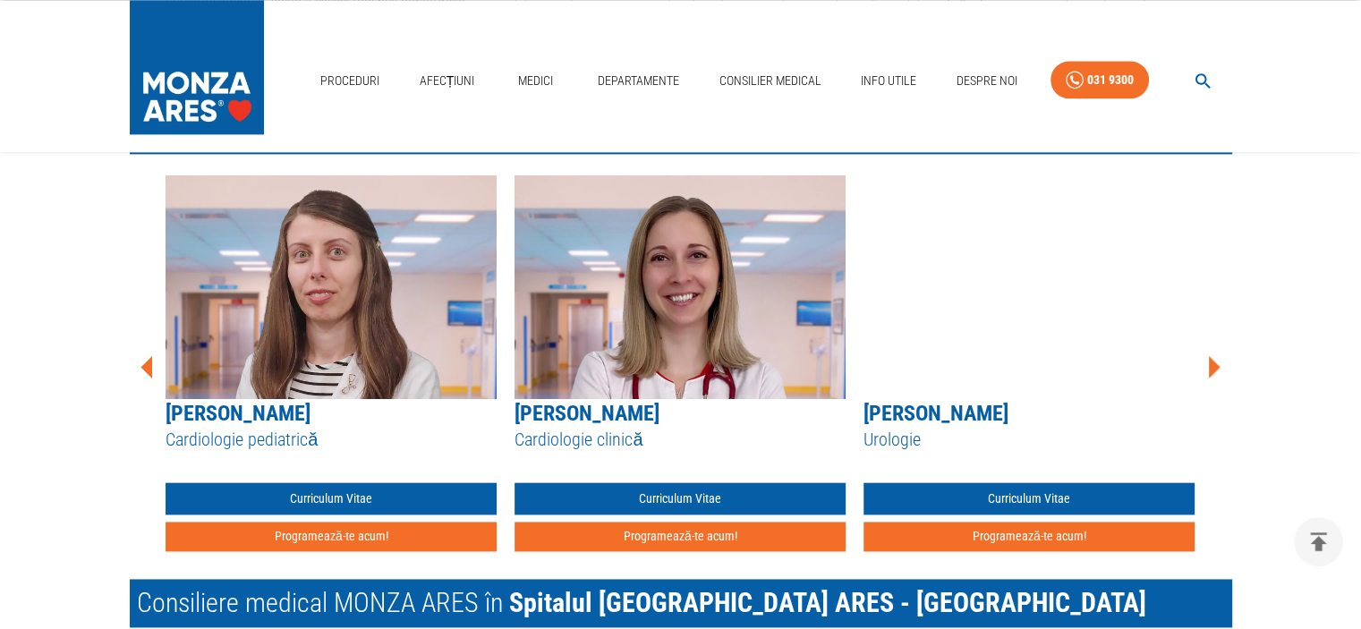
click at [1213, 361] on icon at bounding box center [1214, 366] width 12 height 22
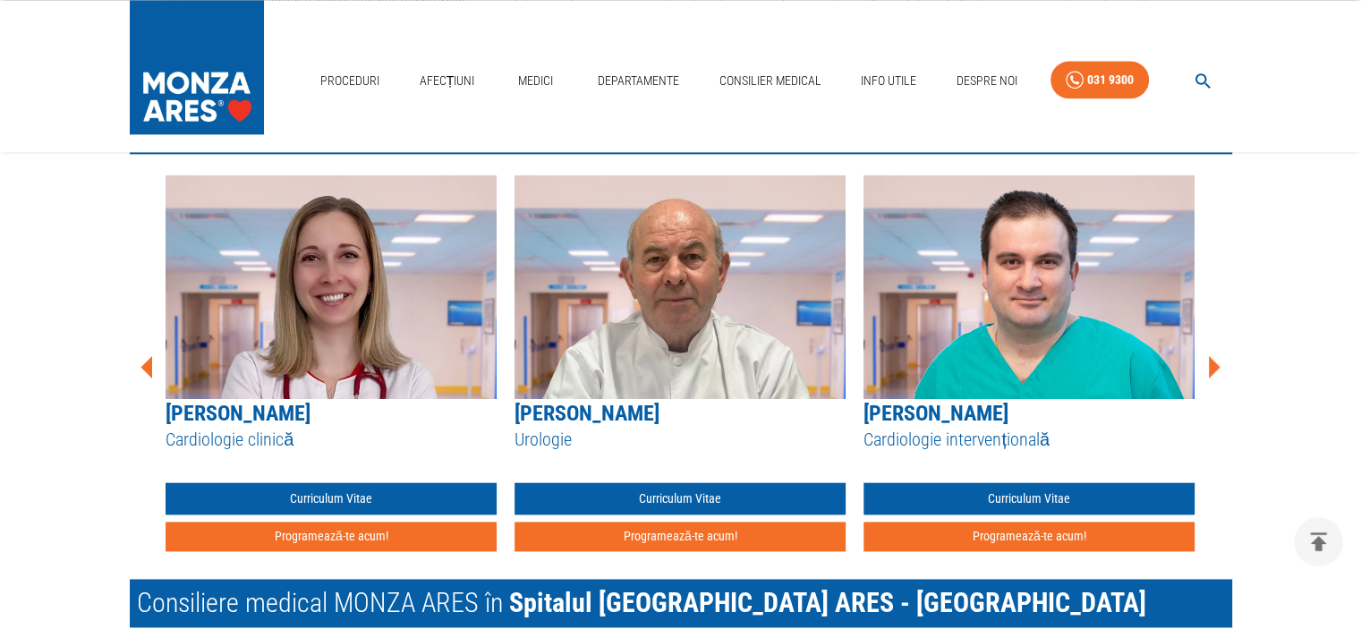
click at [1213, 361] on icon at bounding box center [1214, 366] width 12 height 22
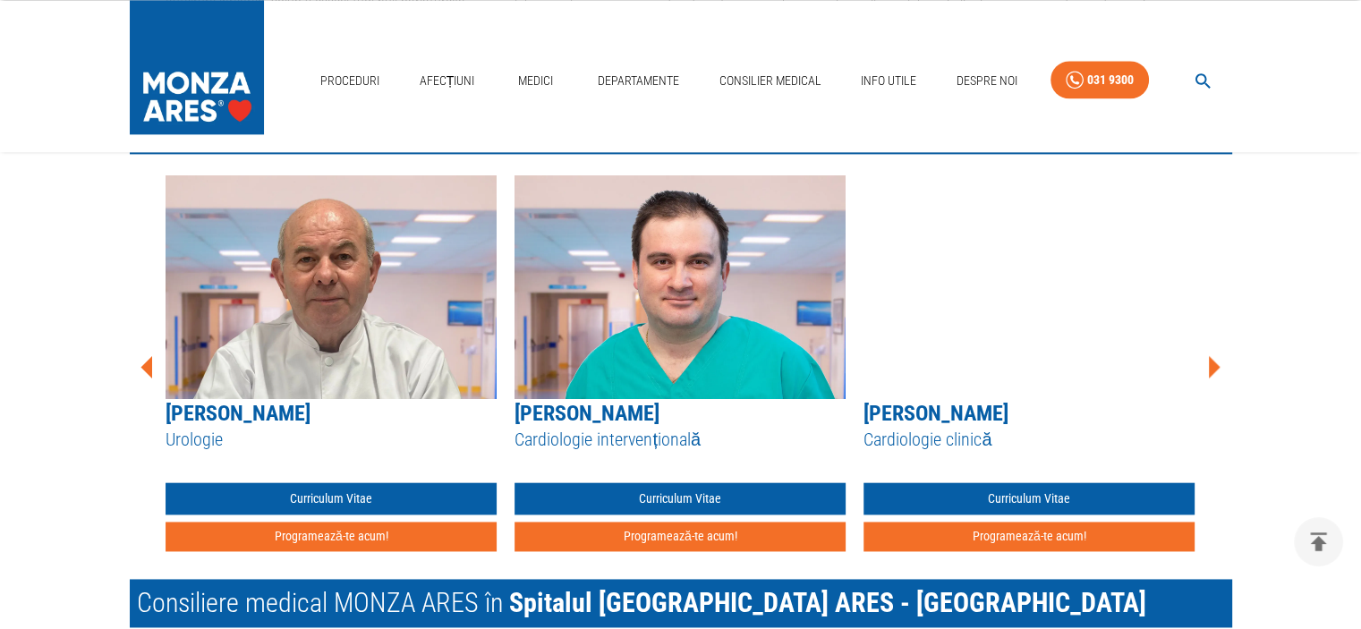
click at [1213, 361] on icon at bounding box center [1214, 366] width 12 height 22
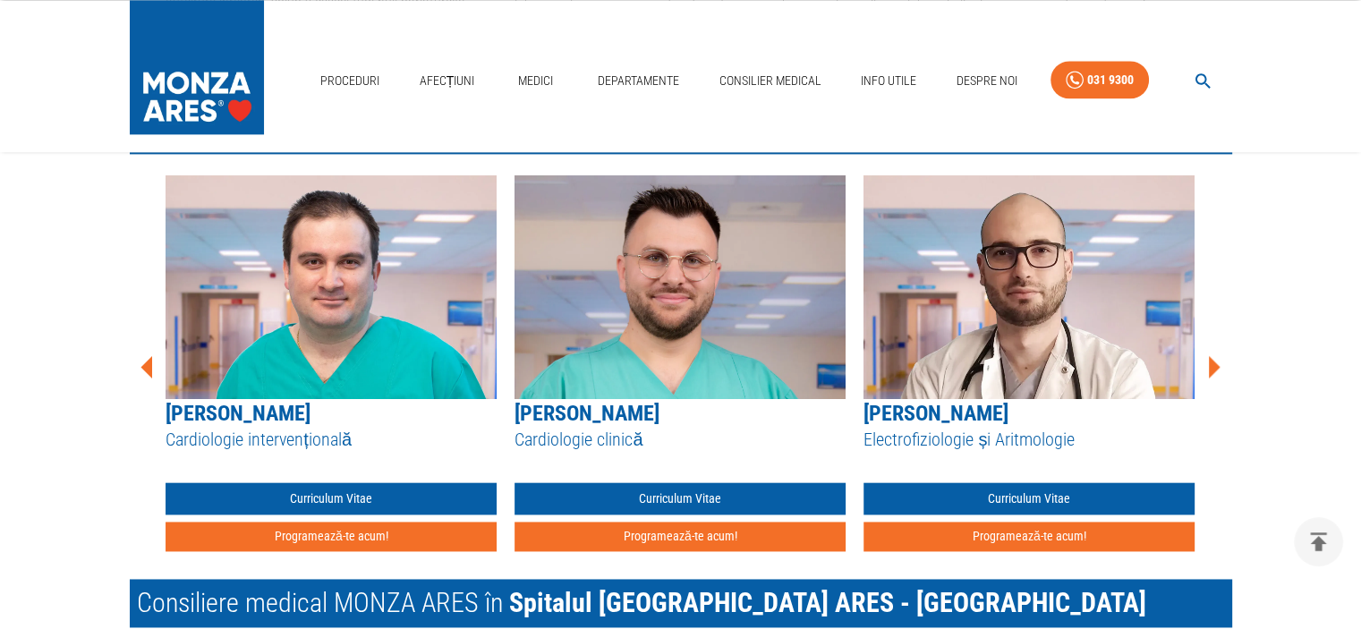
click at [1213, 361] on icon at bounding box center [1214, 366] width 12 height 22
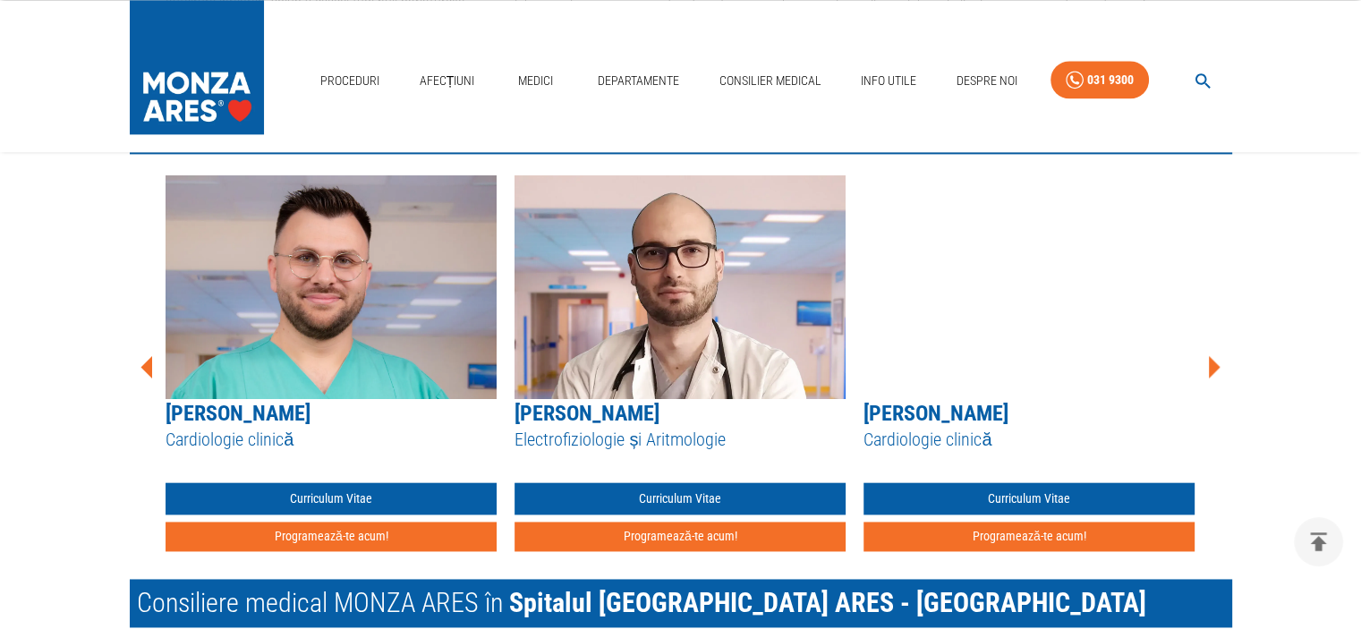
click at [1213, 361] on icon at bounding box center [1214, 366] width 12 height 22
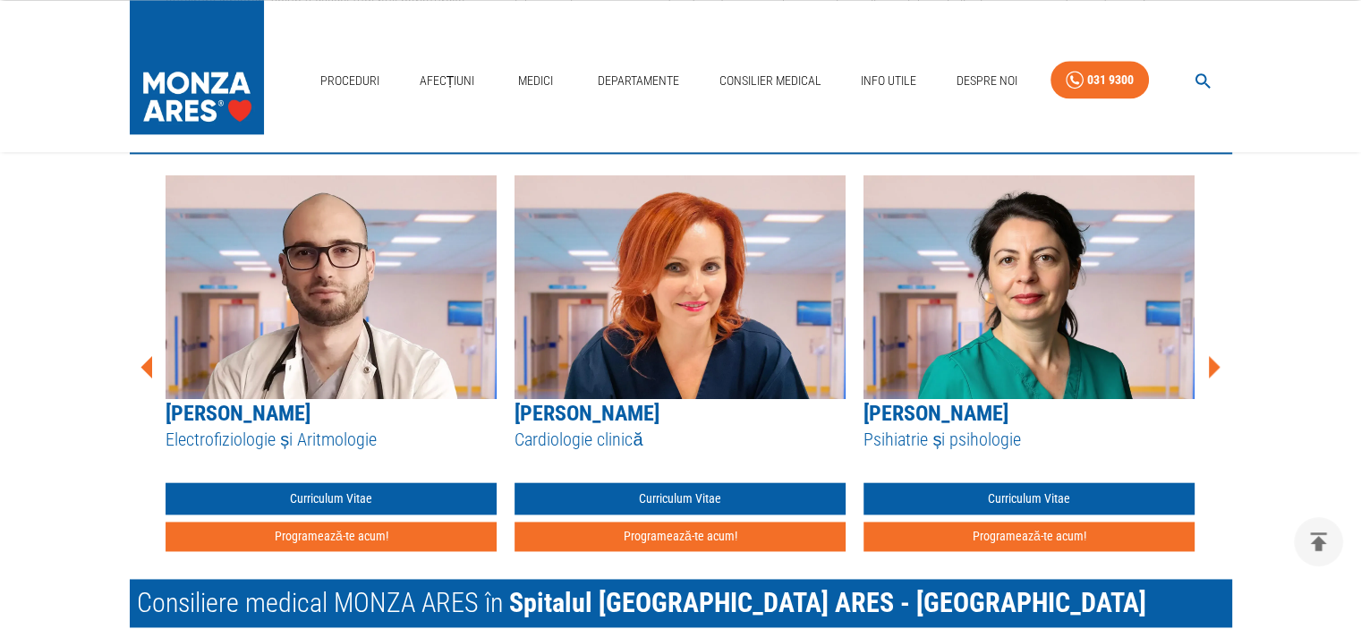
click at [1213, 361] on icon at bounding box center [1214, 366] width 12 height 22
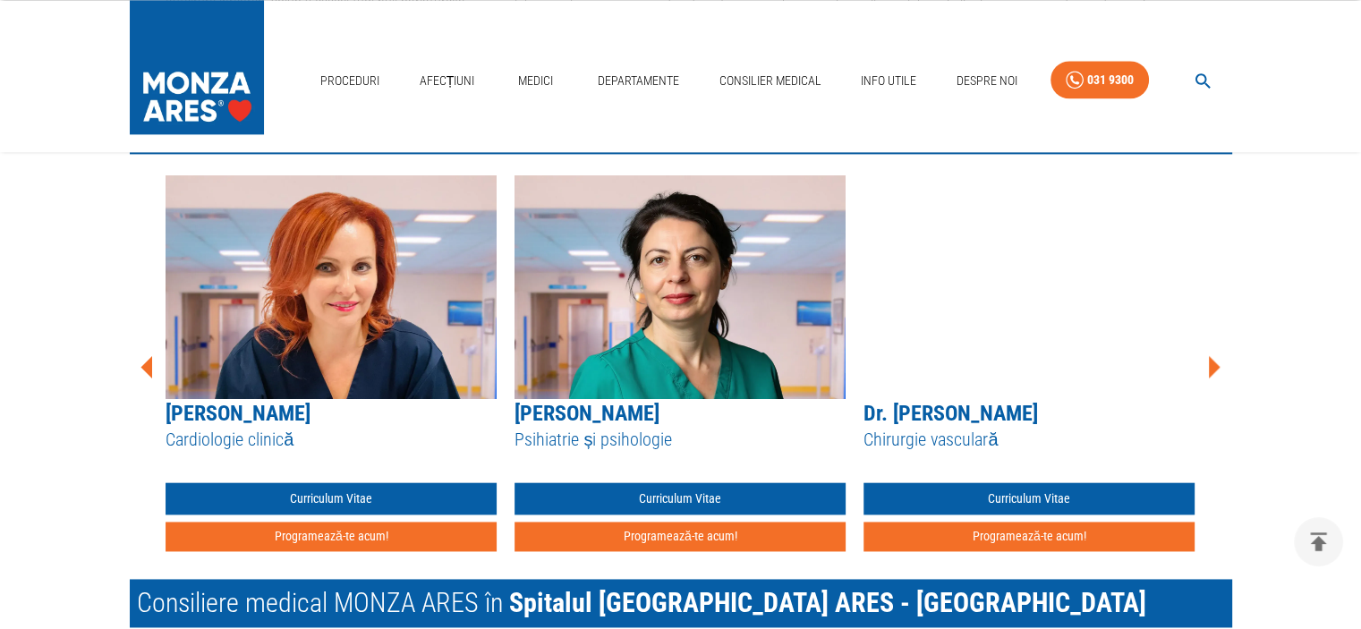
click at [1213, 361] on icon at bounding box center [1214, 366] width 12 height 22
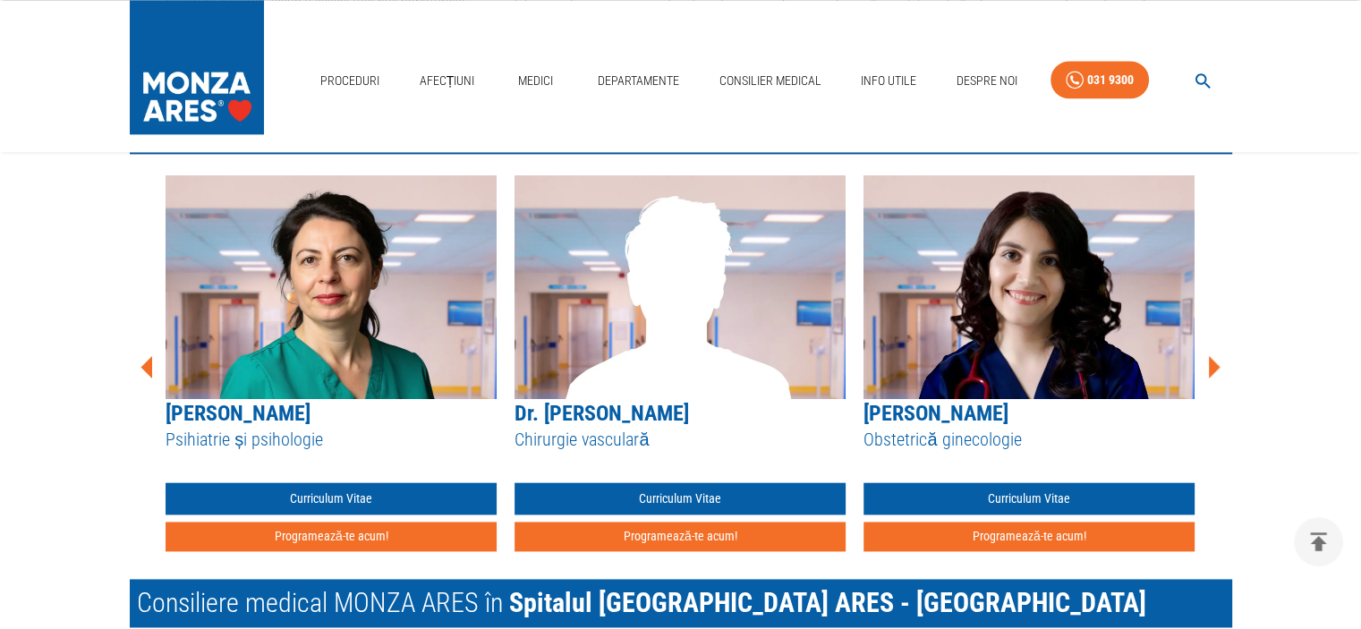
click at [1213, 361] on icon at bounding box center [1214, 366] width 12 height 22
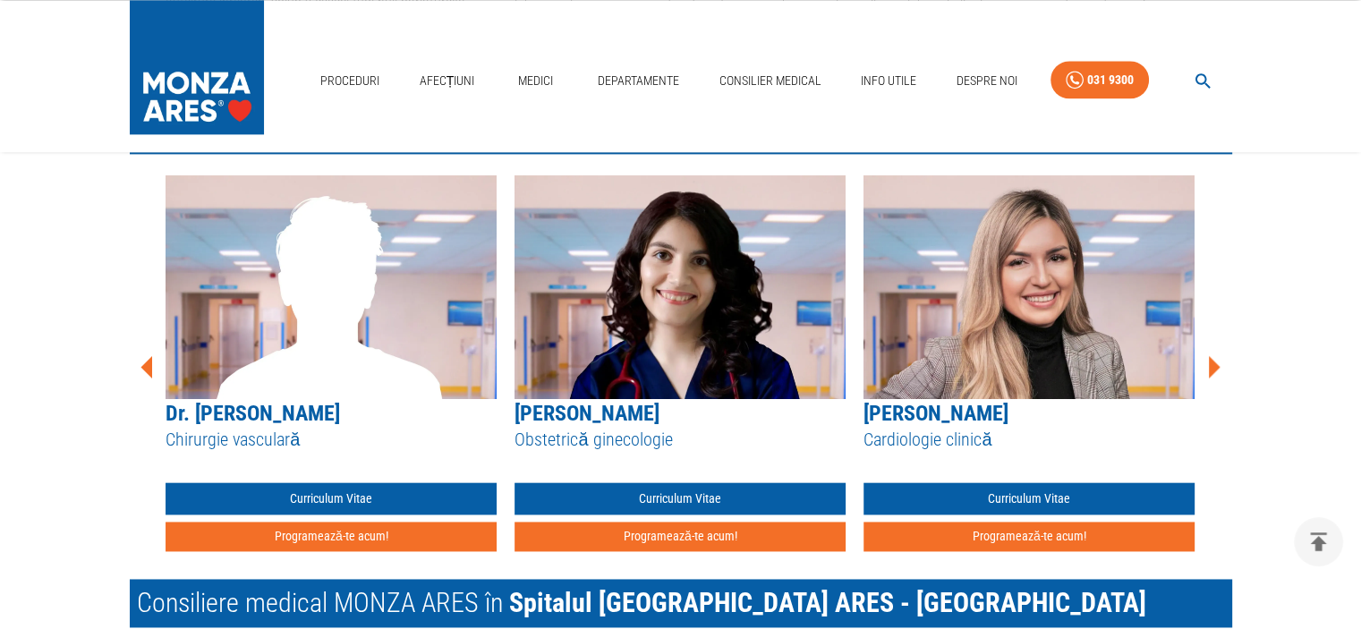
click at [1213, 361] on icon at bounding box center [1214, 366] width 12 height 22
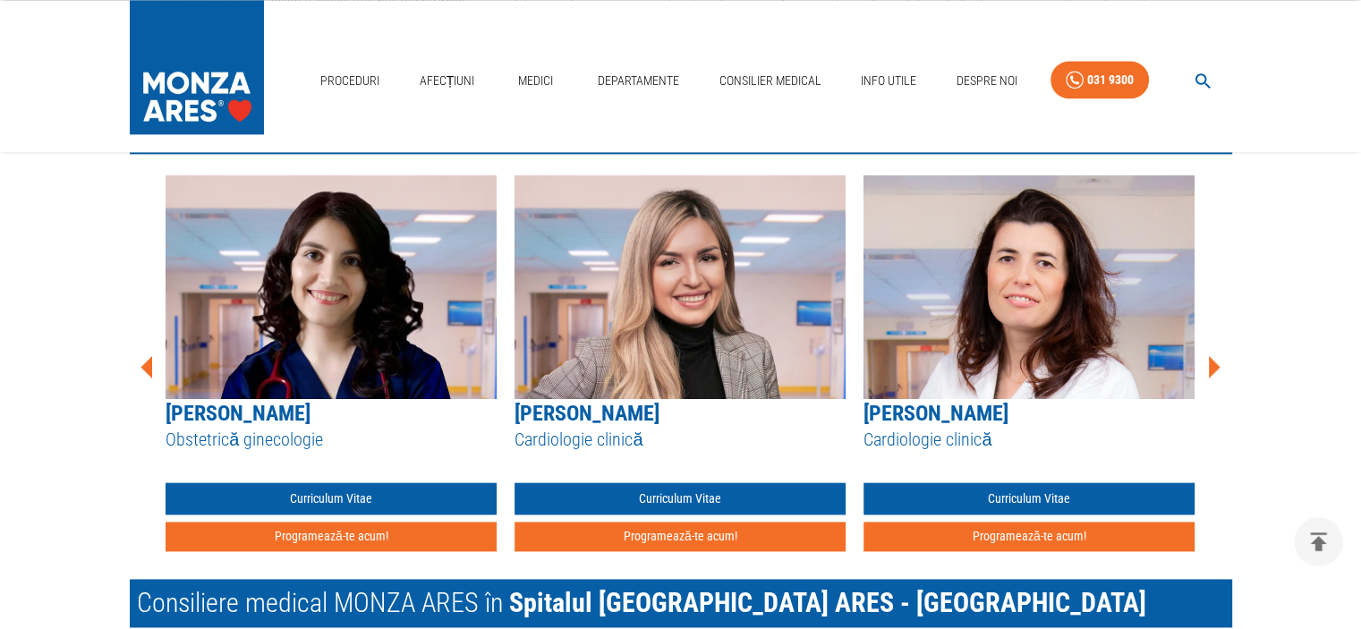
click at [1213, 361] on icon at bounding box center [1214, 366] width 12 height 22
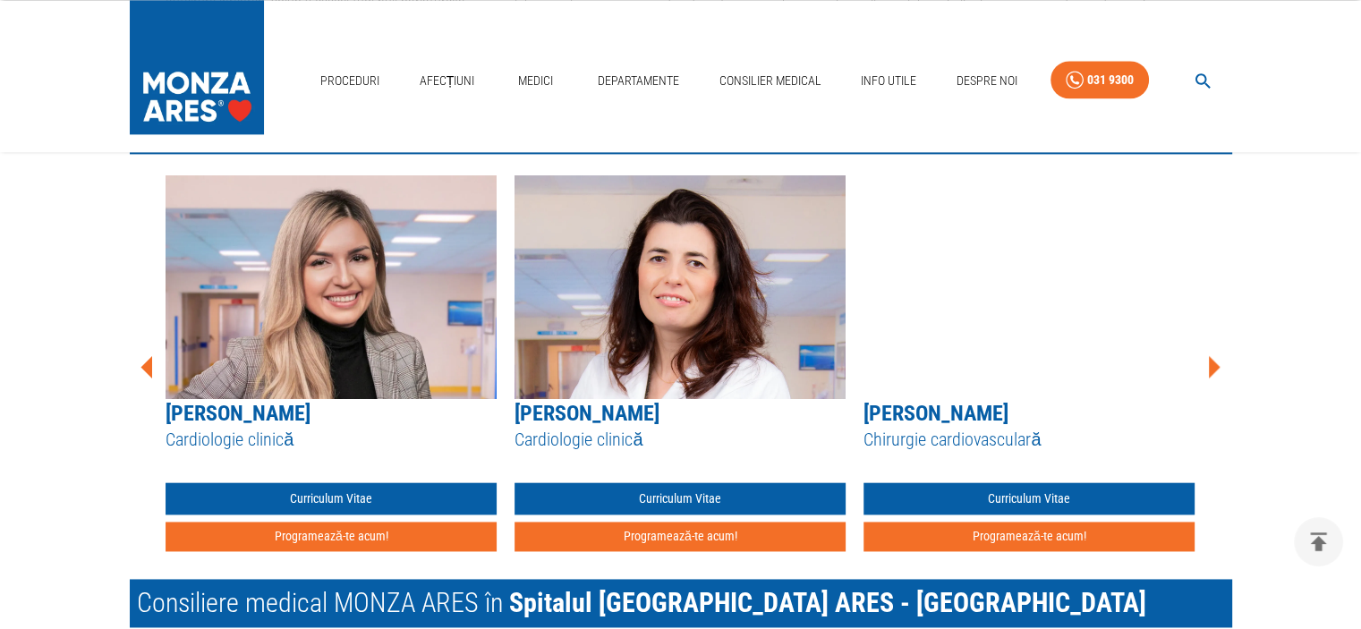
click at [1213, 361] on icon at bounding box center [1214, 366] width 12 height 22
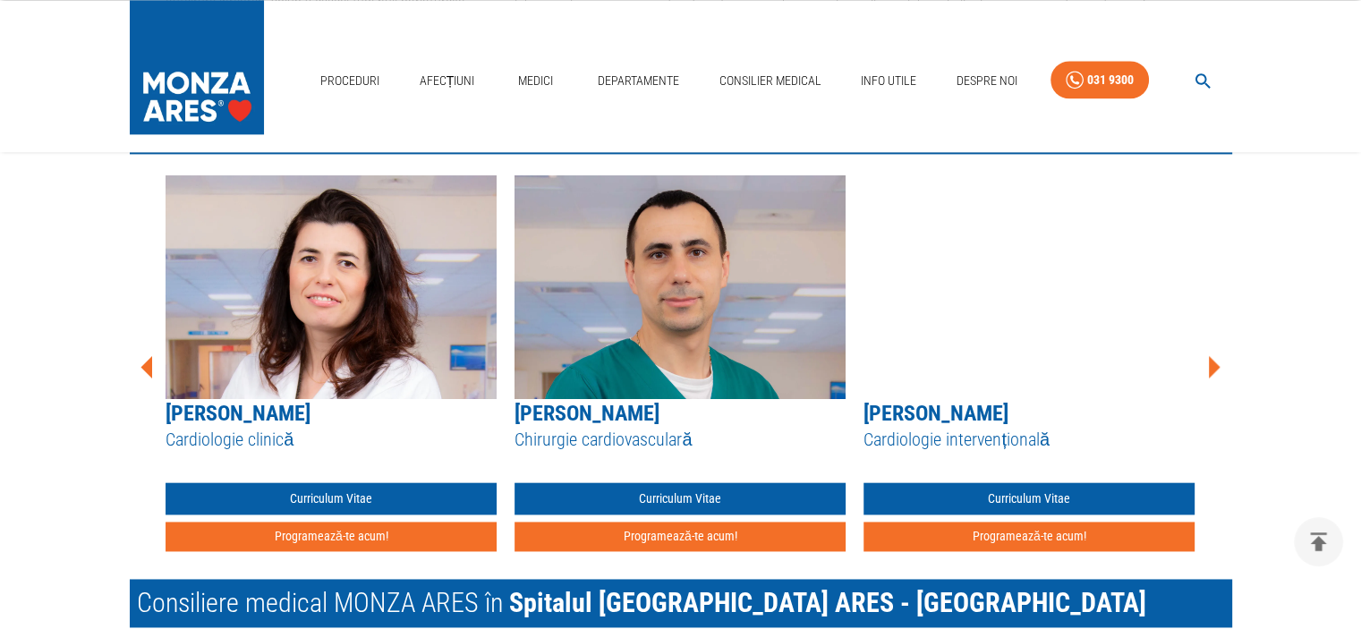
click at [1213, 361] on icon at bounding box center [1214, 366] width 12 height 22
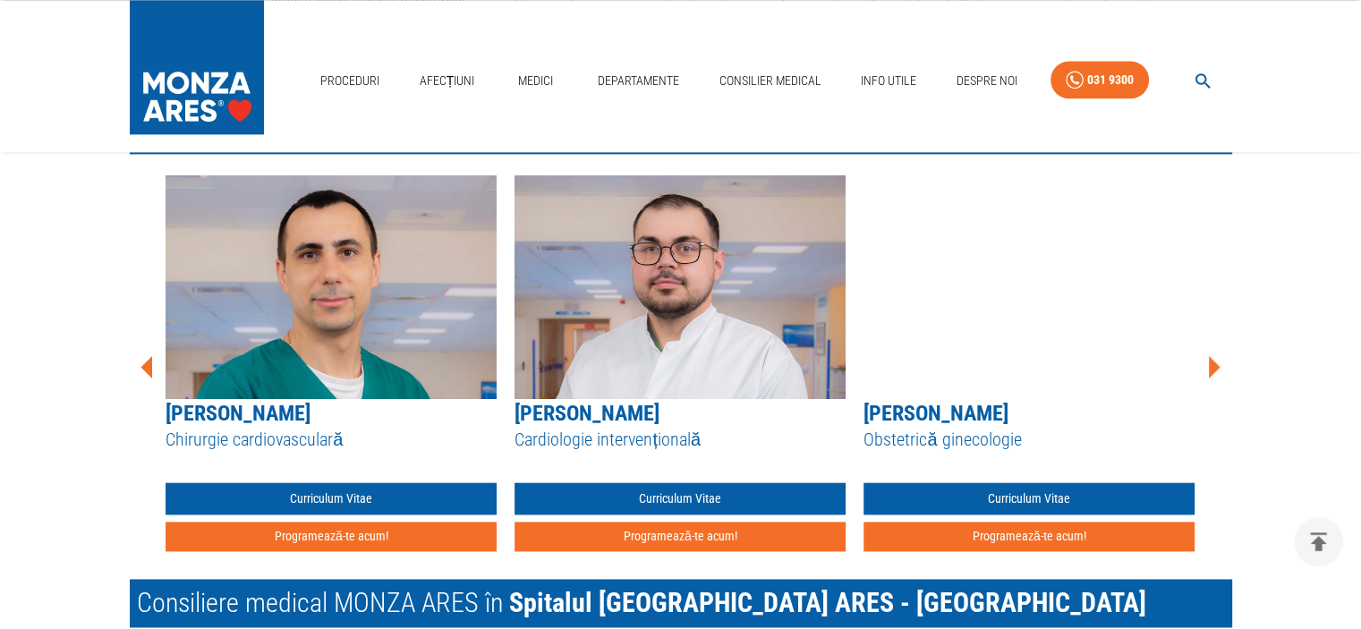
click at [1213, 361] on icon at bounding box center [1214, 366] width 12 height 22
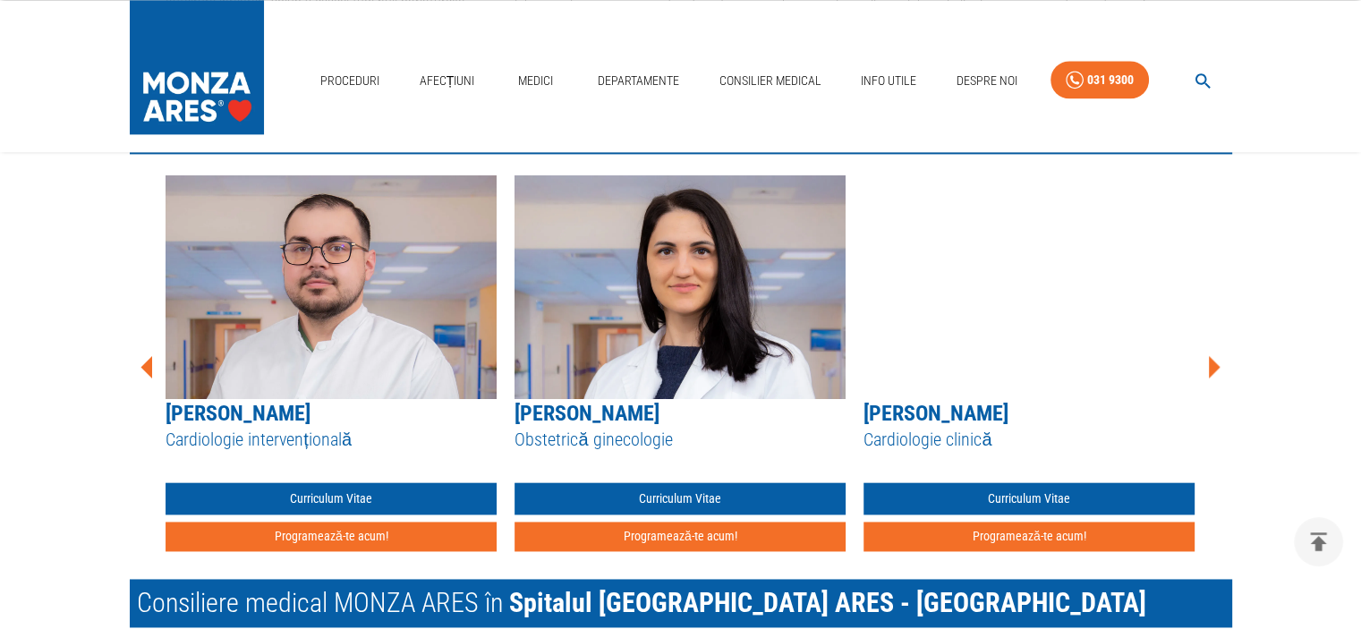
click at [1213, 361] on icon at bounding box center [1214, 366] width 12 height 22
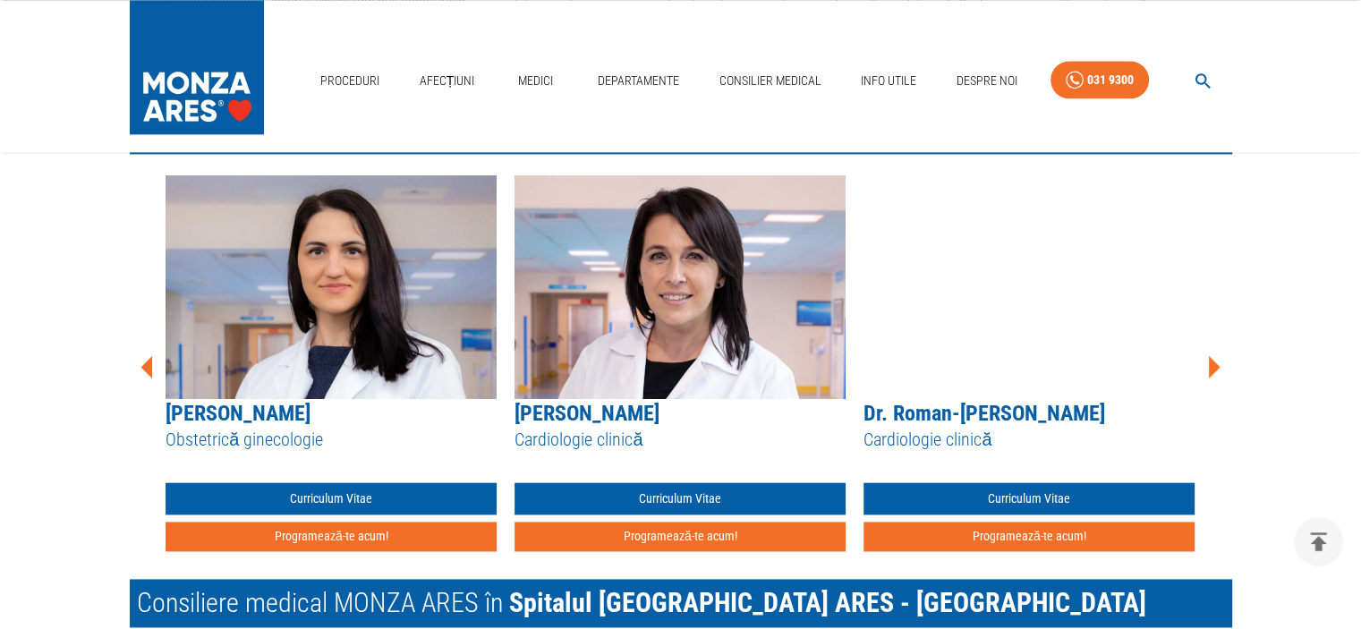
click at [1213, 361] on icon at bounding box center [1214, 366] width 12 height 22
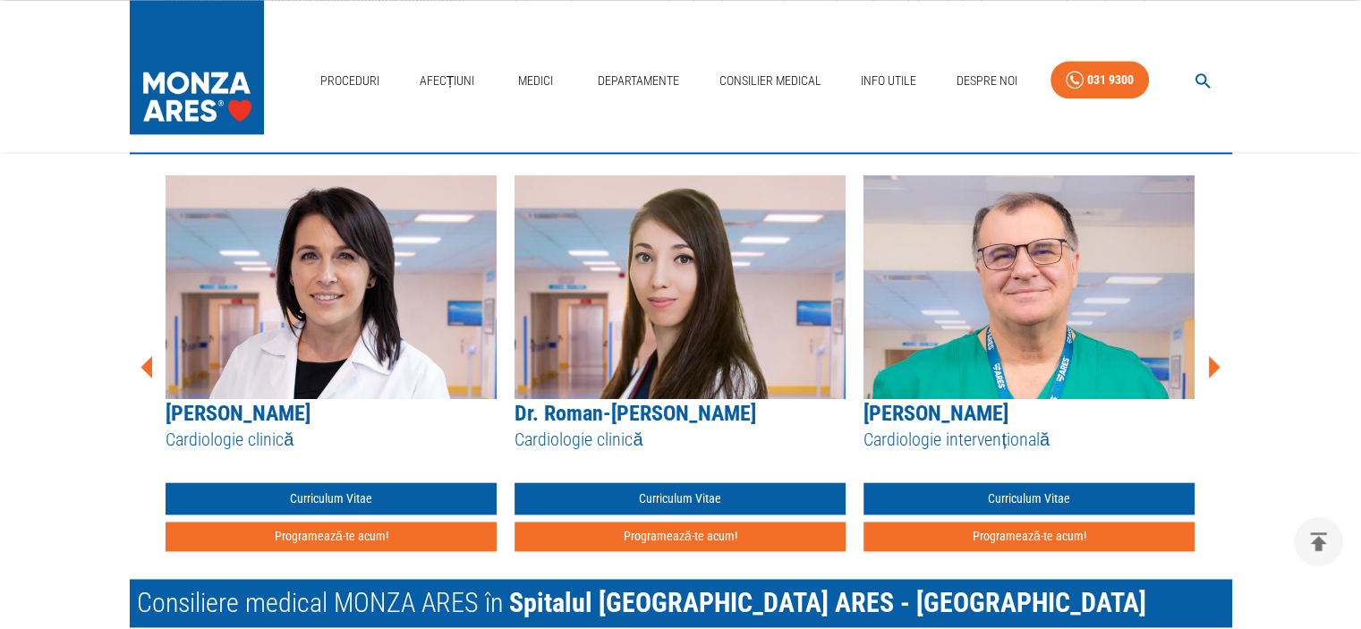
click at [1213, 361] on icon at bounding box center [1214, 366] width 12 height 22
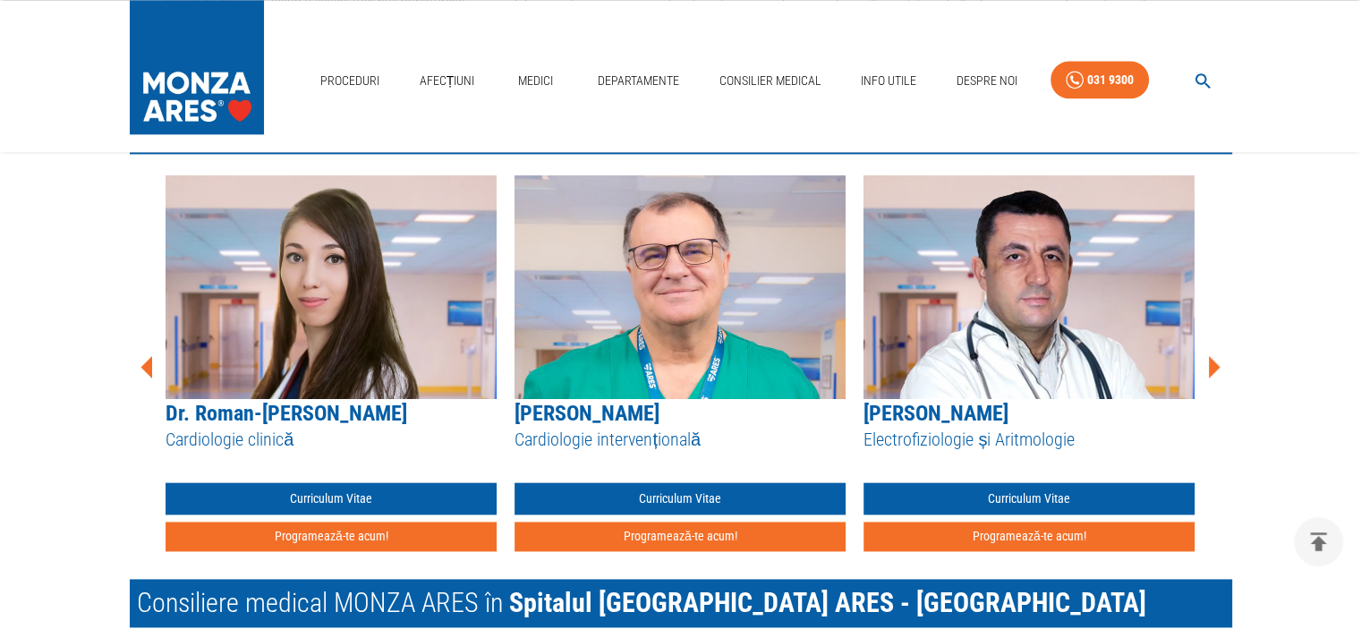
click at [1213, 361] on icon at bounding box center [1214, 366] width 12 height 22
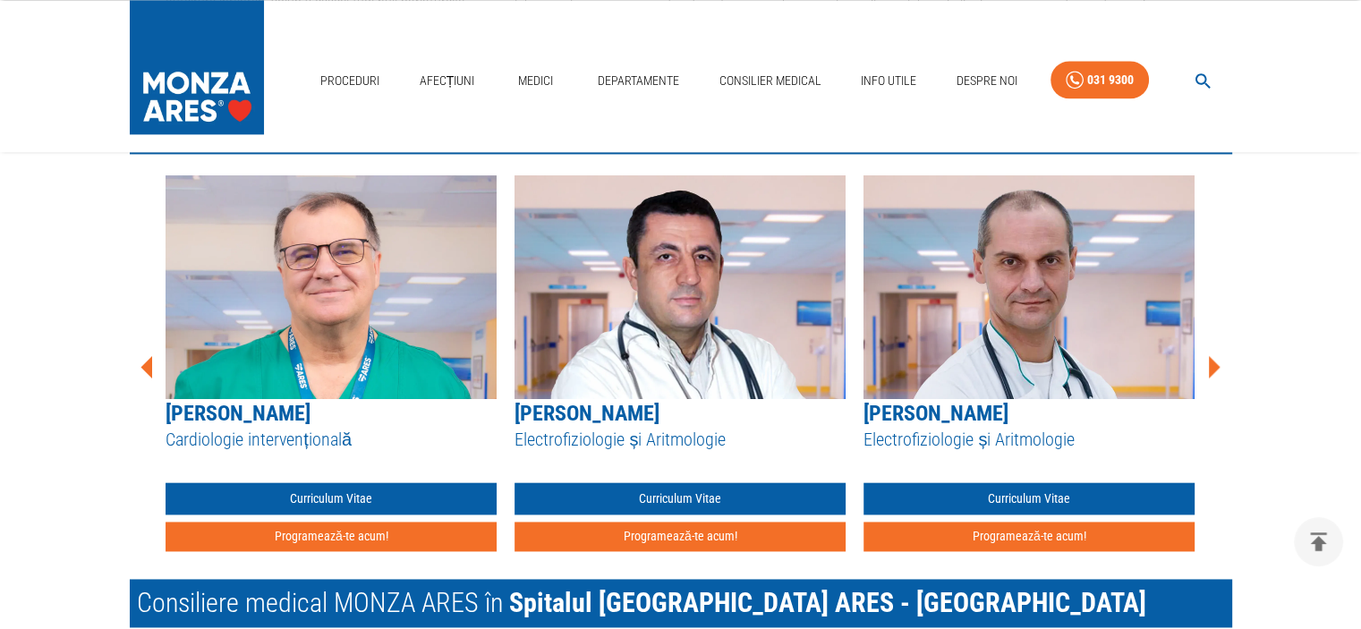
click at [1213, 361] on icon at bounding box center [1214, 366] width 12 height 22
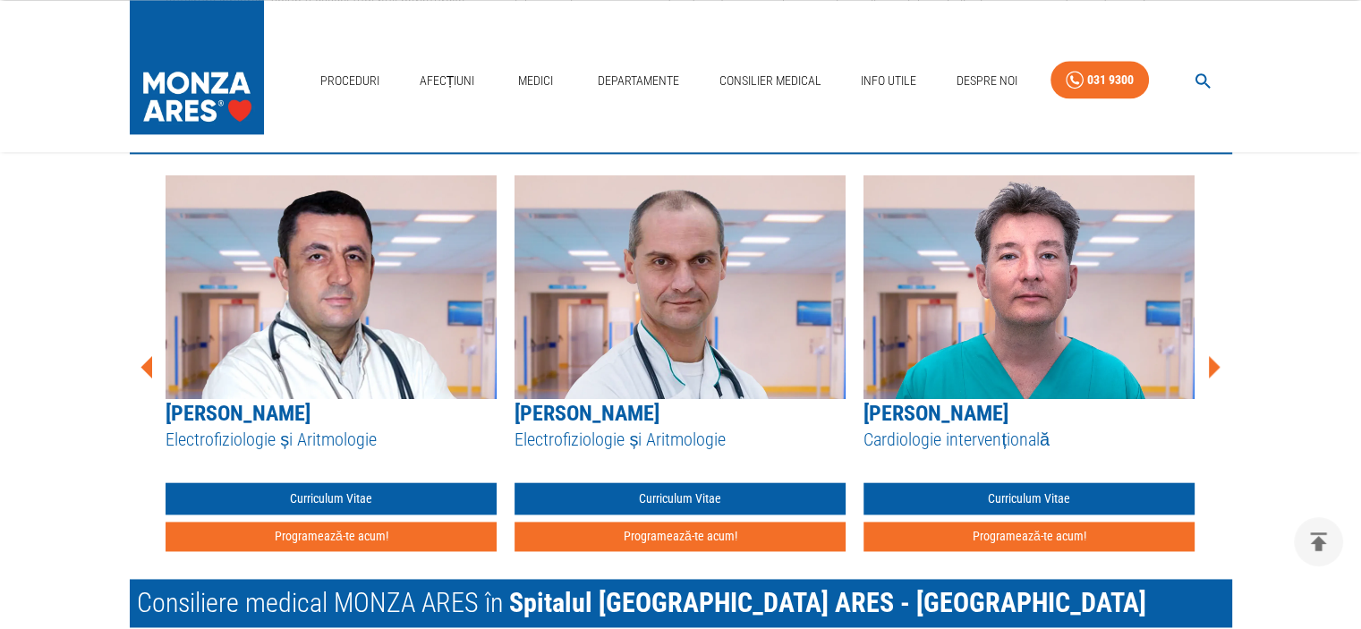
click at [1213, 361] on icon at bounding box center [1214, 366] width 12 height 22
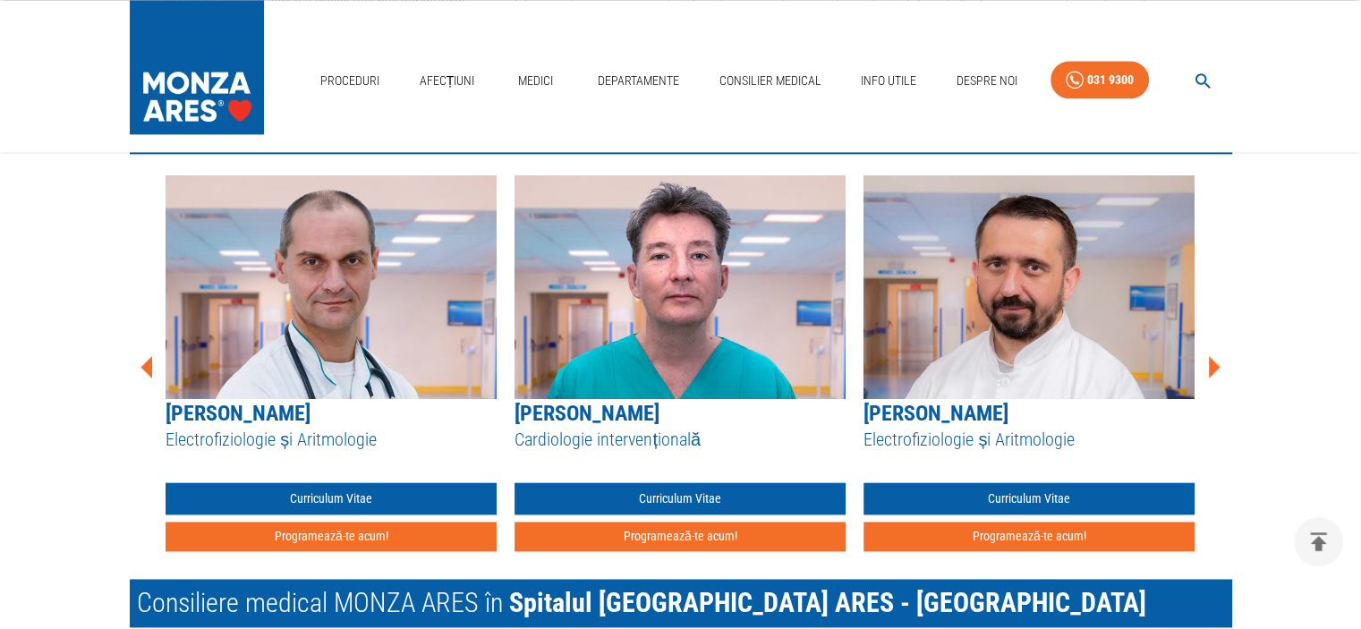
click at [1213, 361] on icon at bounding box center [1214, 366] width 12 height 22
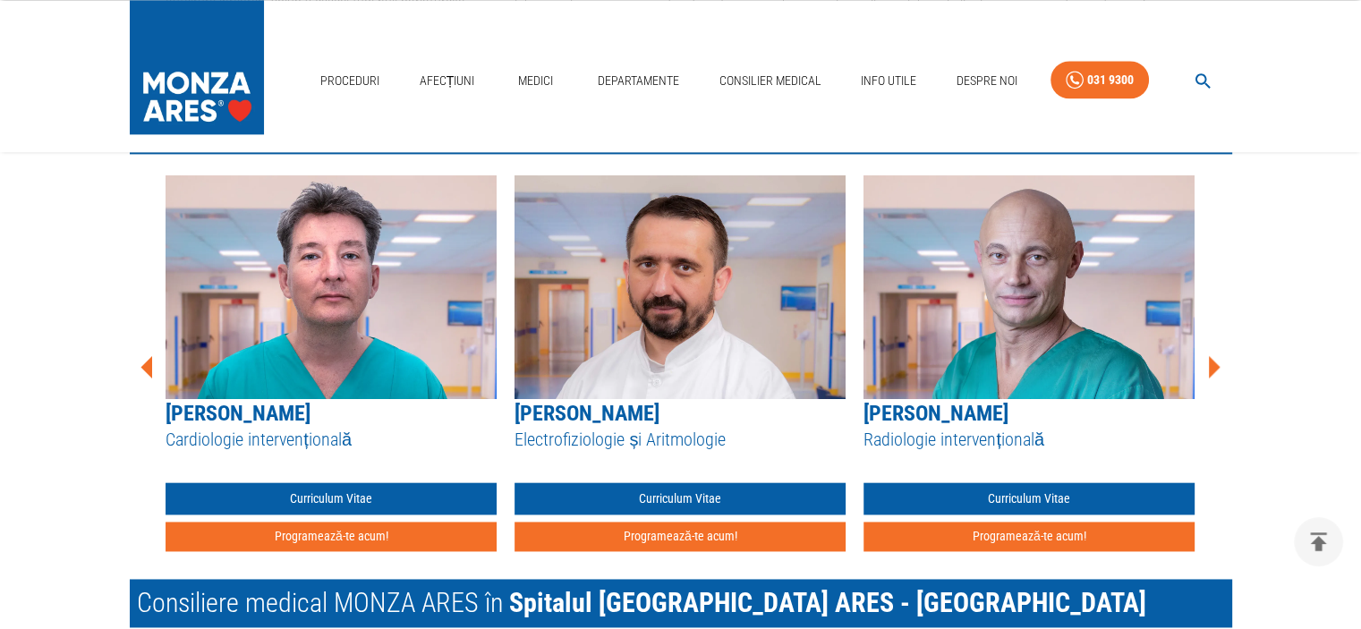
click at [1213, 361] on icon at bounding box center [1214, 366] width 12 height 22
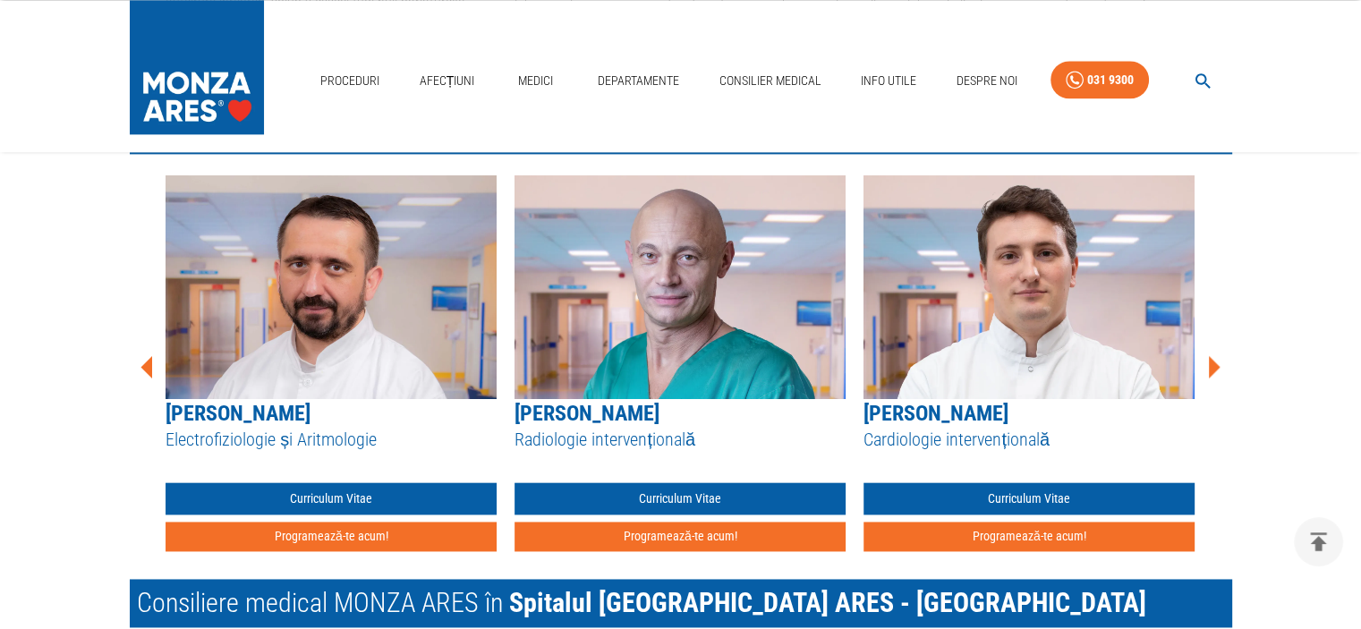
click at [1213, 361] on icon at bounding box center [1214, 366] width 12 height 22
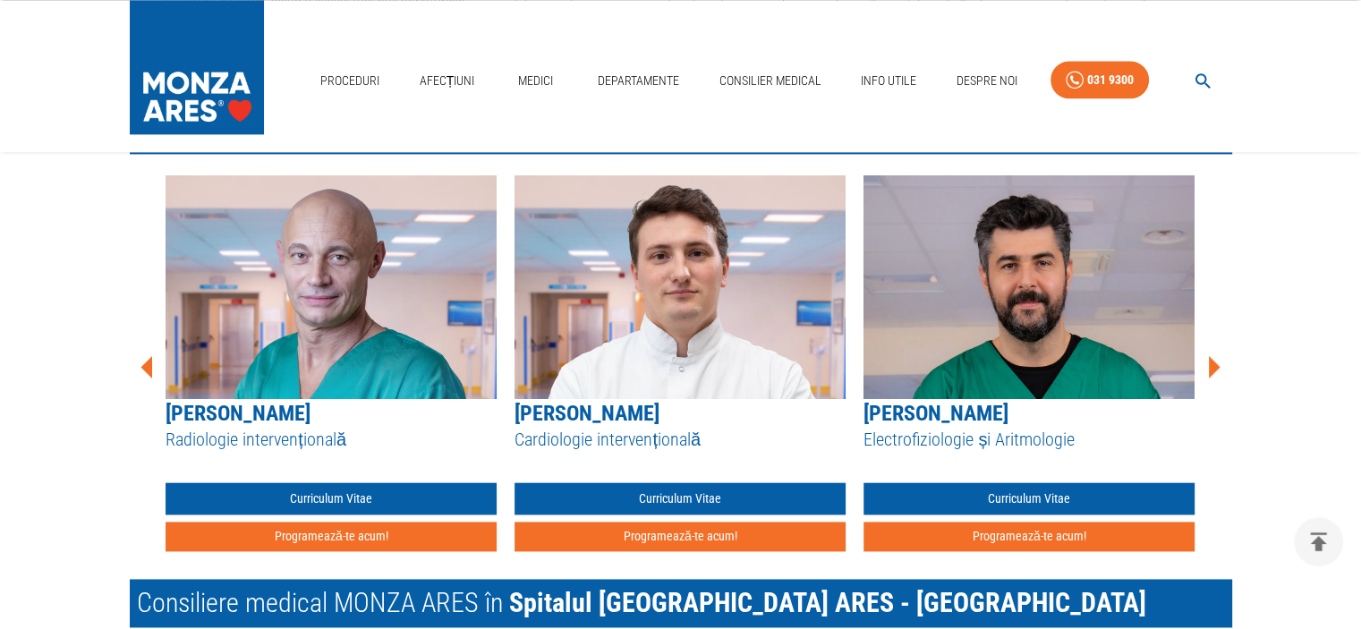
click at [1213, 361] on icon at bounding box center [1214, 366] width 12 height 22
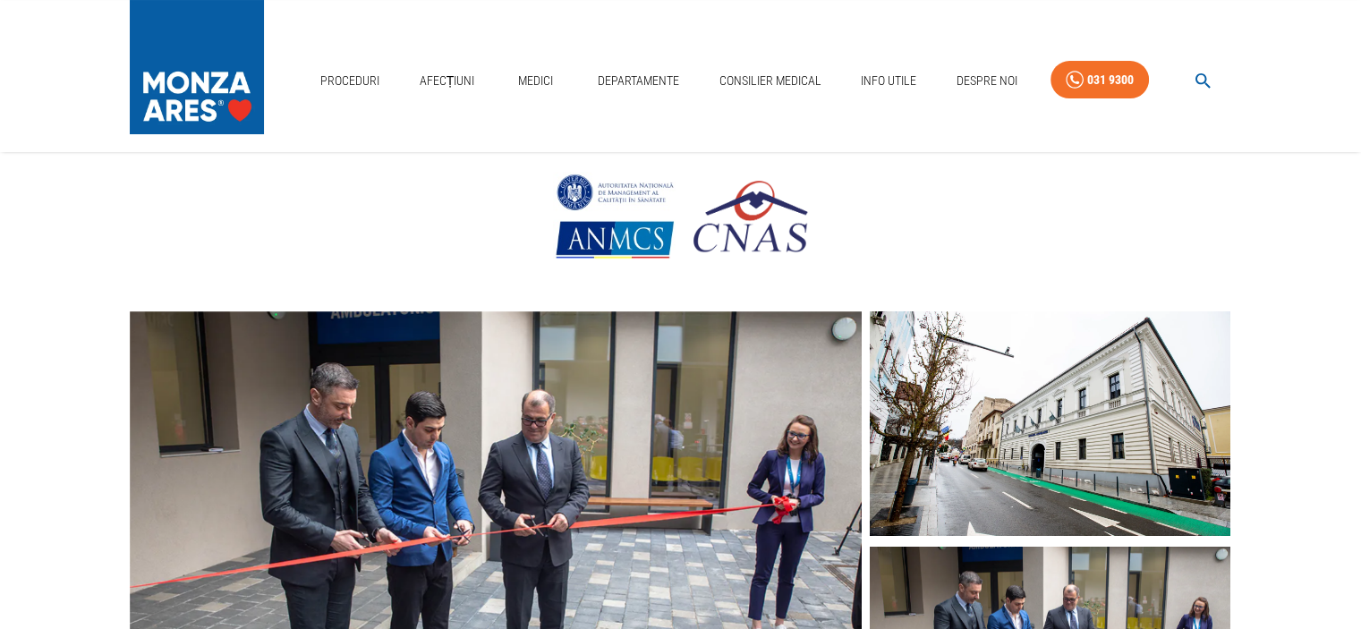
scroll to position [143, 0]
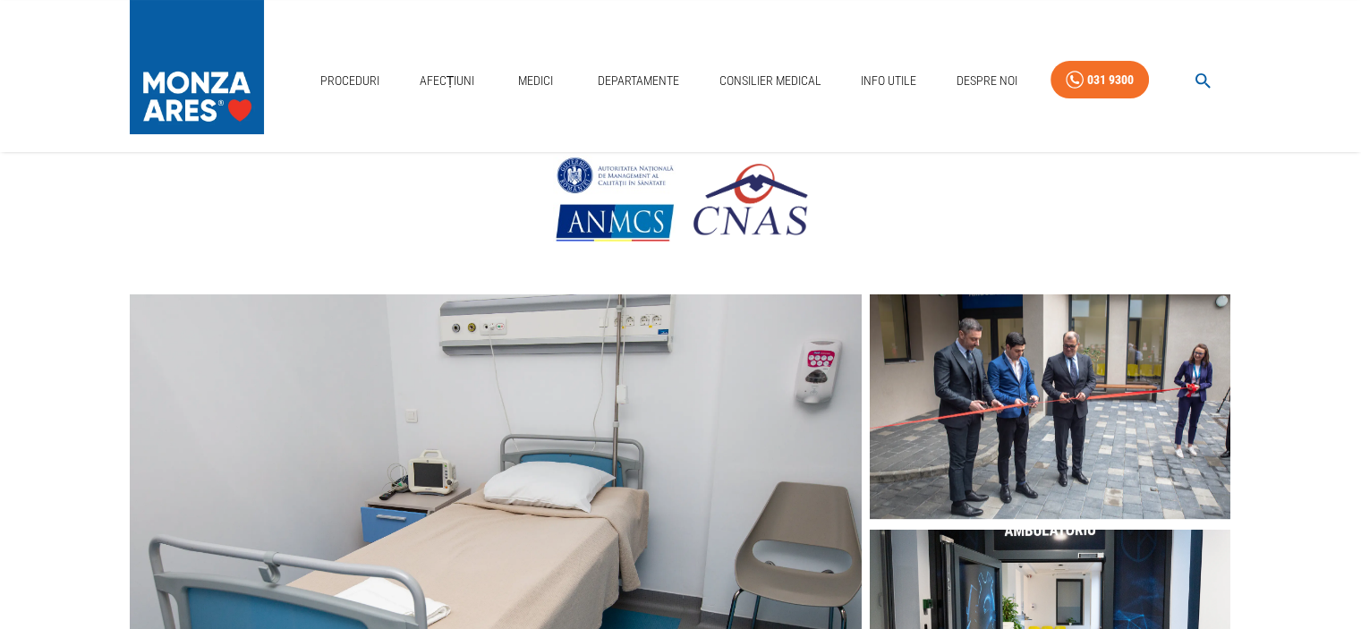
click at [691, 428] on img at bounding box center [496, 526] width 733 height 464
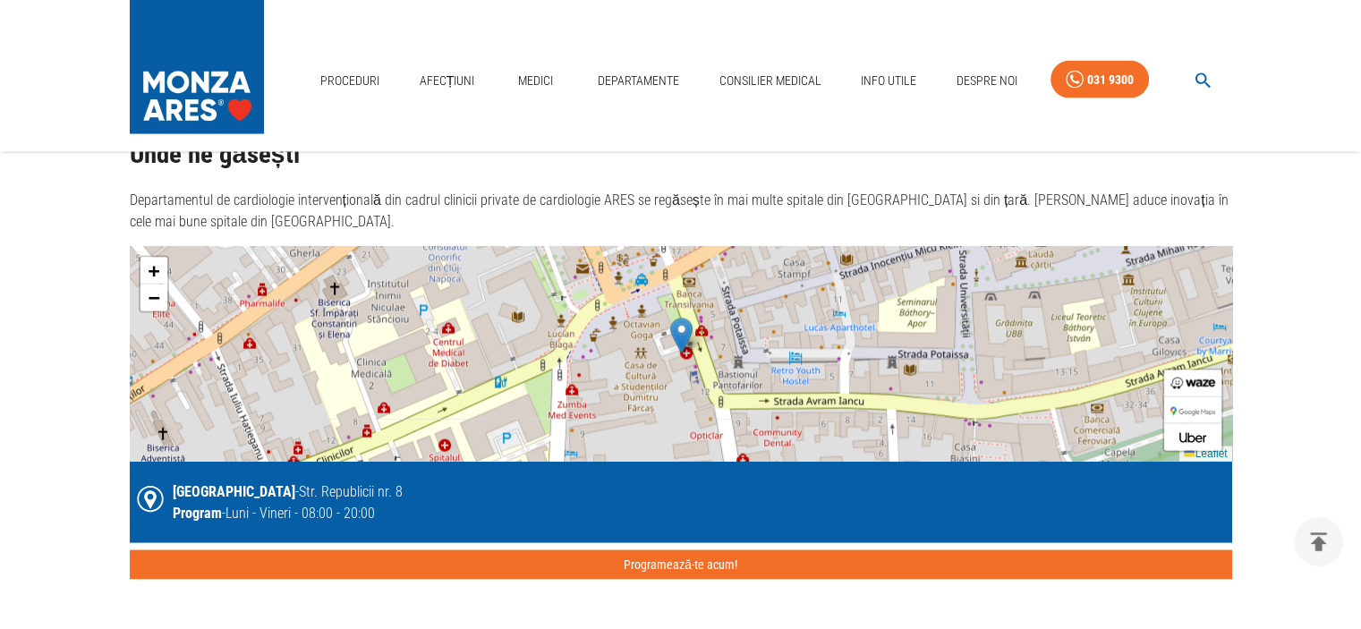
scroll to position [3567, 0]
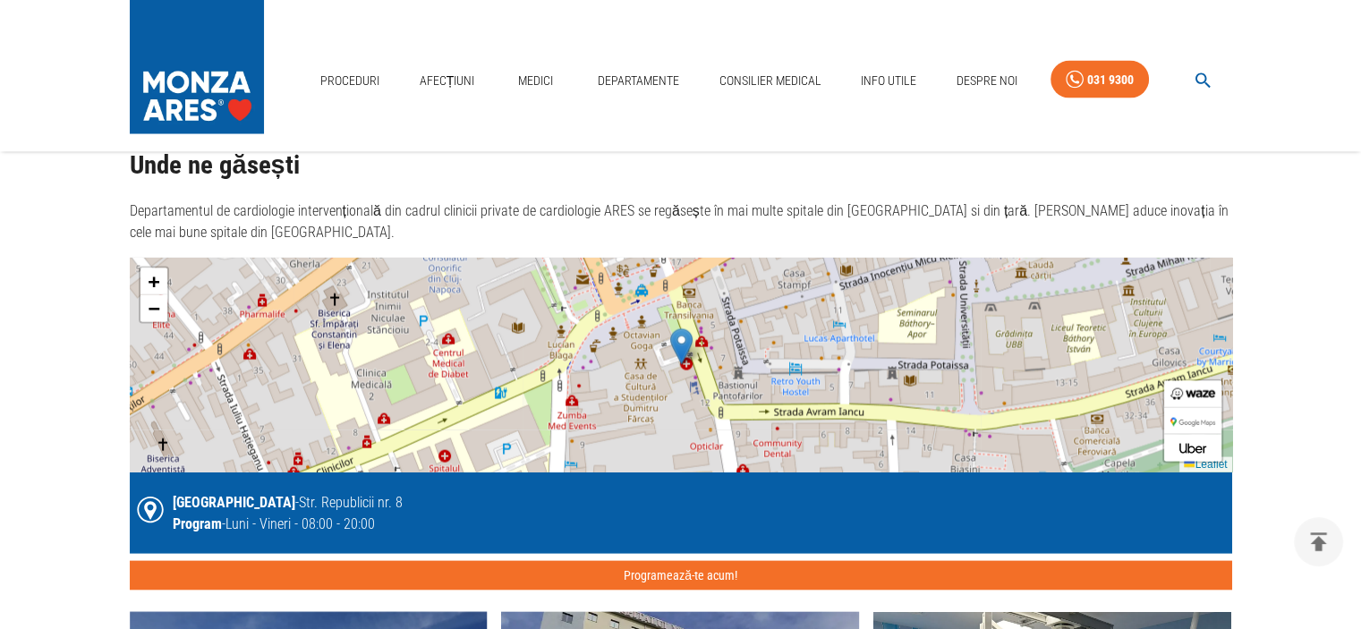
click at [681, 352] on img at bounding box center [681, 346] width 22 height 37
click at [1178, 389] on img at bounding box center [1192, 394] width 45 height 12
click at [626, 568] on button "Programează-te acum!" at bounding box center [681, 576] width 1102 height 30
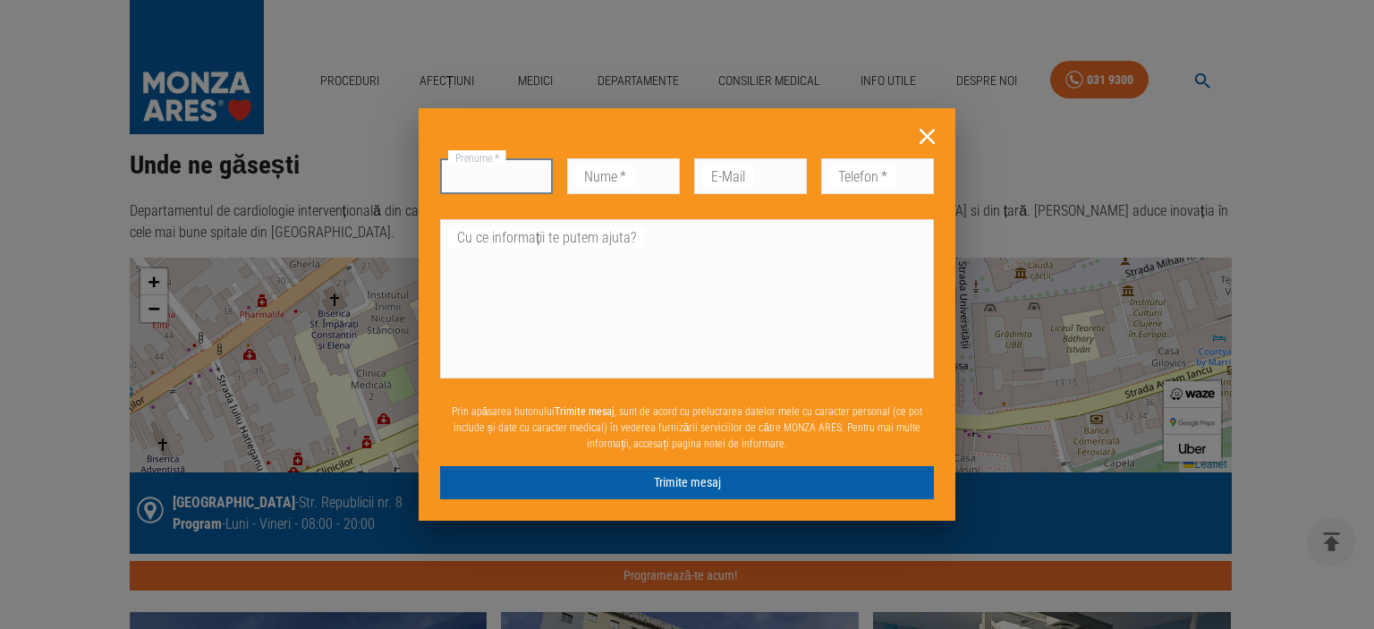
click at [515, 174] on input "Prenume   *" at bounding box center [496, 176] width 113 height 36
type input "[PERSON_NAME]"
click at [627, 176] on input "Nume   *" at bounding box center [623, 176] width 113 height 36
type input "Jakab"
click at [716, 169] on input "E-Mail" at bounding box center [750, 176] width 113 height 36
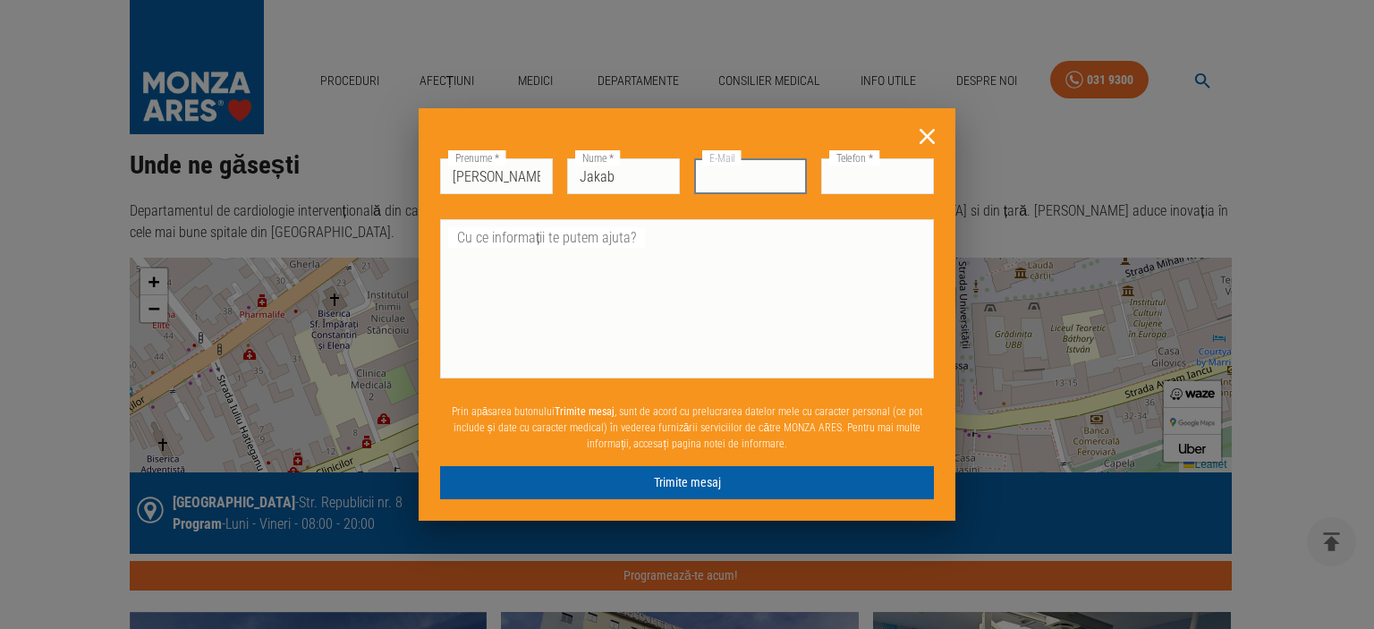
type input "ildi@voltabelting.com"
click at [837, 180] on input "0547689089" at bounding box center [877, 176] width 113 height 36
type input "9"
type input "+972547689089"
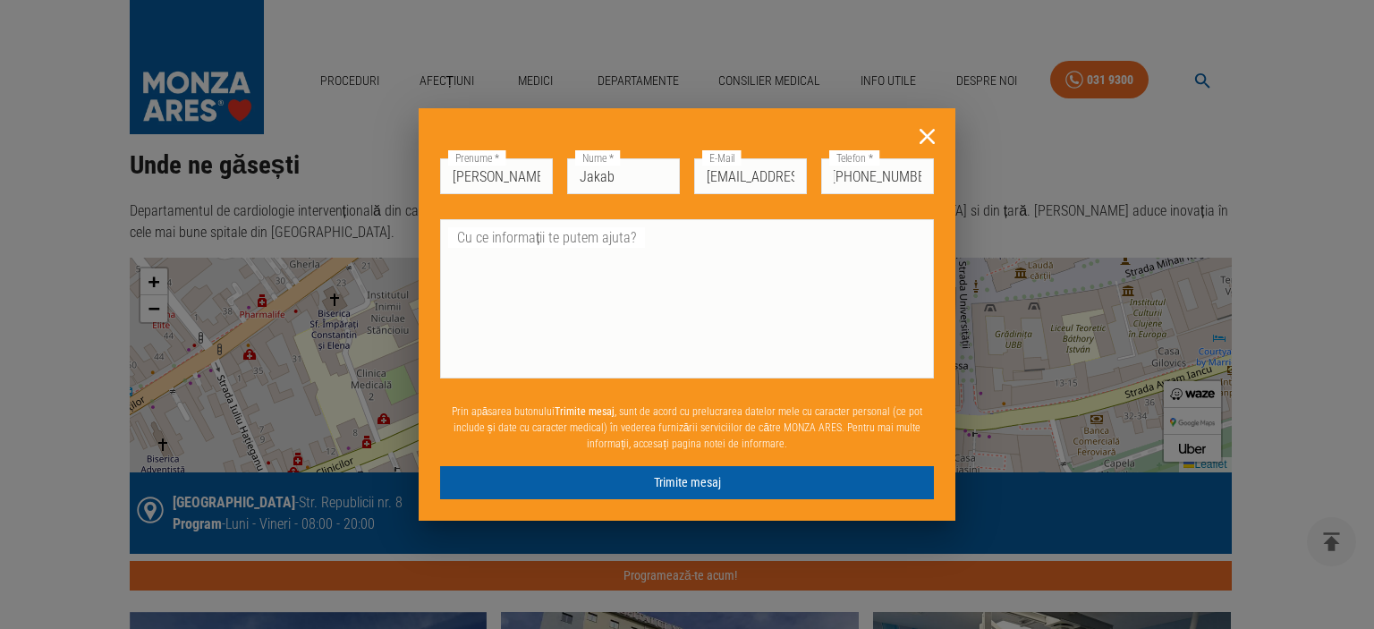
scroll to position [0, 0]
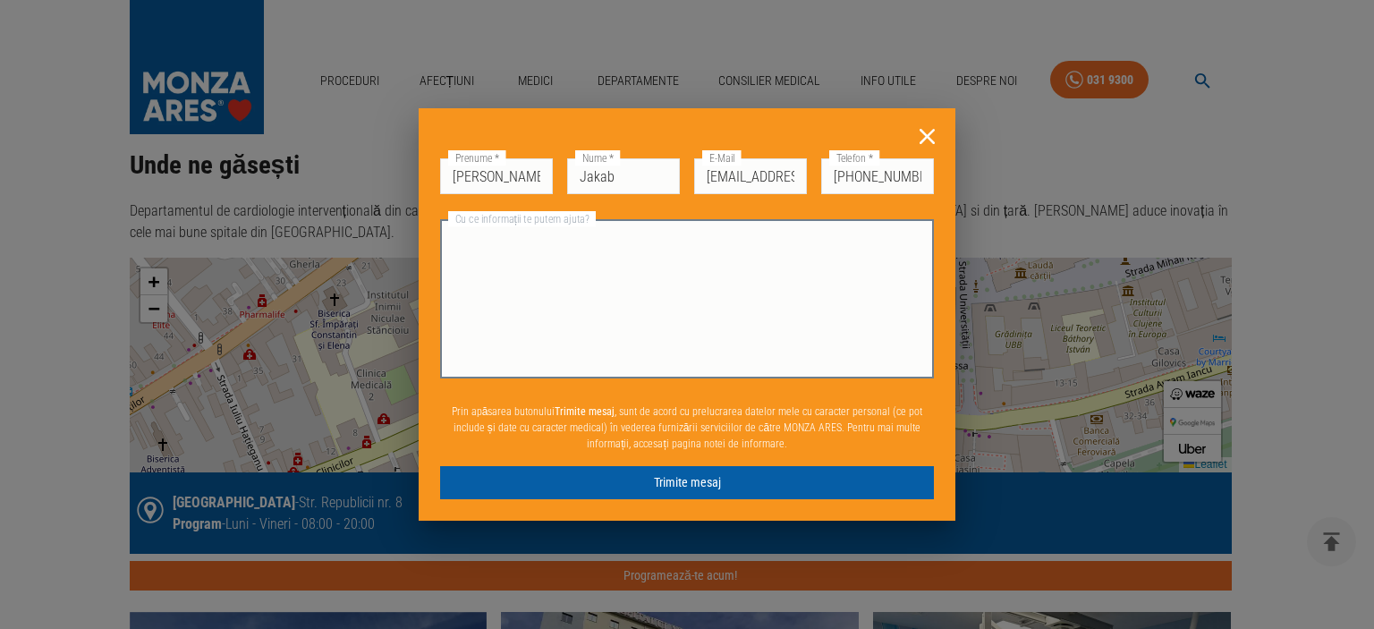
click at [498, 242] on textarea "Cu ce informații te putem ajuta?" at bounding box center [687, 299] width 469 height 144
paste textarea "Aveti cumva locuri libere inainte de data 21.10.2025 la D-nu Dr. Razvan Mada pe…"
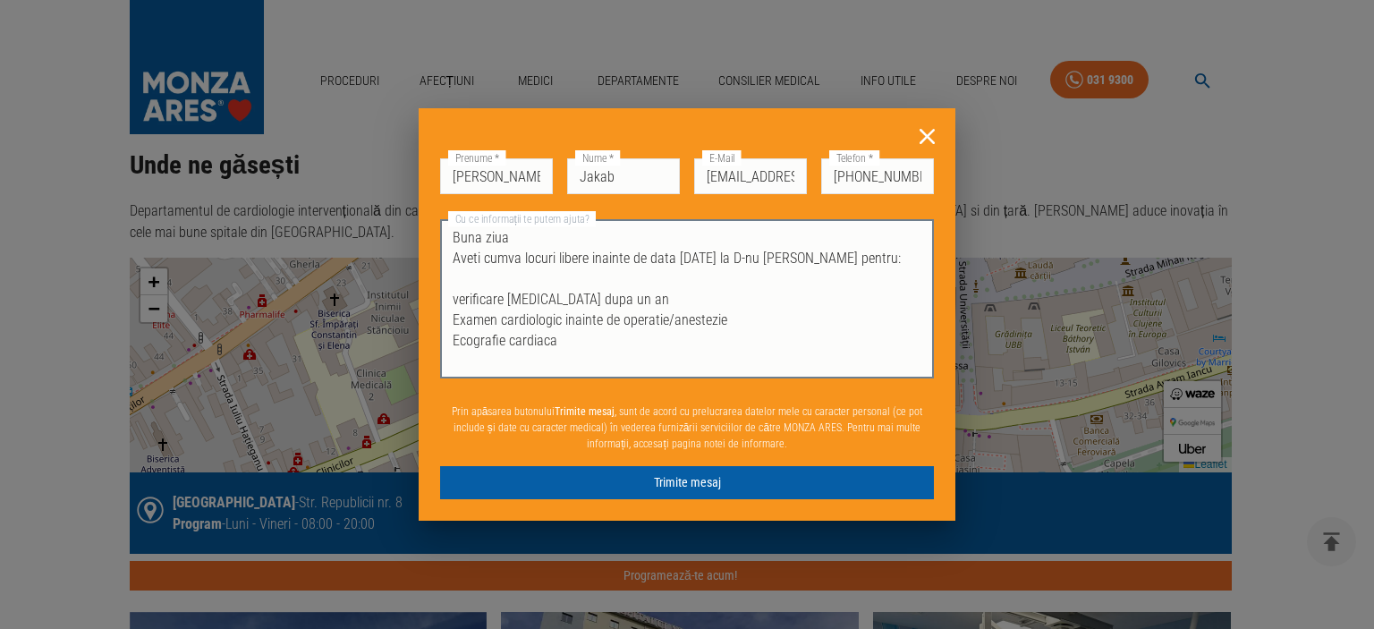
click at [875, 260] on textarea "Buna ziua Aveti cumva locuri libere inainte de data 21.10.2025 la D-nu Dr. Razv…" at bounding box center [687, 299] width 469 height 144
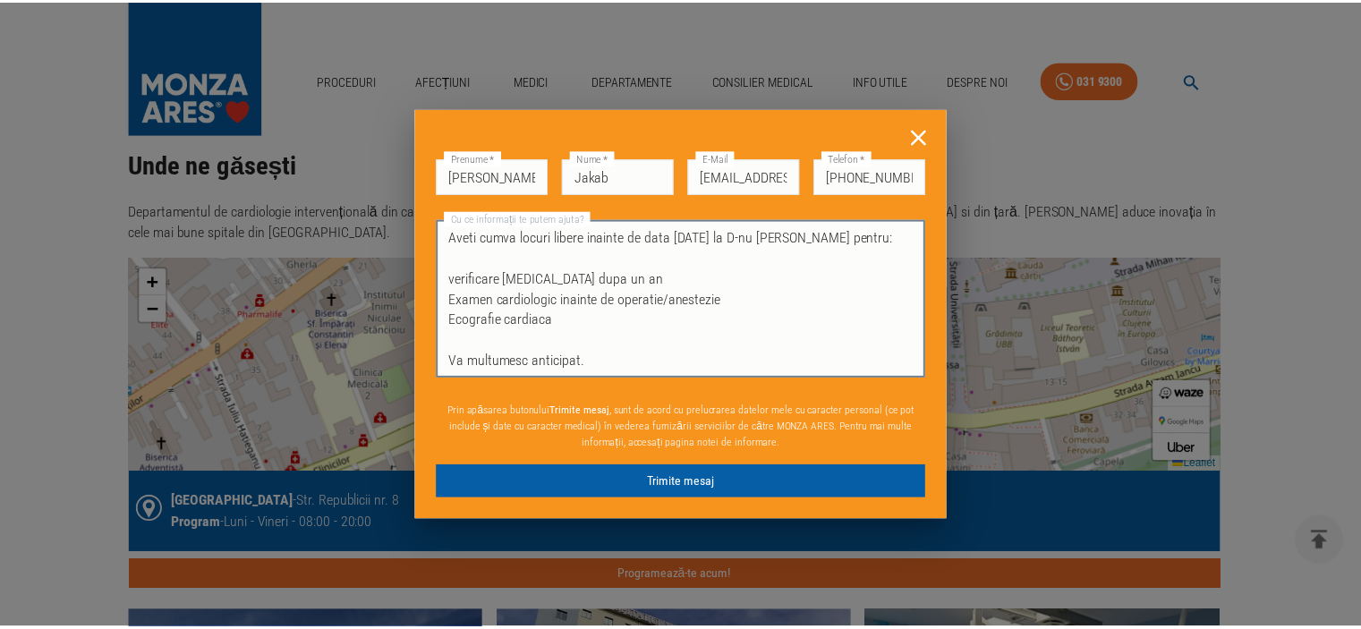
scroll to position [40, 0]
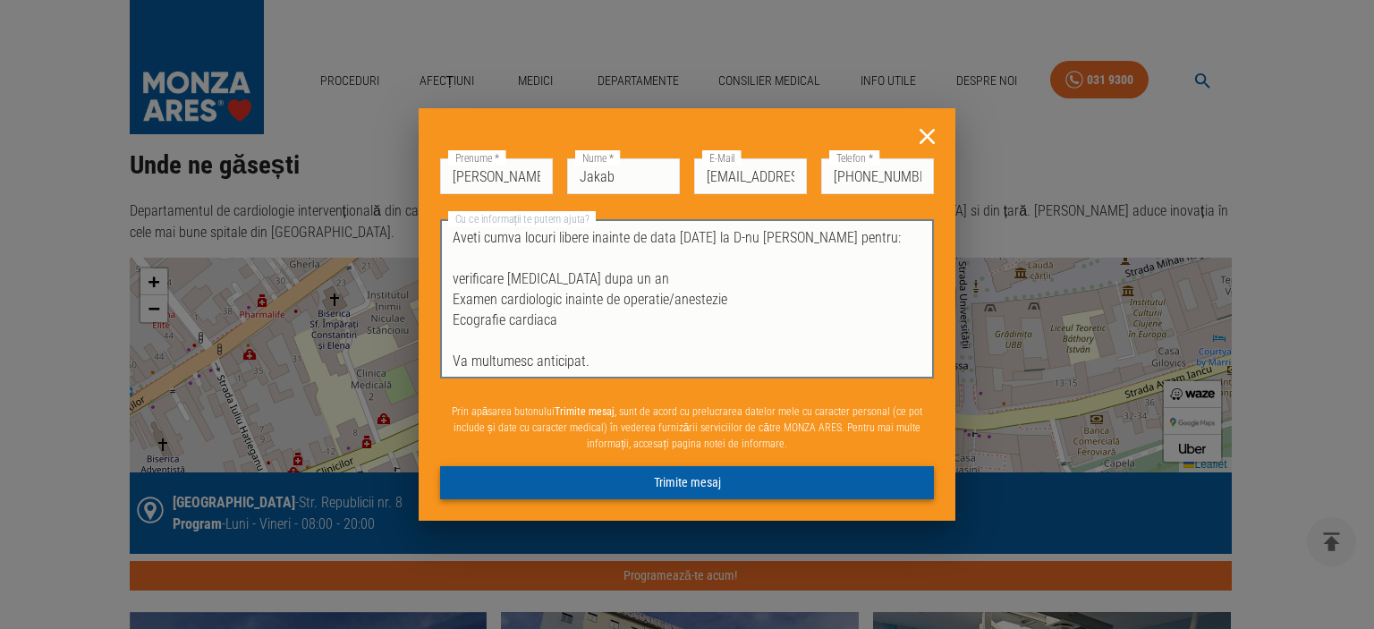
type textarea "Buna ziua Aveti cumva locuri libere inainte de data 21.10.2025 la D-nu Dr. Rosi…"
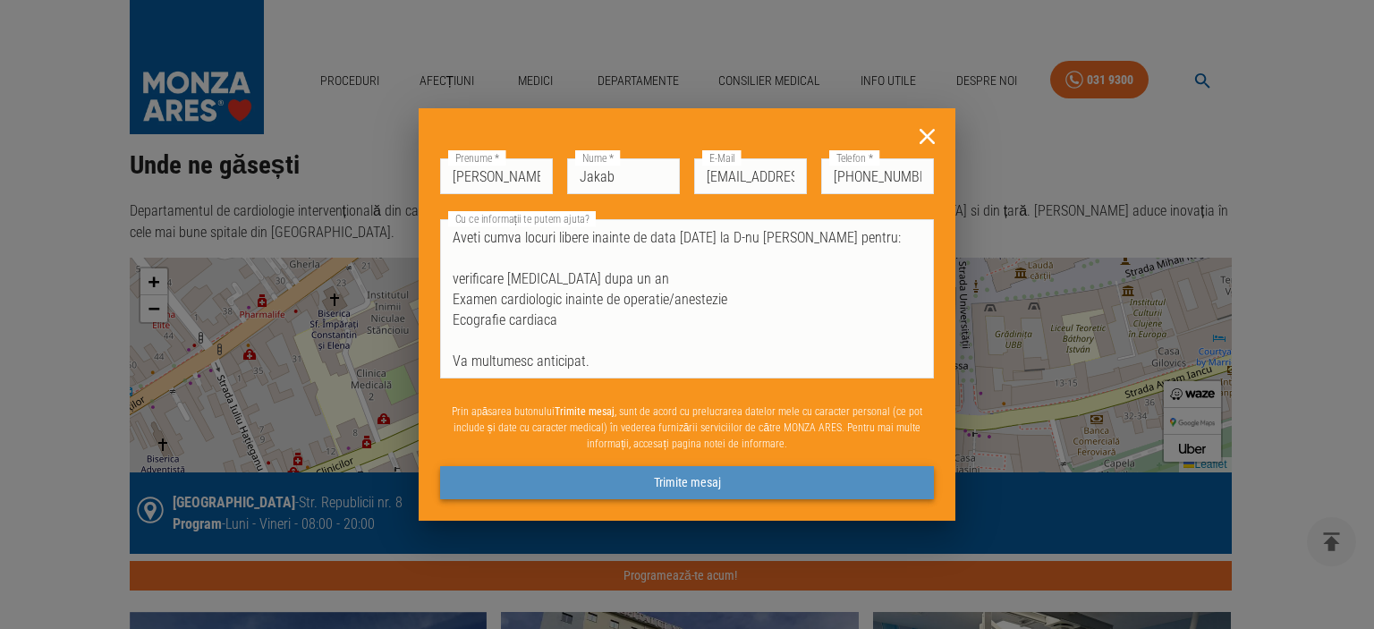
click at [707, 480] on button "Trimite mesaj" at bounding box center [687, 482] width 494 height 33
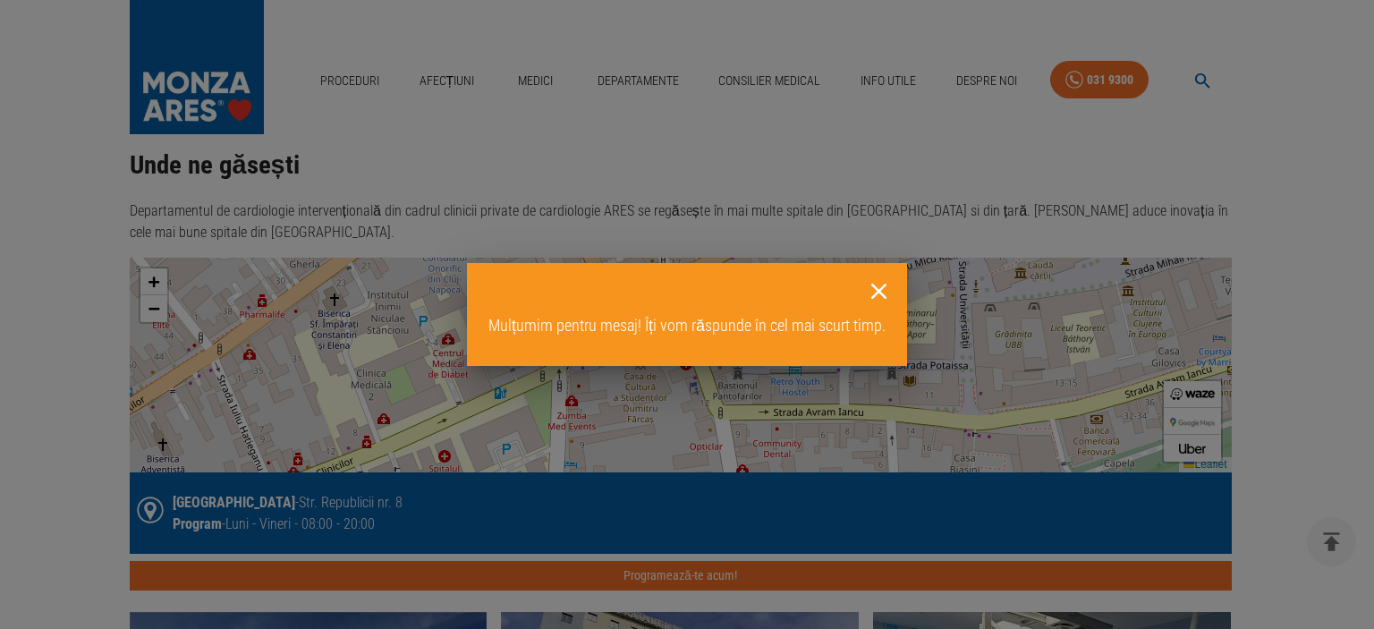
click at [876, 285] on icon at bounding box center [879, 291] width 28 height 28
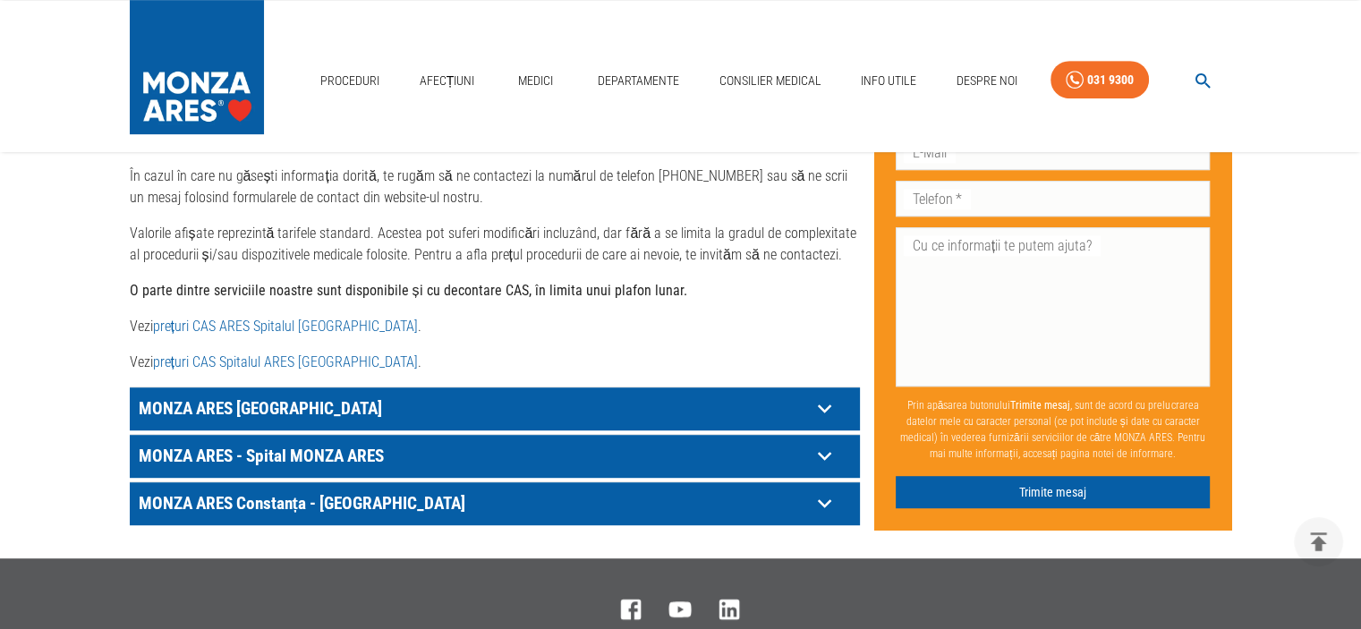
scroll to position [895, 0]
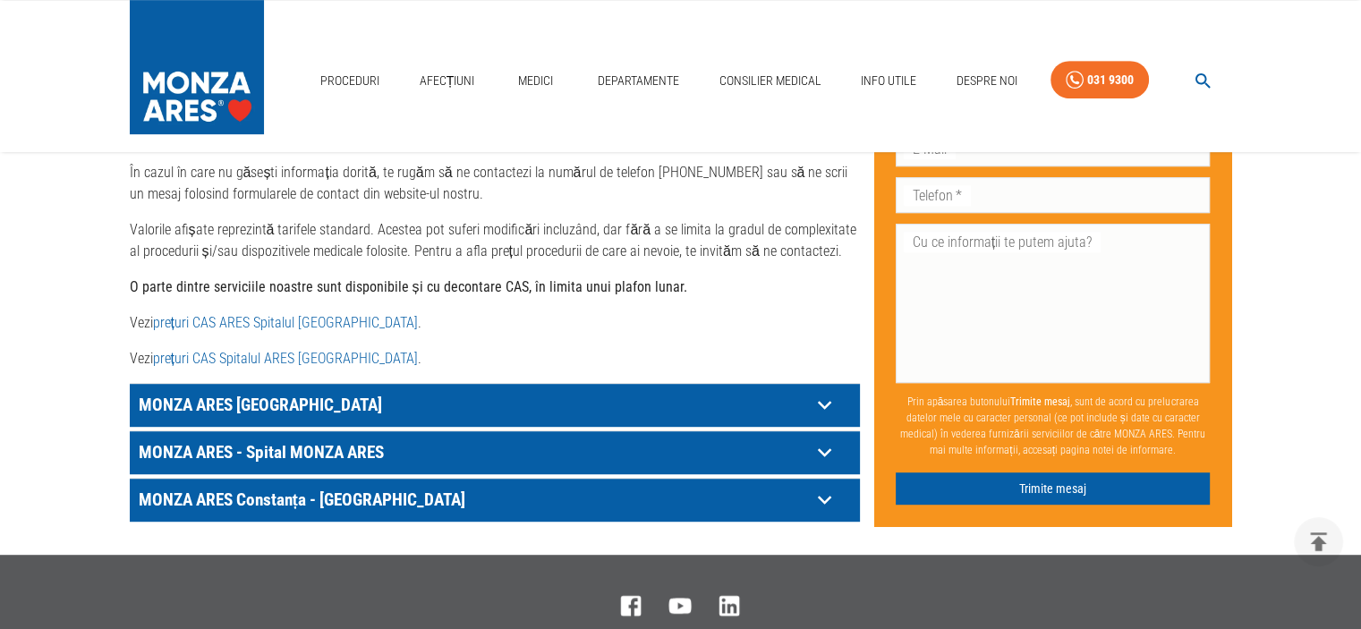
click at [786, 438] on p "MONZA ARES - Spital MONZA ARES" at bounding box center [472, 452] width 676 height 28
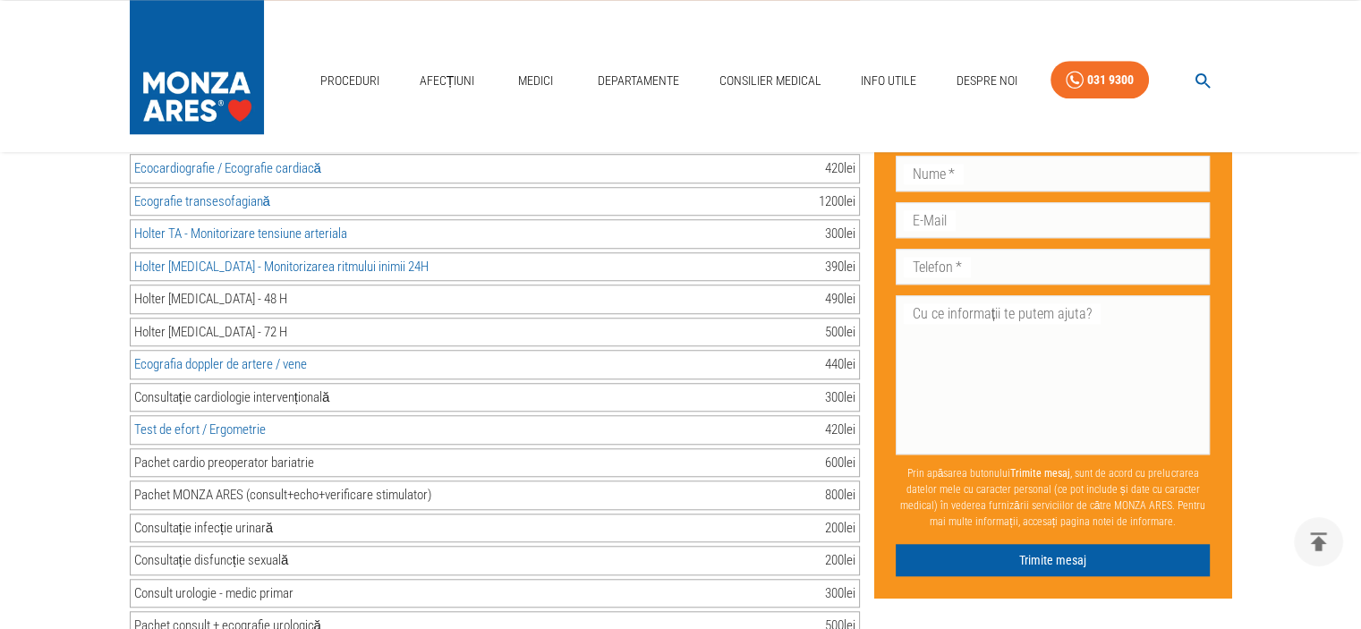
scroll to position [1488, 0]
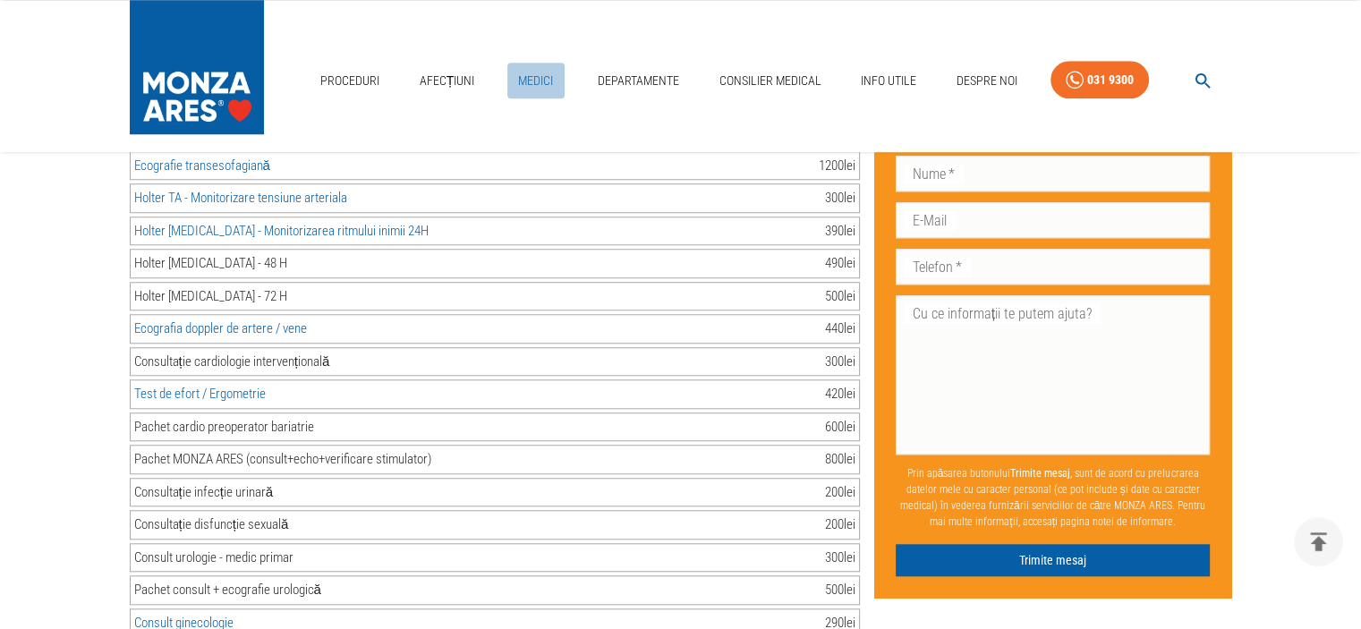
click at [537, 81] on link "Medici" at bounding box center [535, 81] width 57 height 37
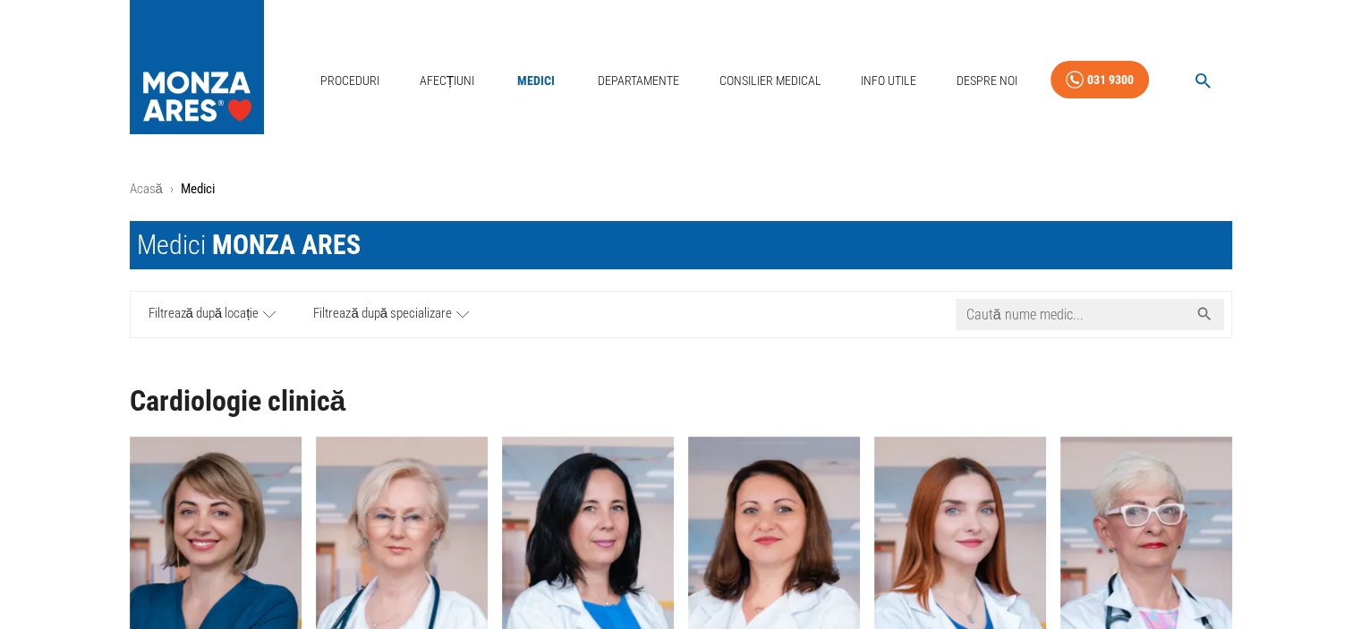
click at [971, 307] on input "Caută nume medic..." at bounding box center [1071, 314] width 233 height 31
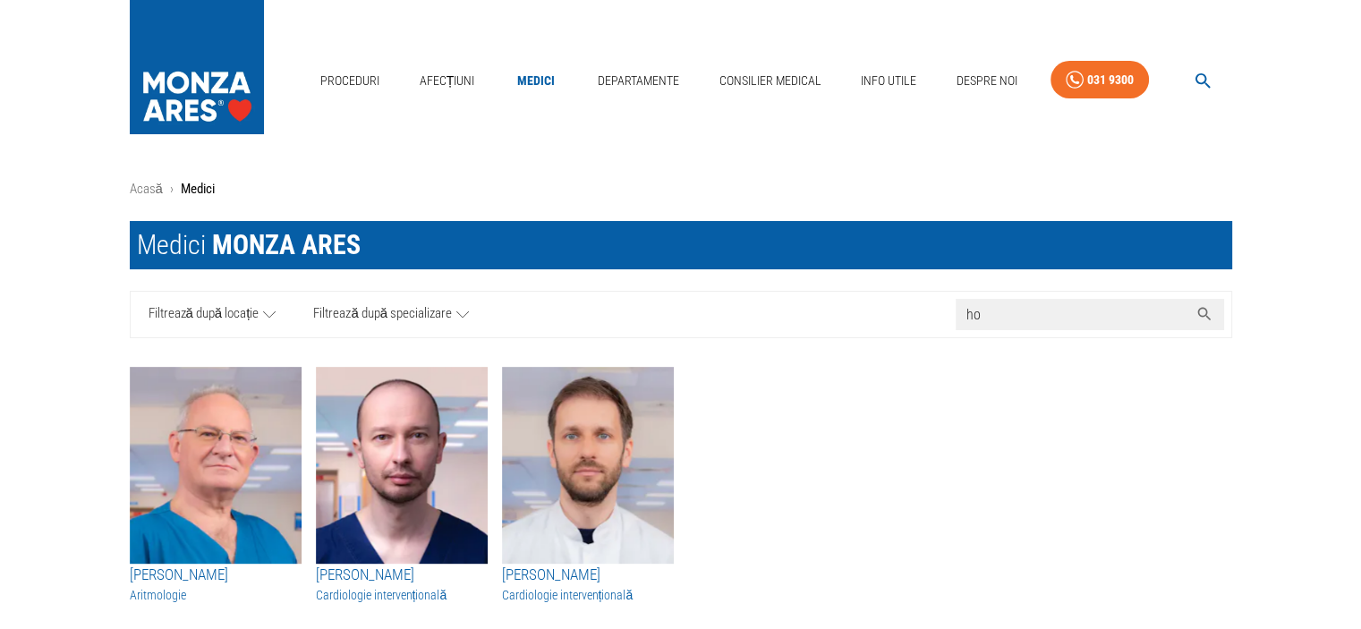
type input "h"
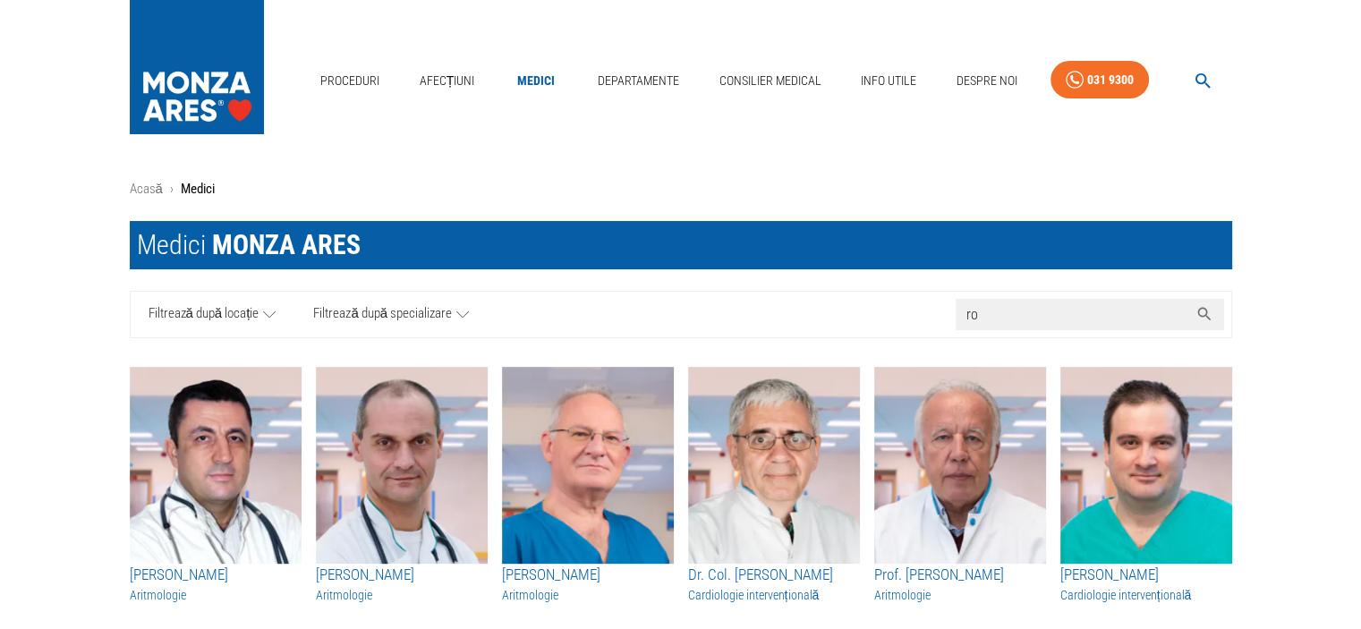
type input "ro"
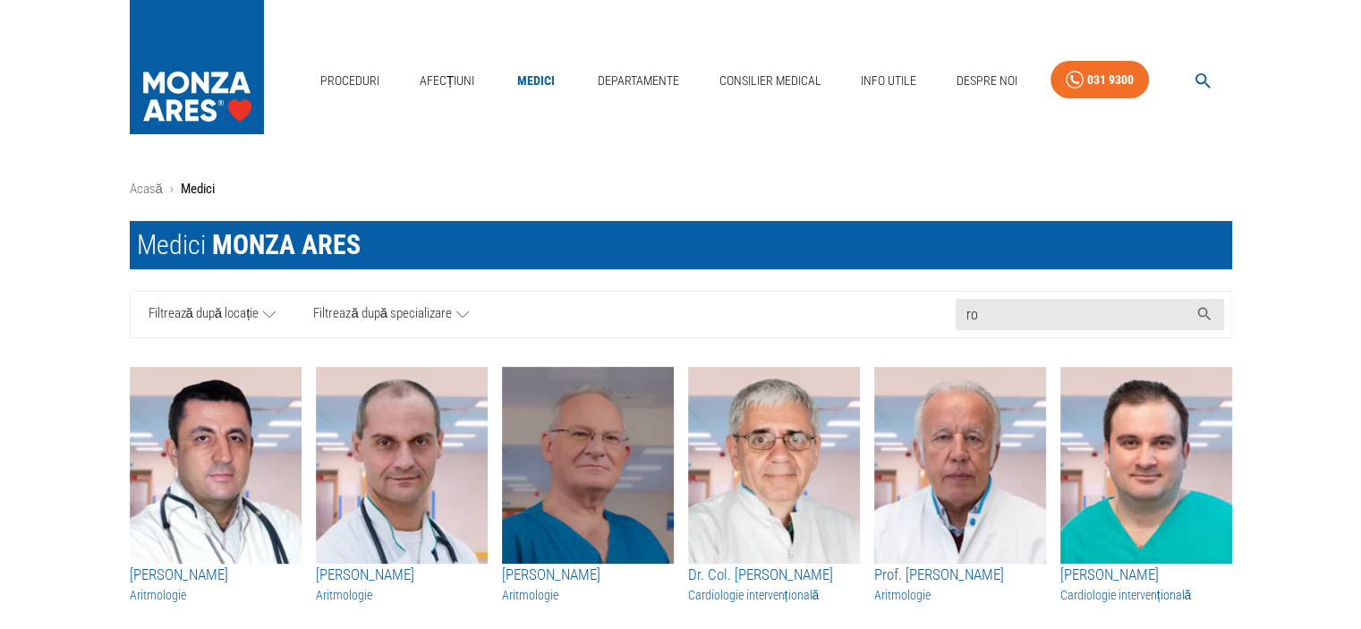
click at [558, 500] on img "button" at bounding box center [588, 465] width 172 height 197
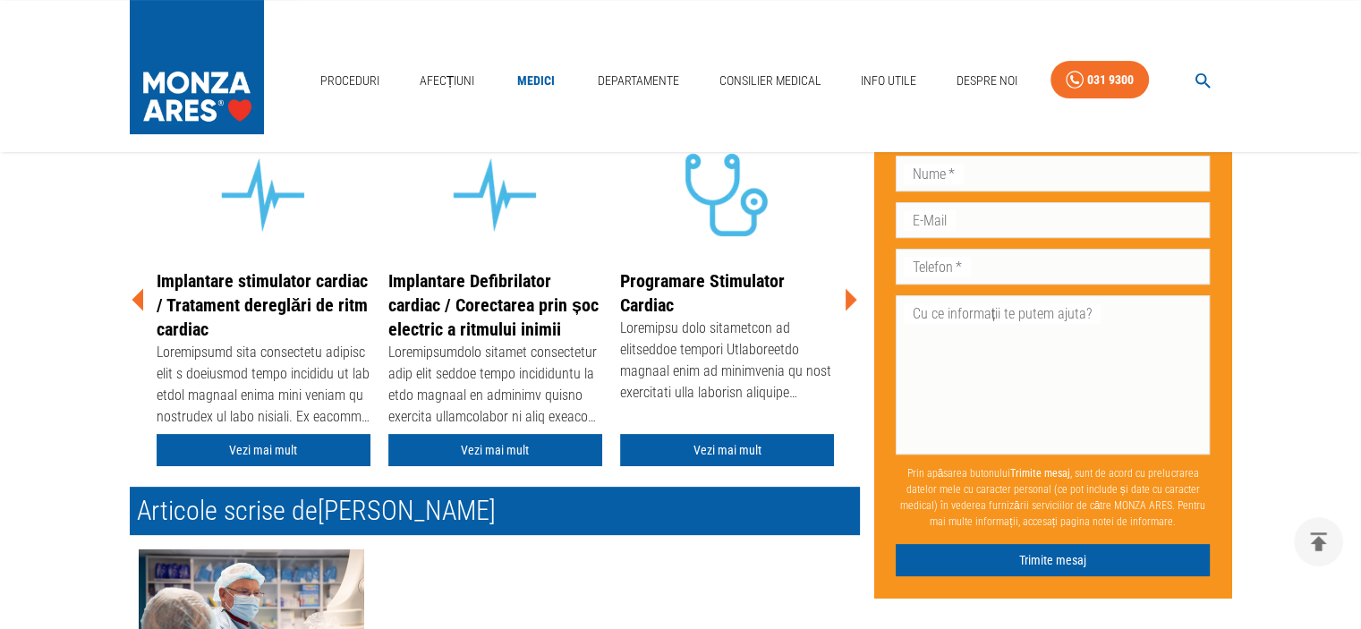
scroll to position [429, 0]
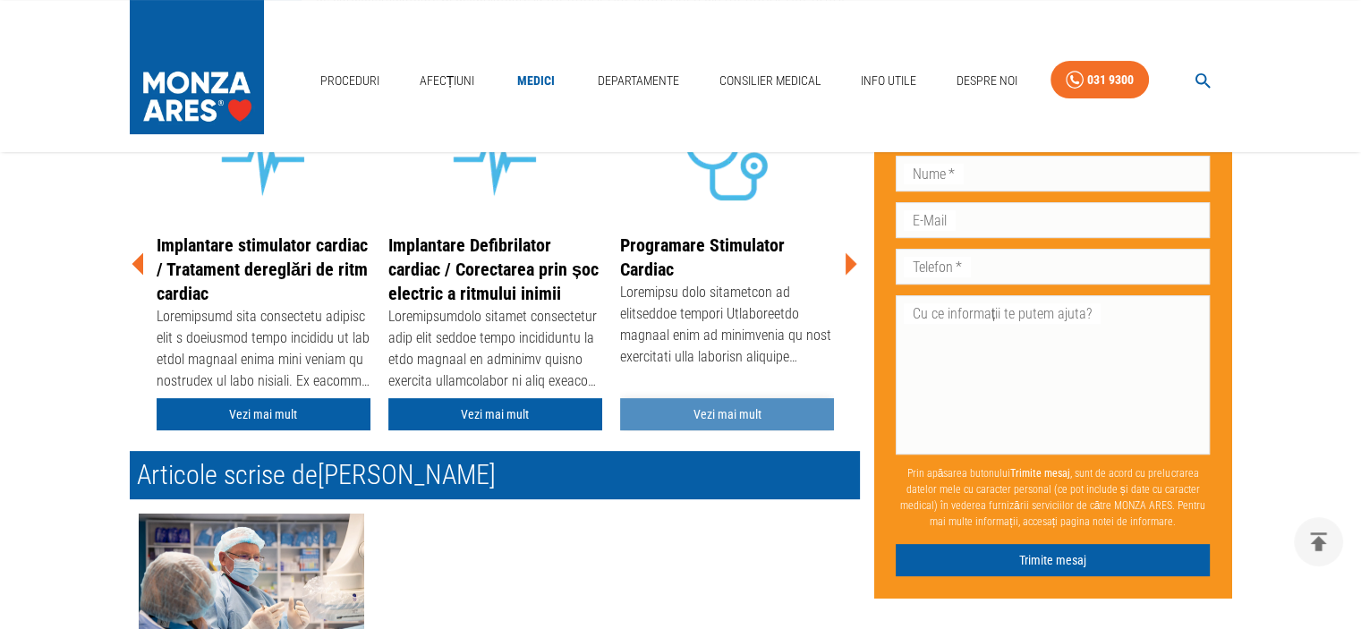
click at [692, 412] on link "Vezi mai mult" at bounding box center [727, 414] width 214 height 33
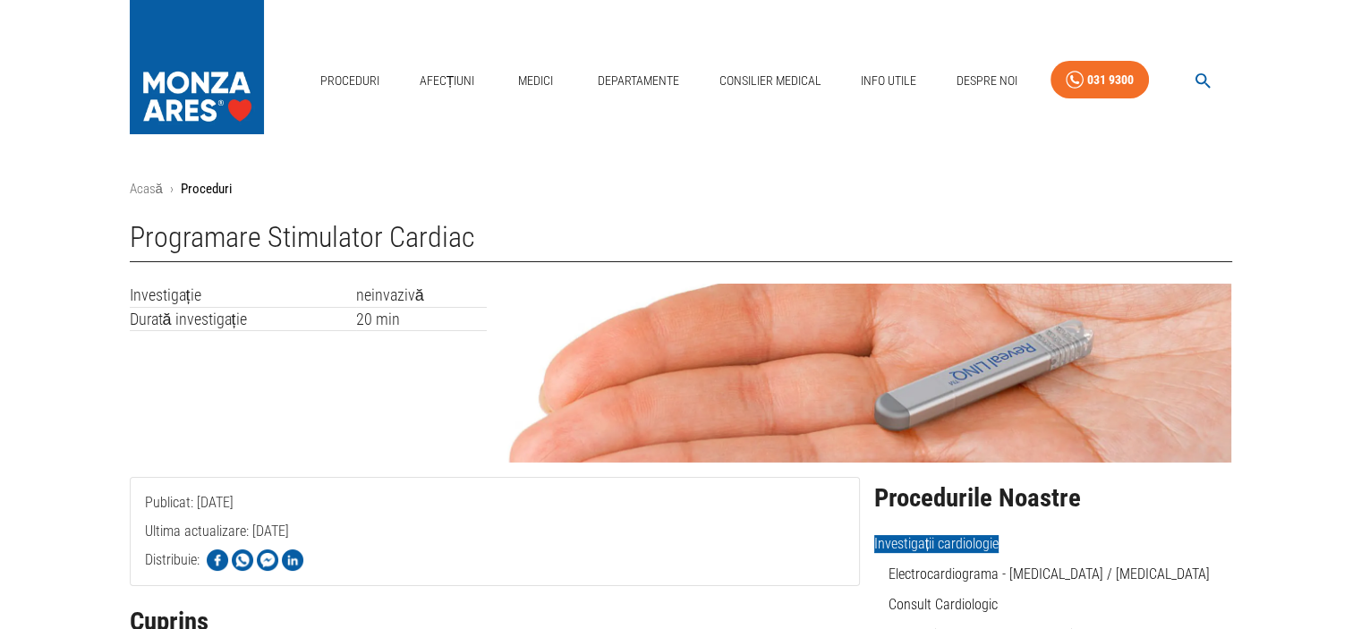
click at [692, 412] on img at bounding box center [866, 373] width 730 height 179
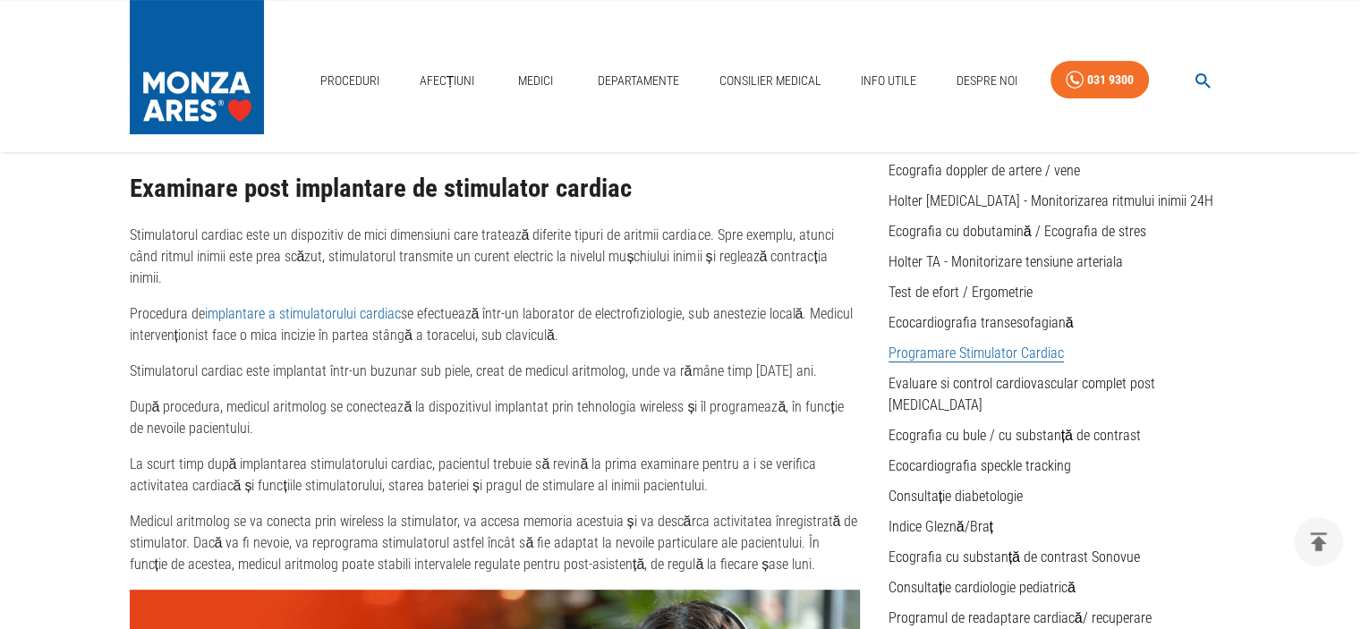
scroll to position [572, 0]
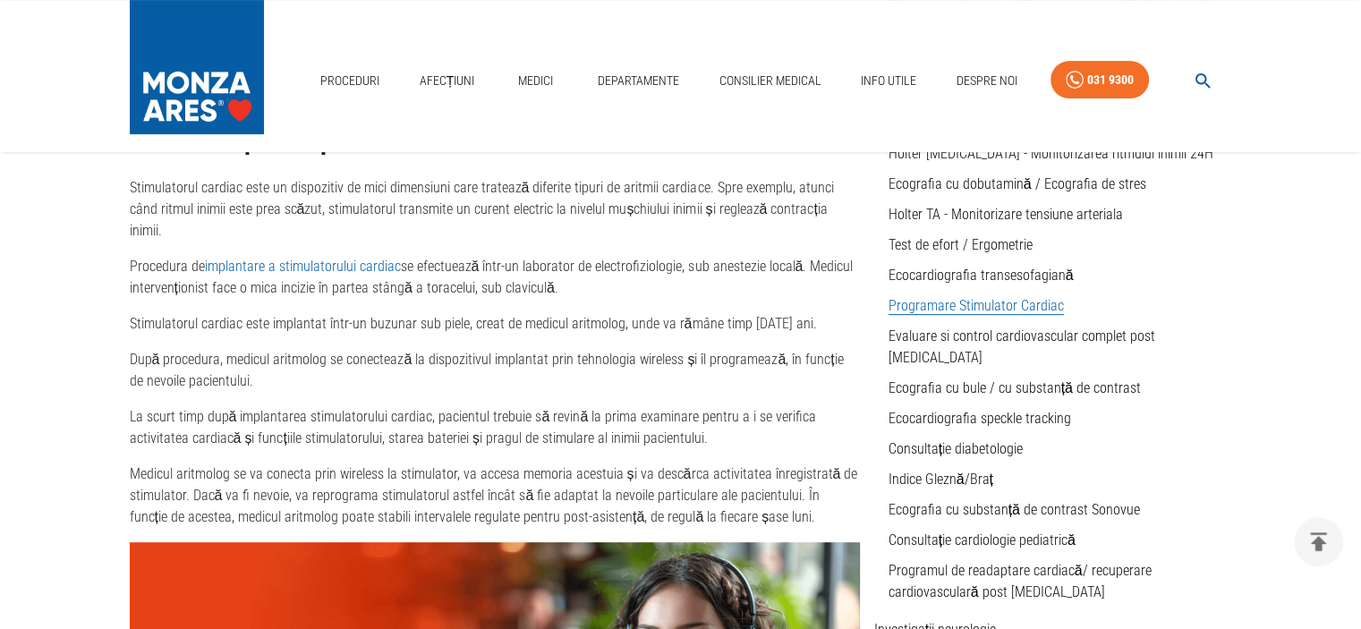
click at [994, 305] on link "Programare Stimulator Cardiac" at bounding box center [975, 306] width 175 height 18
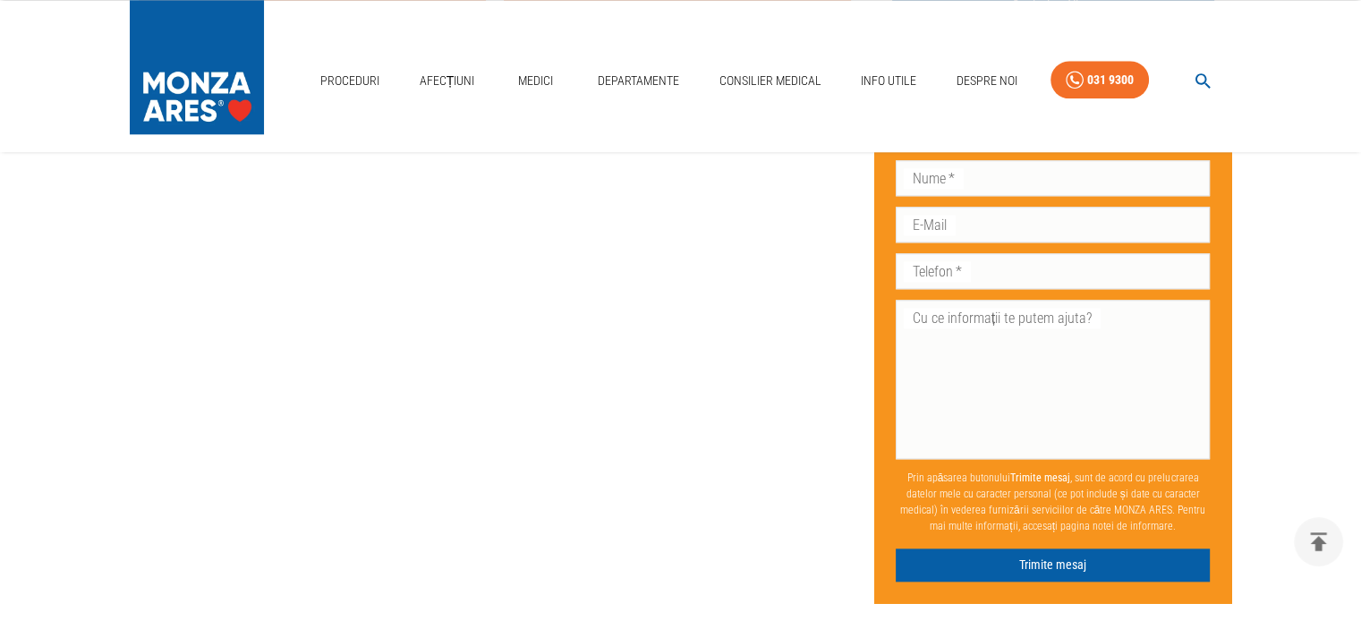
scroll to position [1893, 0]
